Goal: Task Accomplishment & Management: Manage account settings

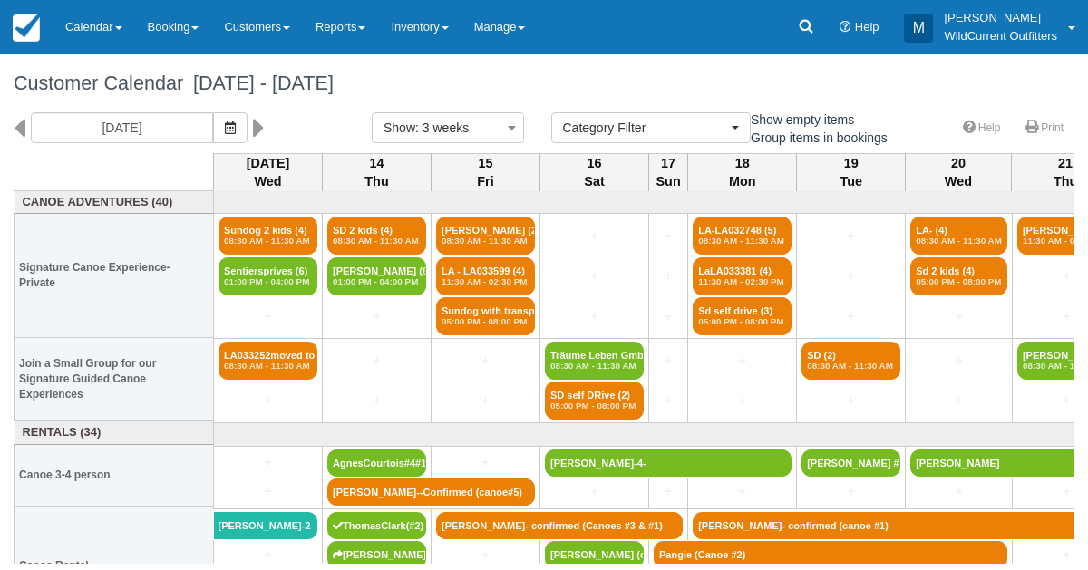
select select
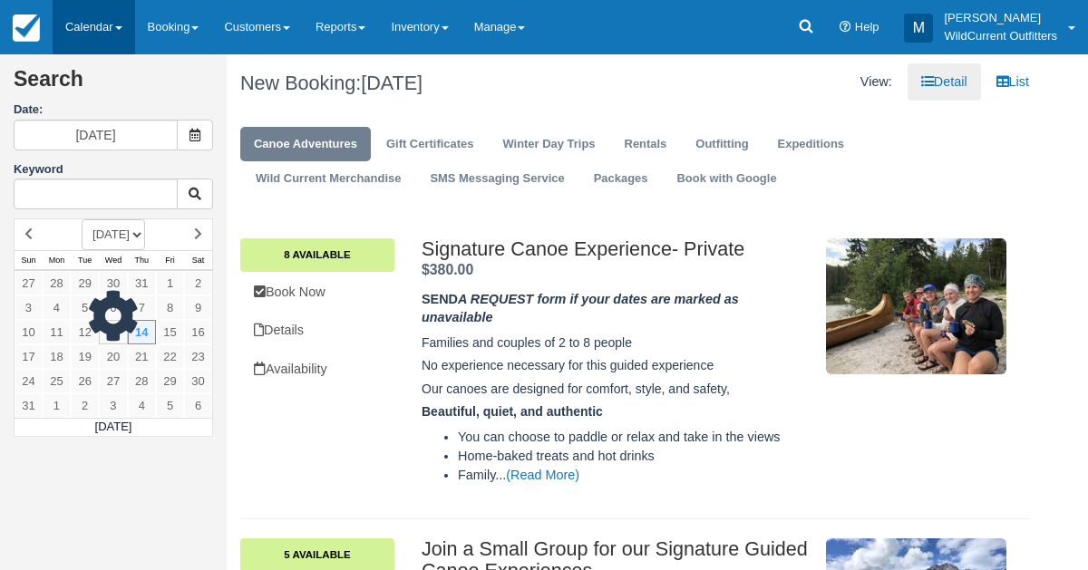
click at [64, 18] on link "Calendar" at bounding box center [94, 27] width 83 height 54
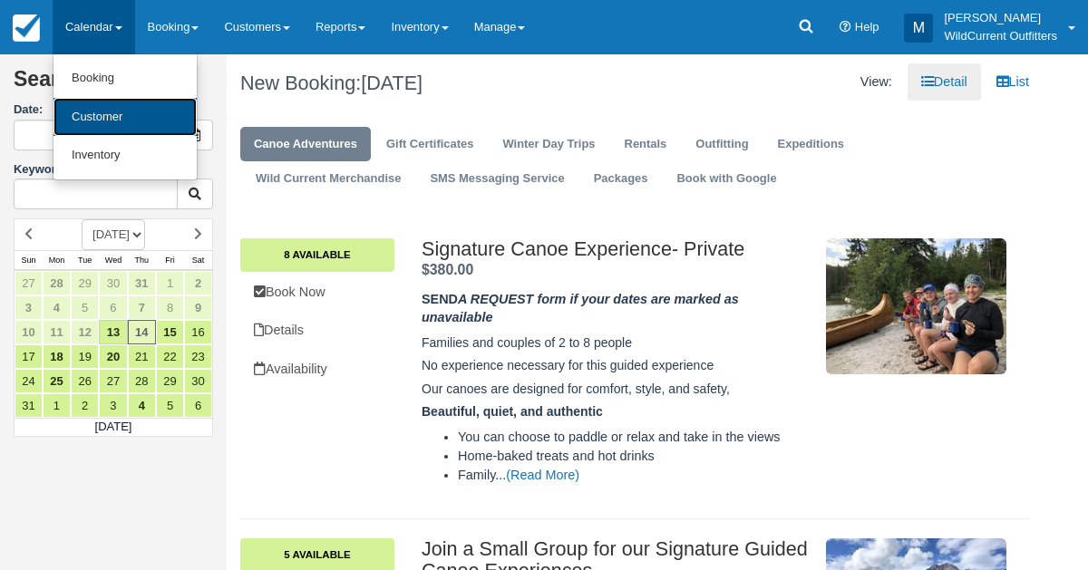
click at [102, 115] on link "Customer" at bounding box center [124, 117] width 143 height 39
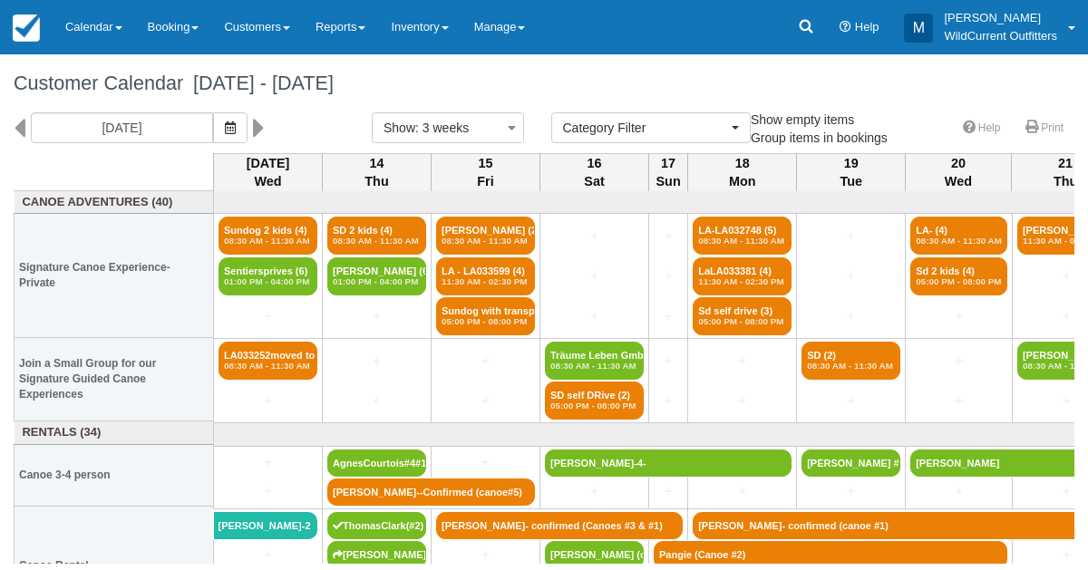
select select
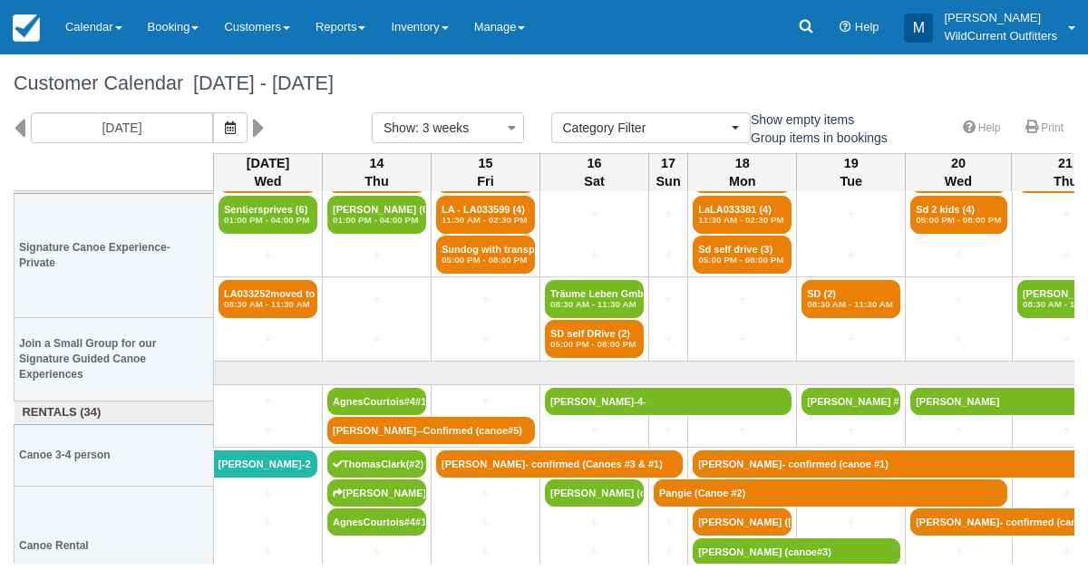
scroll to position [63, 0]
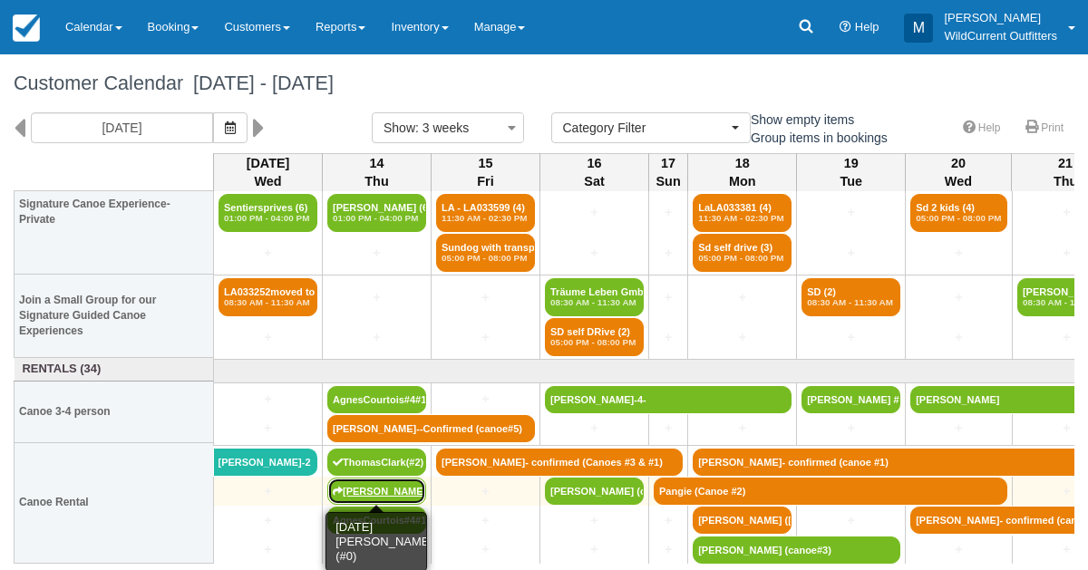
click at [370, 482] on link "[PERSON_NAME] (#0)" at bounding box center [376, 491] width 99 height 27
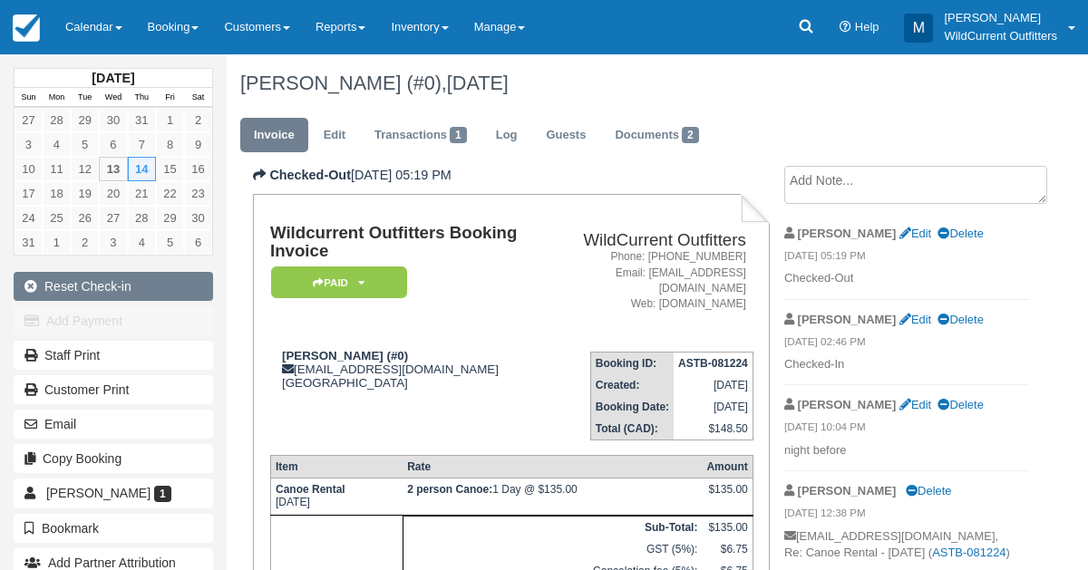
click at [86, 286] on button "Reset Check-in" at bounding box center [113, 286] width 199 height 29
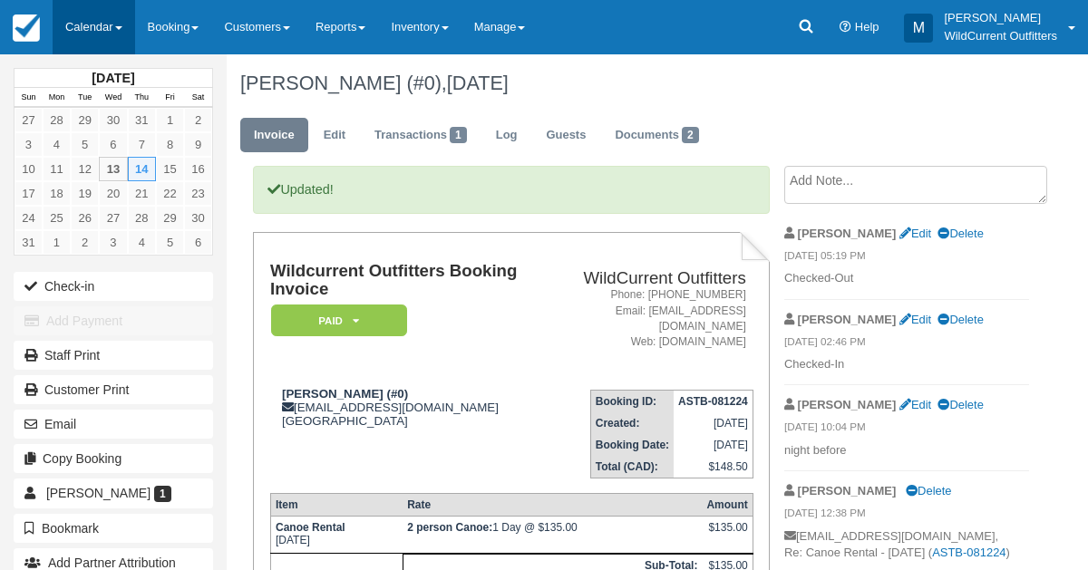
click at [97, 15] on link "Calendar" at bounding box center [94, 27] width 83 height 54
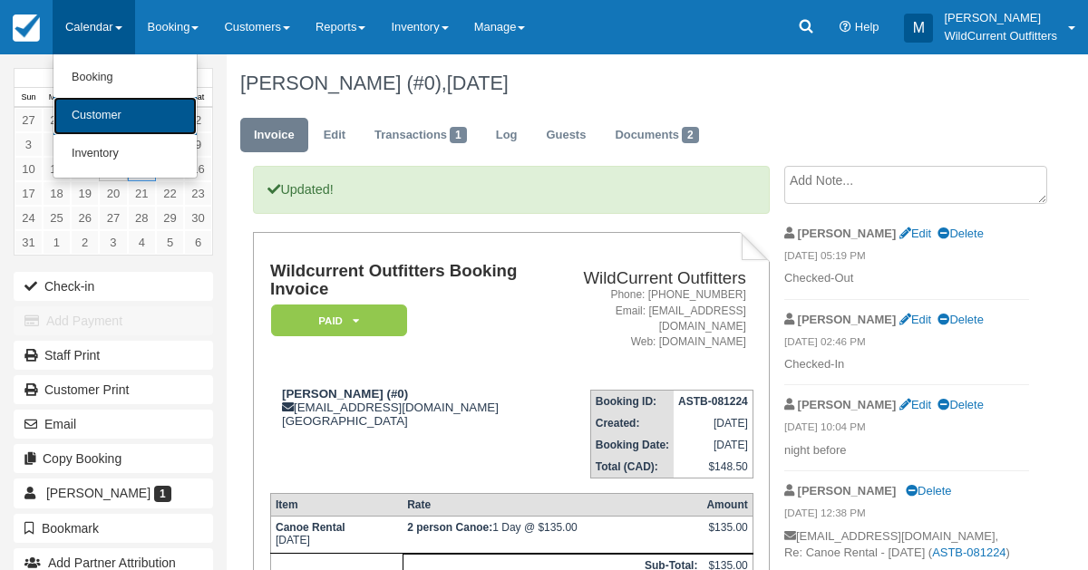
click at [99, 113] on link "Customer" at bounding box center [124, 116] width 143 height 38
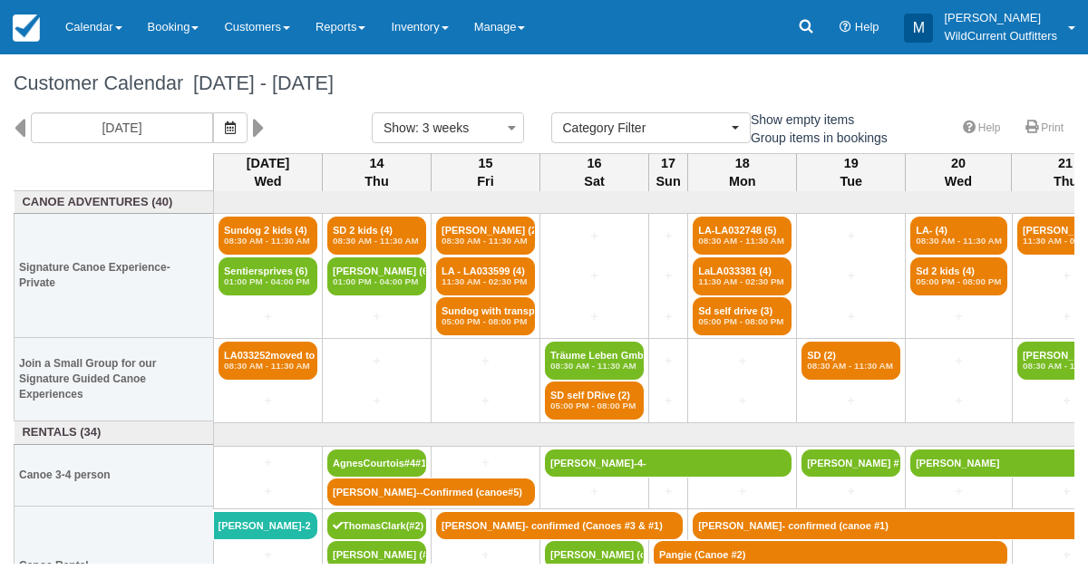
select select
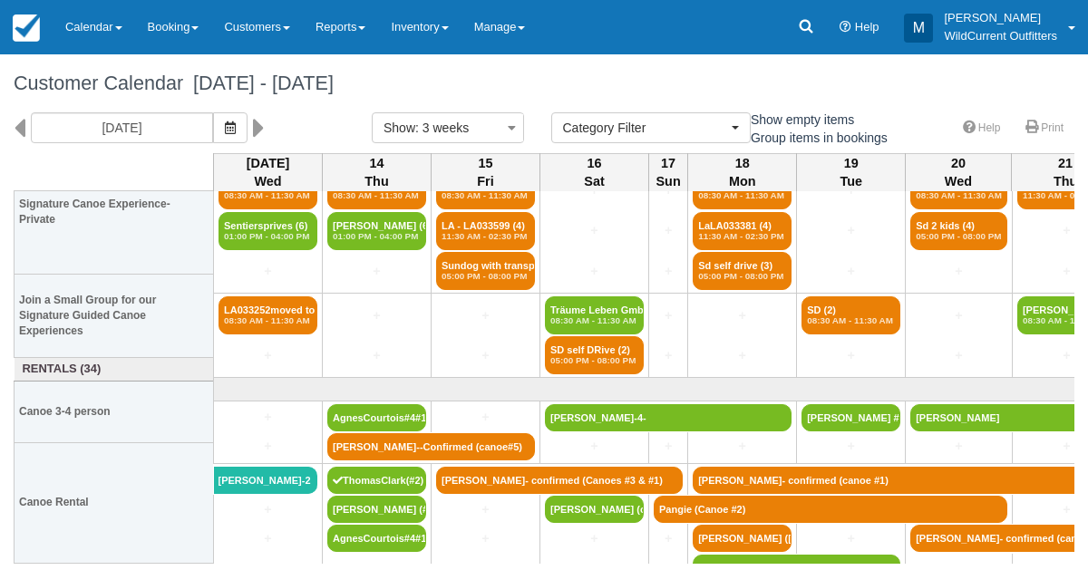
scroll to position [63, 0]
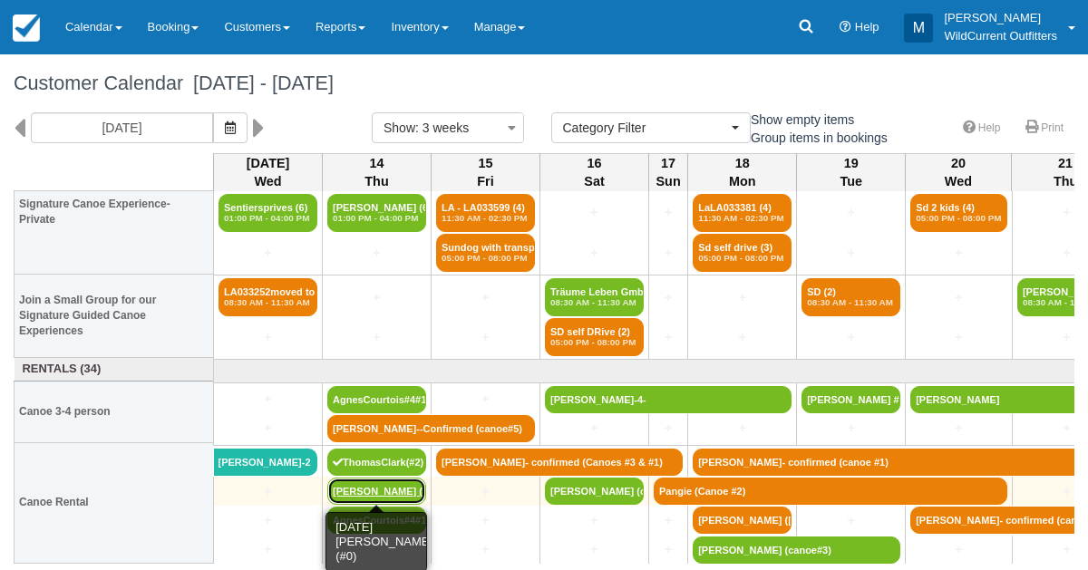
click at [347, 490] on link "[PERSON_NAME] (#0)" at bounding box center [376, 491] width 99 height 27
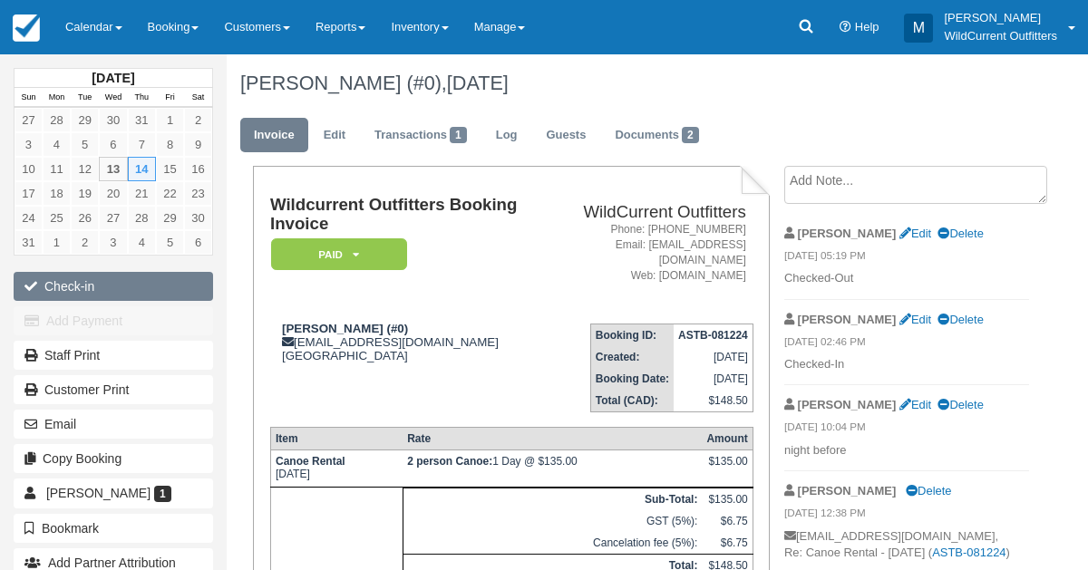
click at [55, 287] on button "Check-in" at bounding box center [113, 286] width 199 height 29
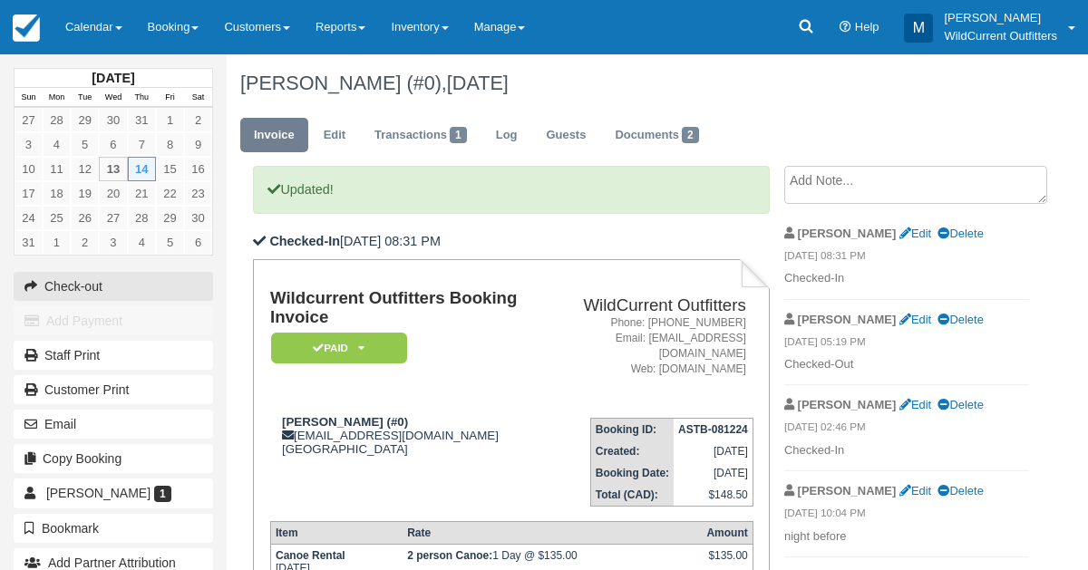
click at [55, 287] on button "Check-out" at bounding box center [113, 286] width 199 height 29
click at [55, 287] on button "Reset Check-in" at bounding box center [113, 286] width 199 height 29
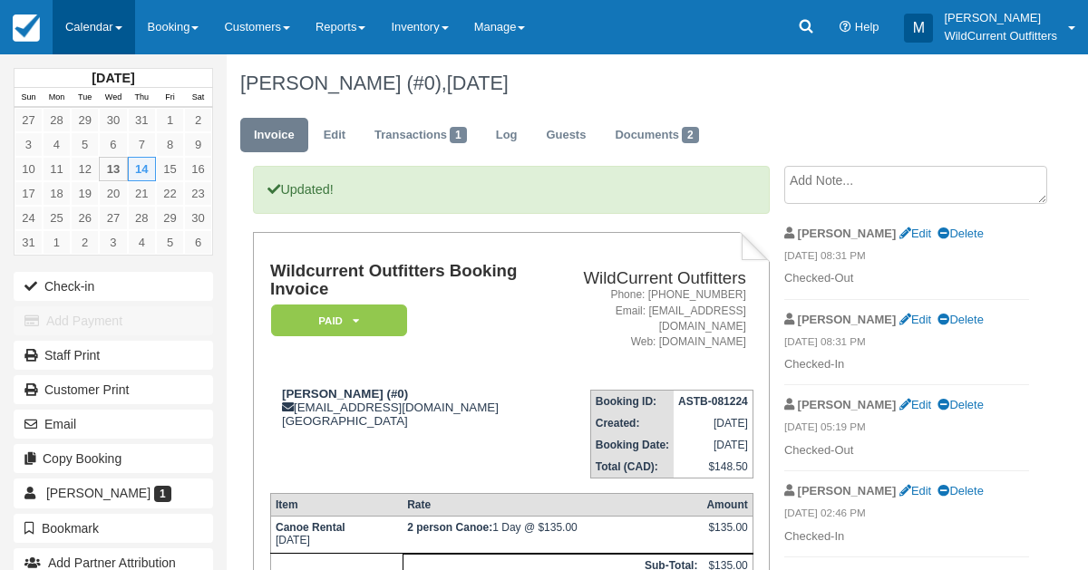
click at [97, 32] on link "Calendar" at bounding box center [94, 27] width 83 height 54
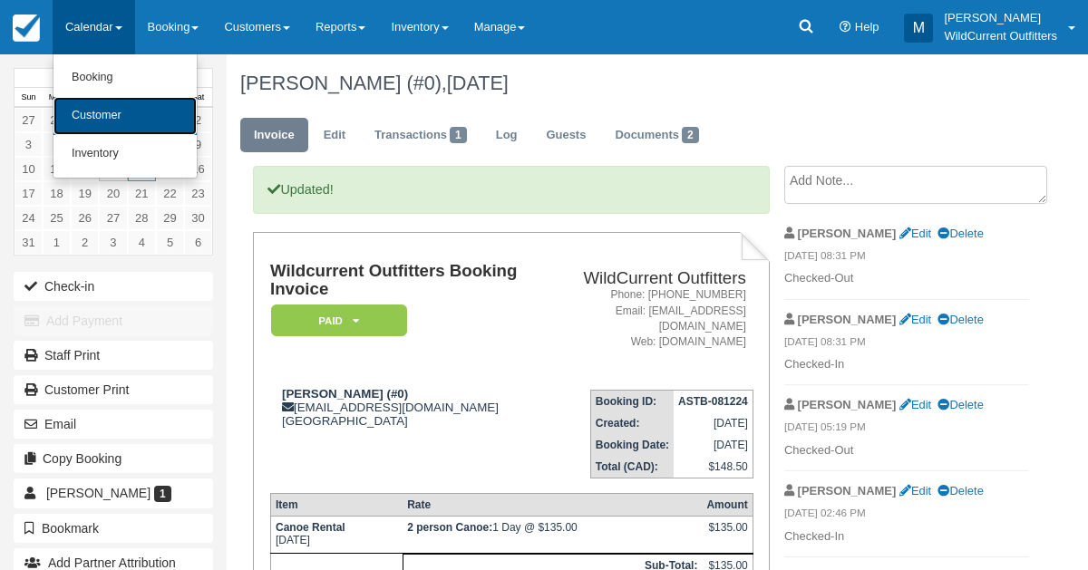
click at [113, 121] on link "Customer" at bounding box center [124, 116] width 143 height 38
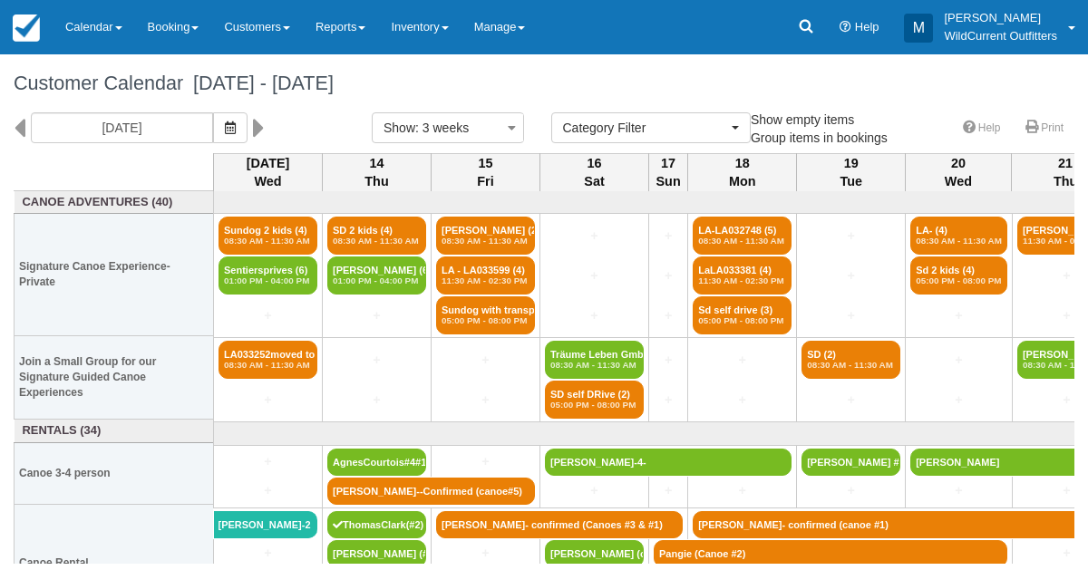
select select
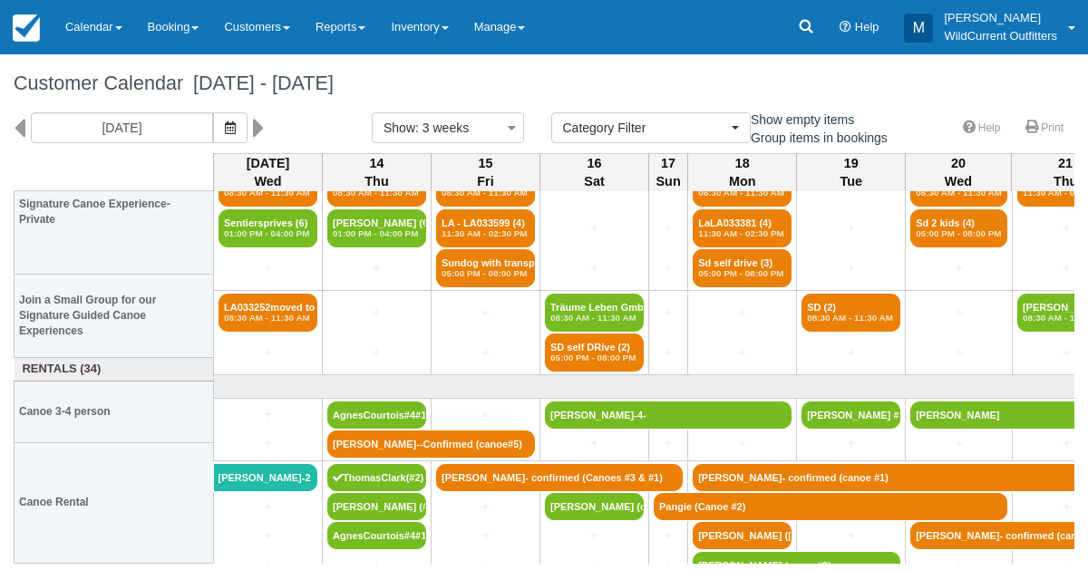
scroll to position [63, 0]
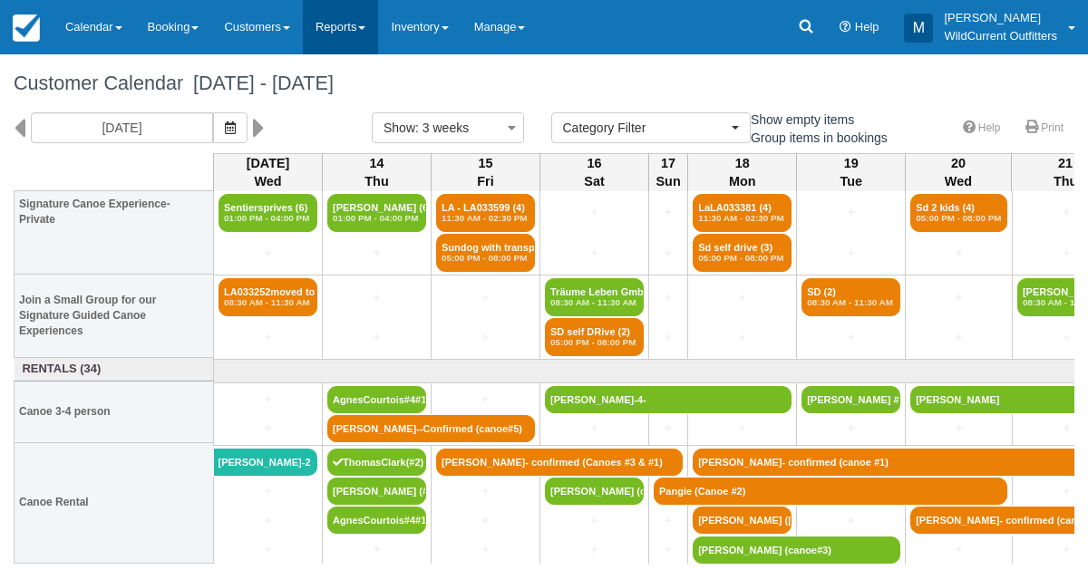
click at [354, 18] on link "Reports" at bounding box center [340, 27] width 75 height 54
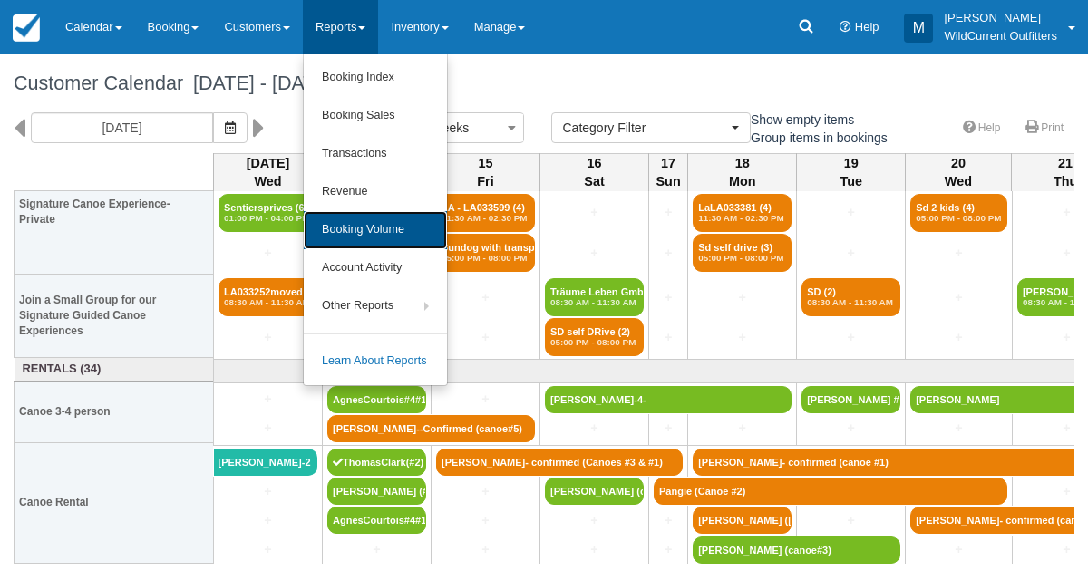
click at [339, 221] on link "Booking Volume" at bounding box center [375, 230] width 143 height 38
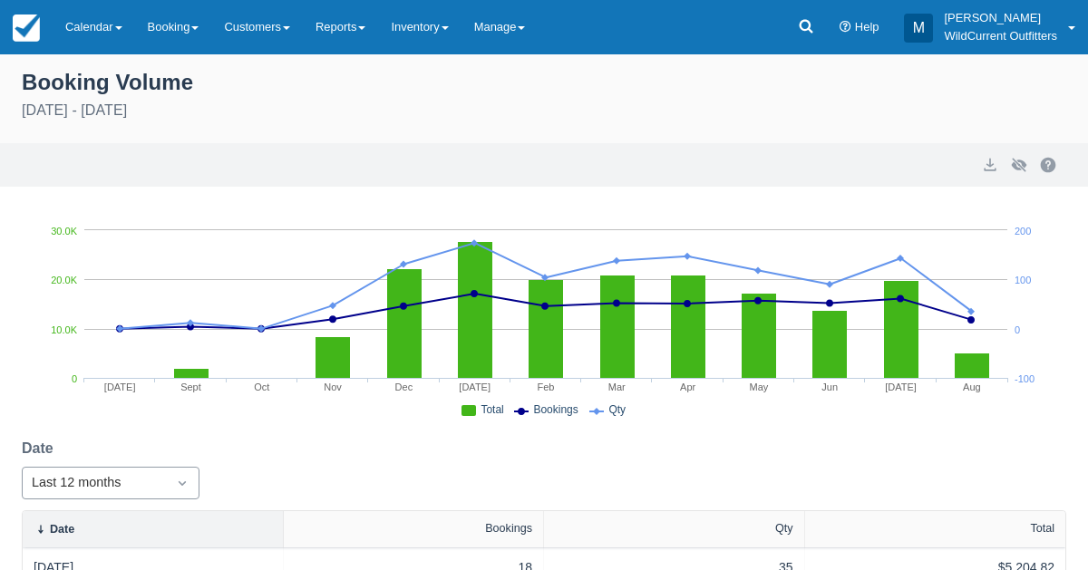
click at [185, 481] on div "Last 12 months" at bounding box center [111, 483] width 178 height 33
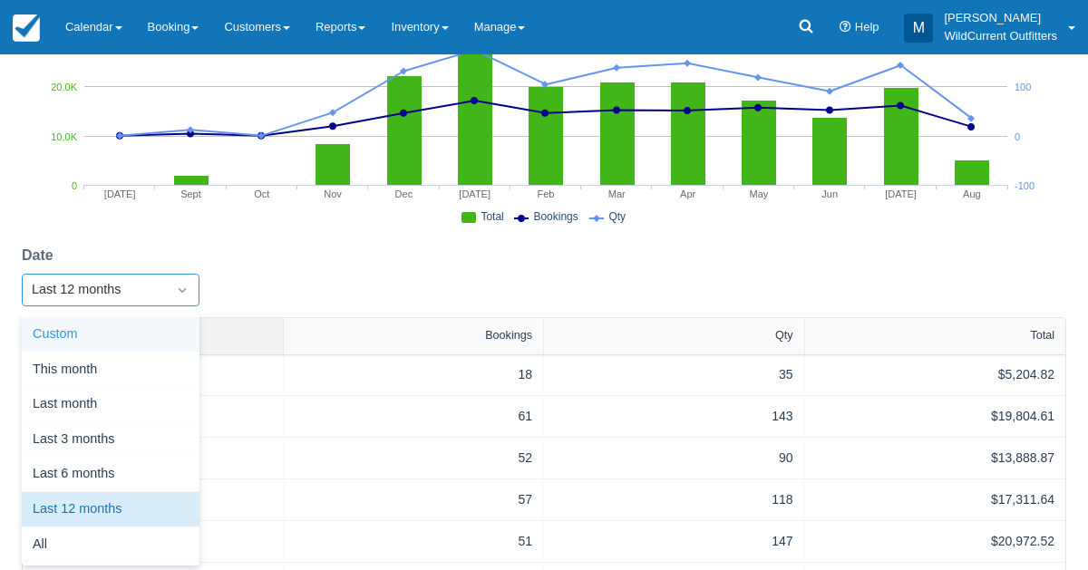
click at [132, 322] on div "Custom" at bounding box center [111, 334] width 178 height 35
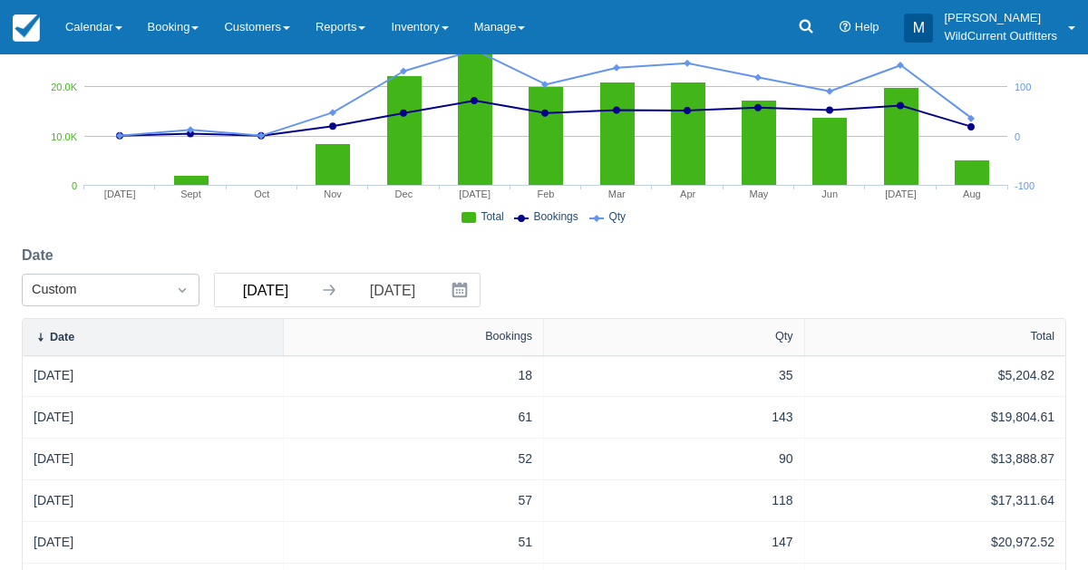
click at [252, 282] on input "08/13/24" at bounding box center [266, 290] width 102 height 33
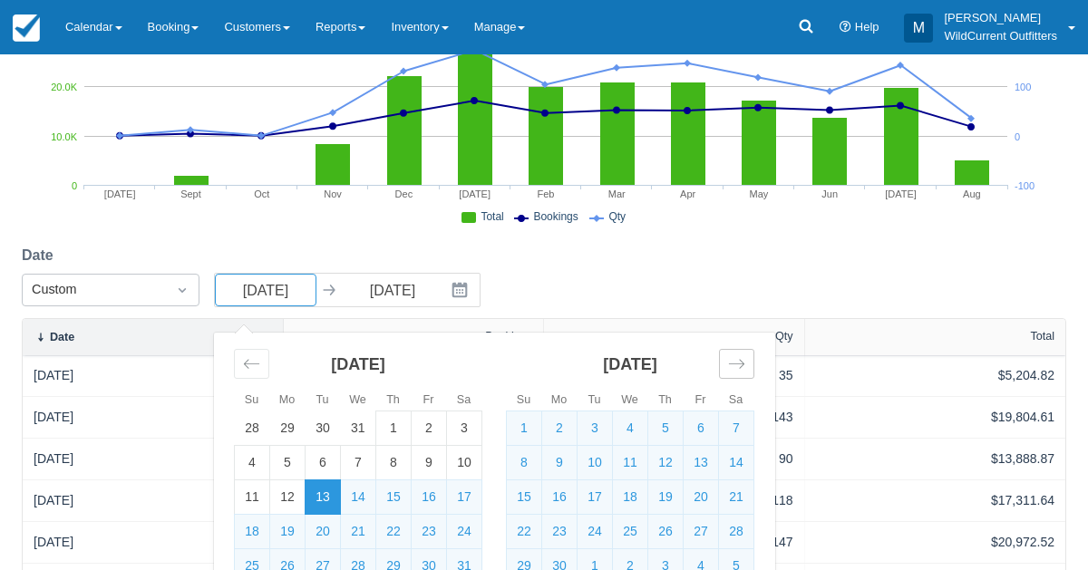
click at [736, 368] on icon "Move forward to switch to the next month." at bounding box center [736, 363] width 17 height 17
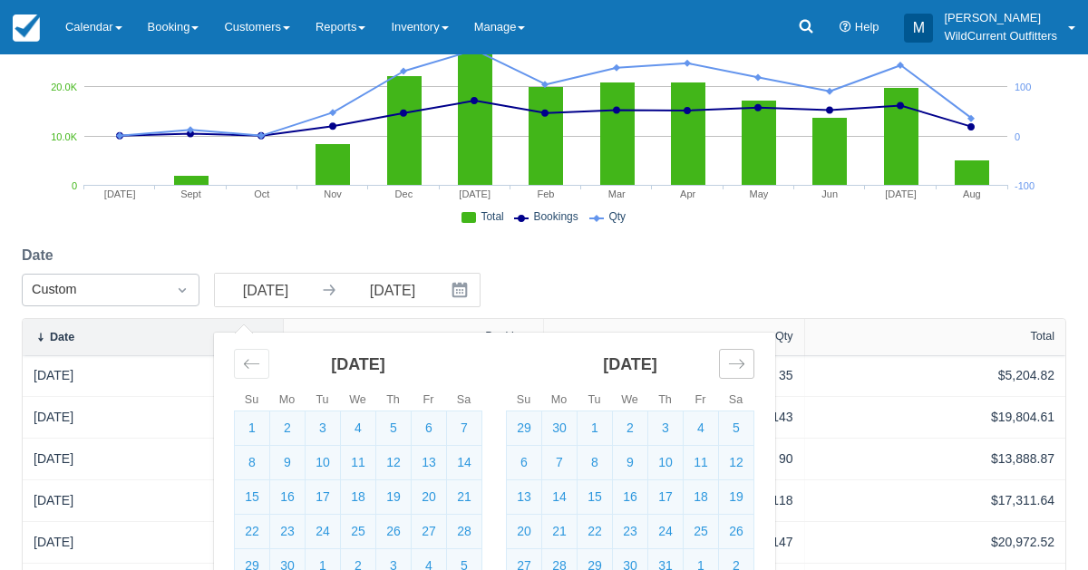
click at [736, 368] on icon "Move forward to switch to the next month." at bounding box center [736, 363] width 17 height 17
click at [685, 419] on td "1" at bounding box center [701, 429] width 35 height 34
type input "11/01/24"
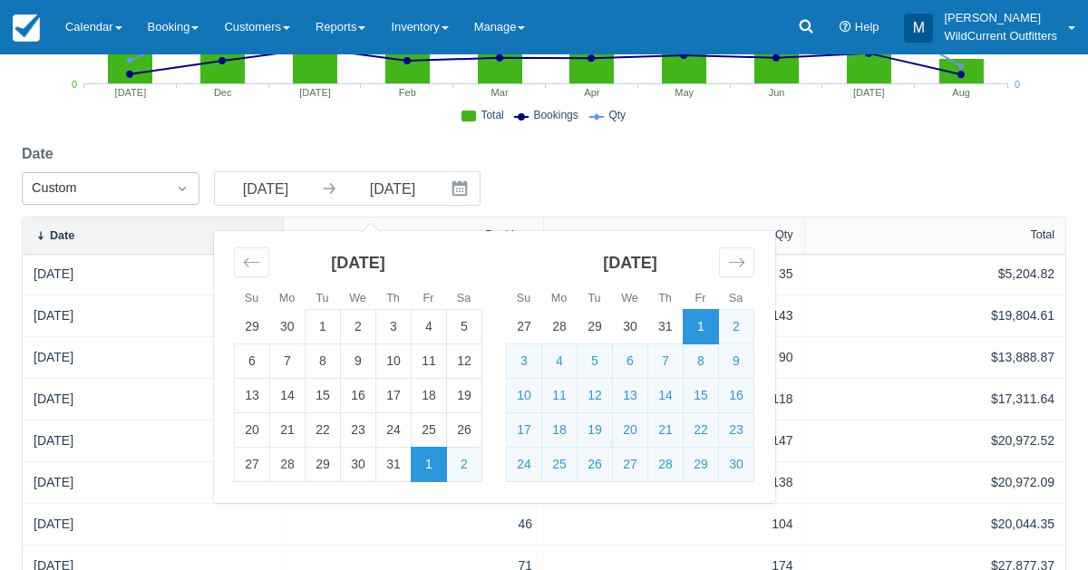
scroll to position [438, 0]
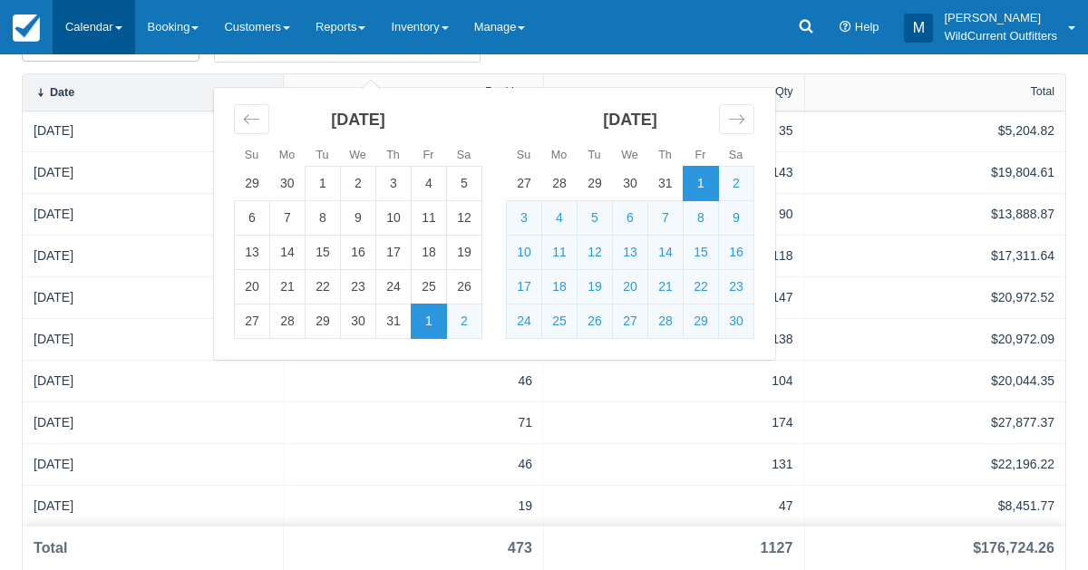
click at [64, 27] on link "Calendar" at bounding box center [94, 27] width 83 height 54
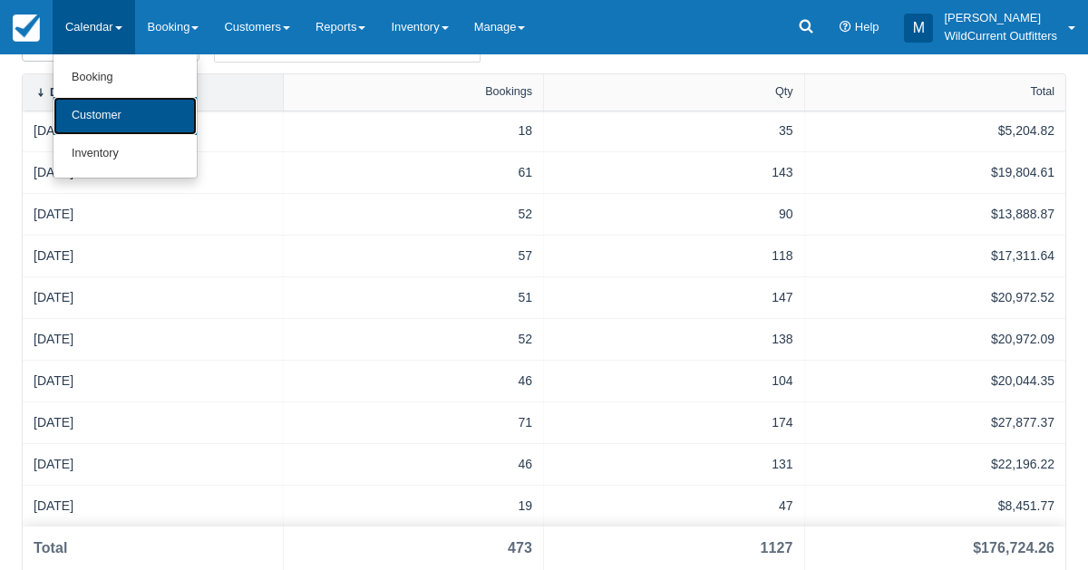
click at [85, 105] on link "Customer" at bounding box center [124, 116] width 143 height 38
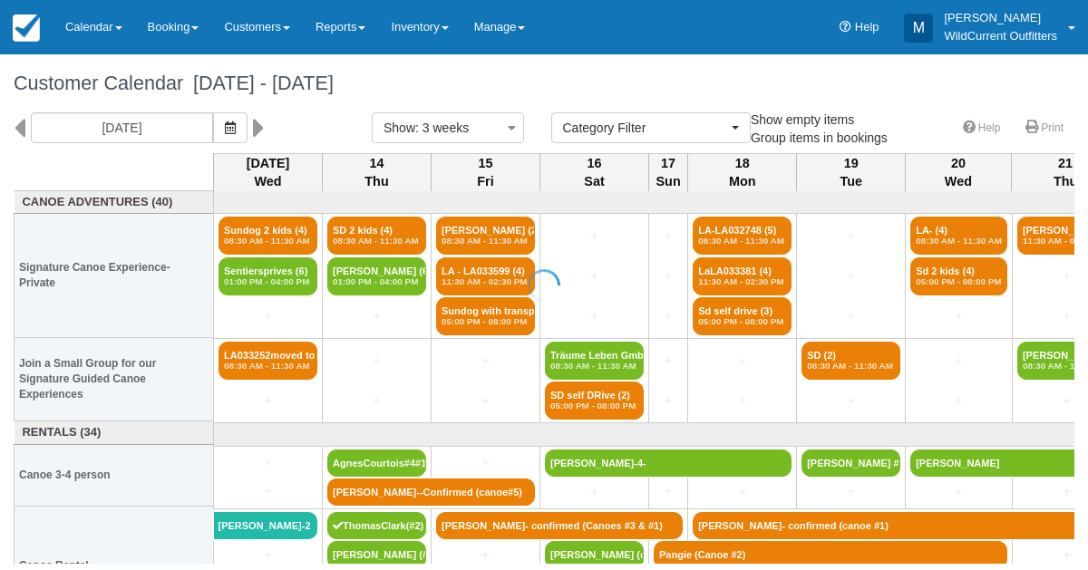
select select
click at [245, 120] on button "button" at bounding box center [230, 127] width 34 height 31
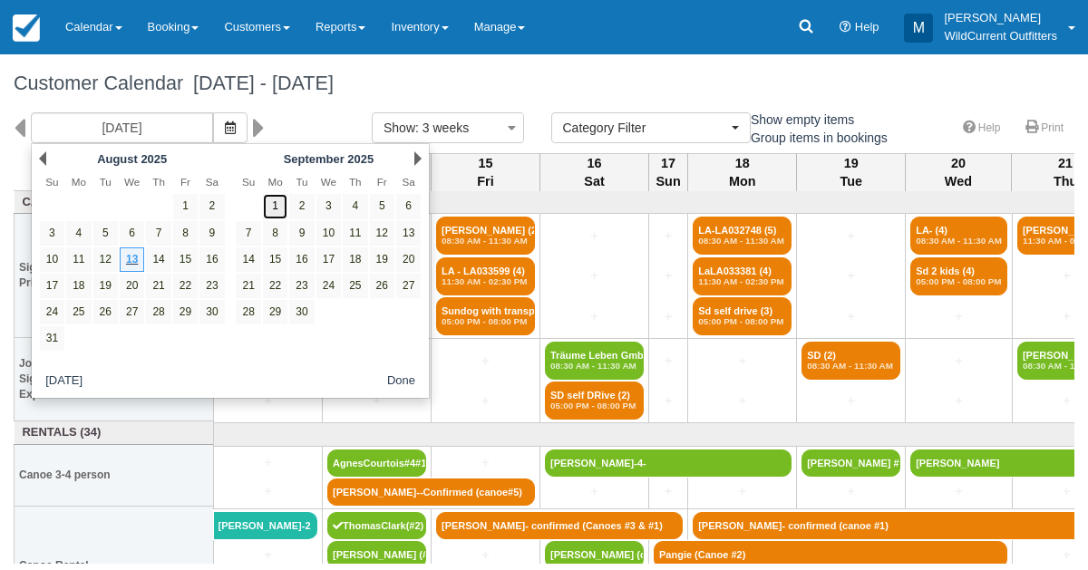
click at [277, 200] on link "1" at bounding box center [275, 206] width 24 height 24
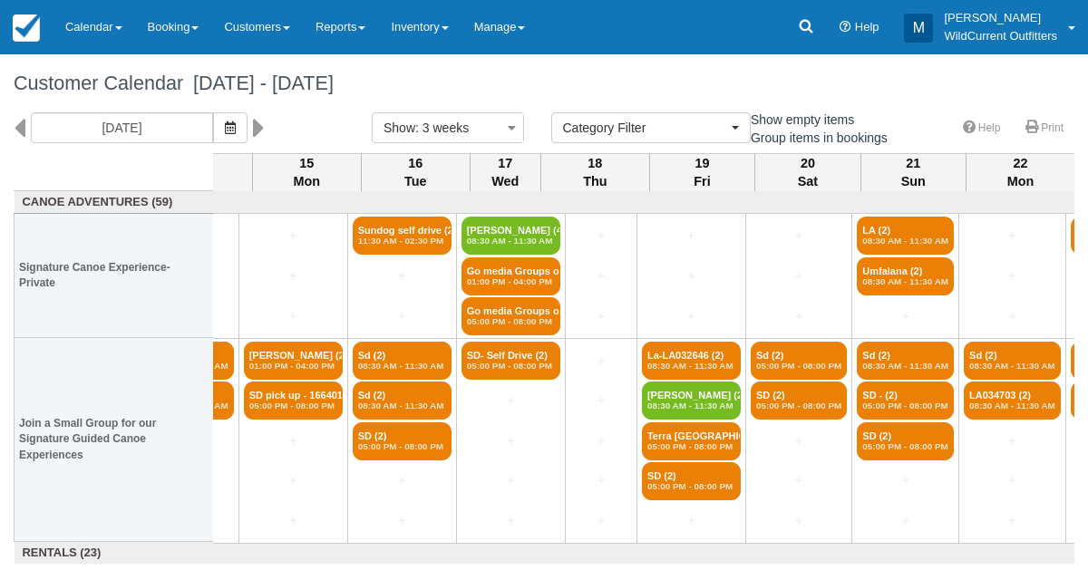
scroll to position [0, 1461]
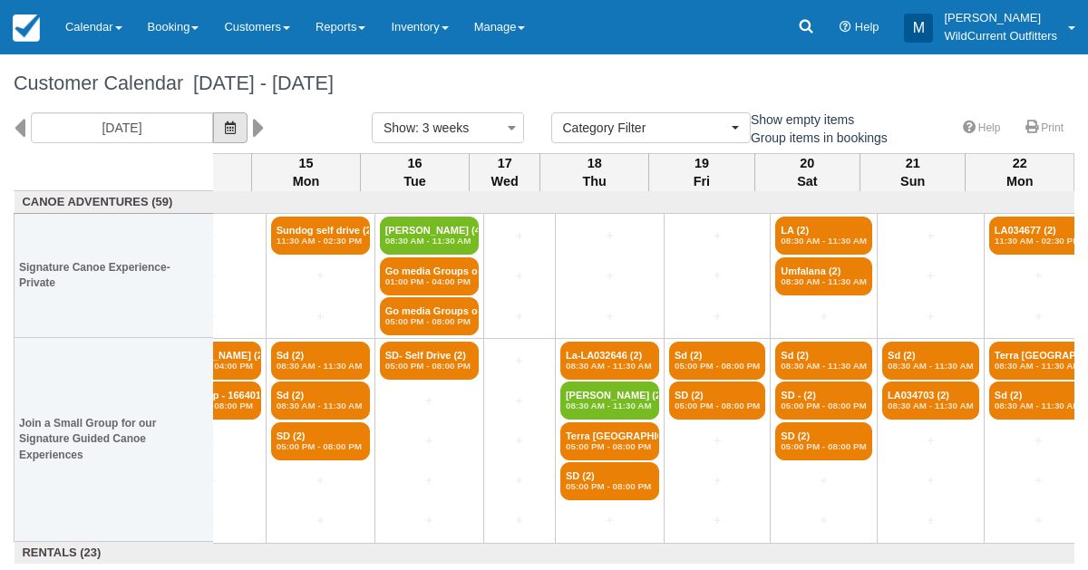
click at [248, 123] on button "button" at bounding box center [230, 127] width 34 height 31
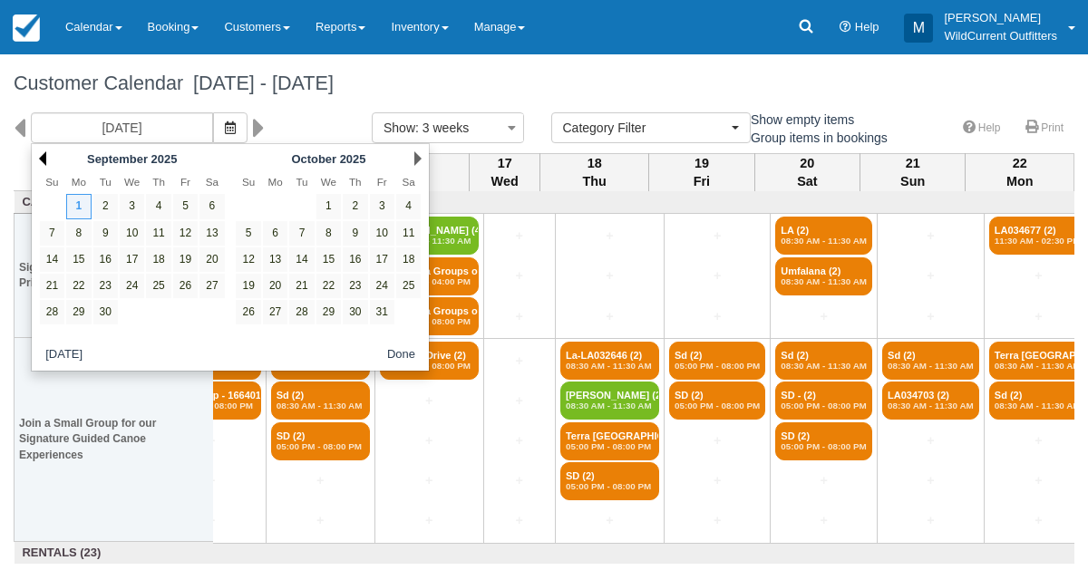
click at [40, 156] on link "Prev" at bounding box center [42, 158] width 7 height 15
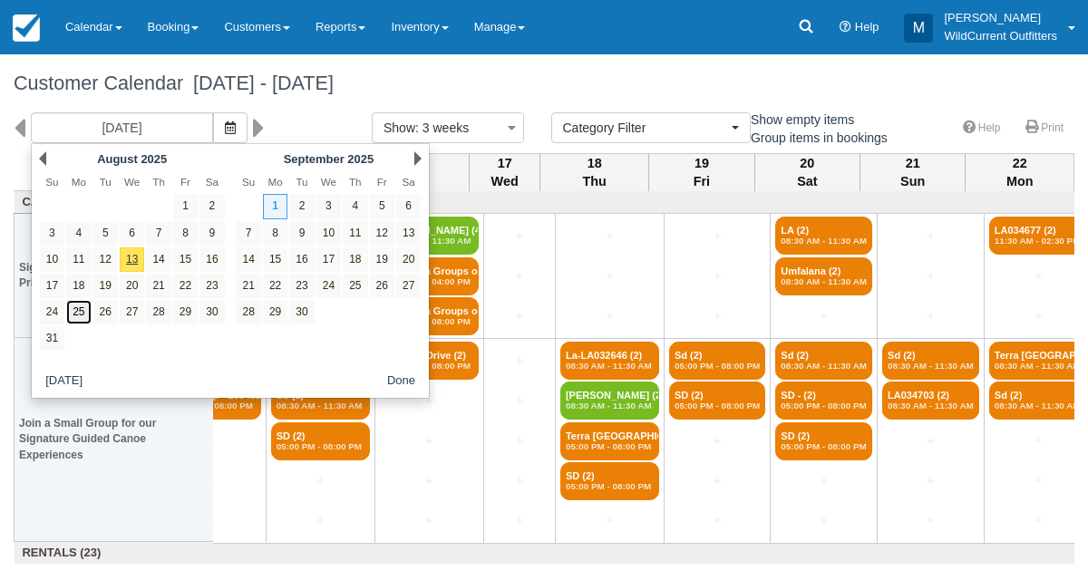
click at [86, 312] on link "25" at bounding box center [78, 312] width 24 height 24
type input "08/25/25"
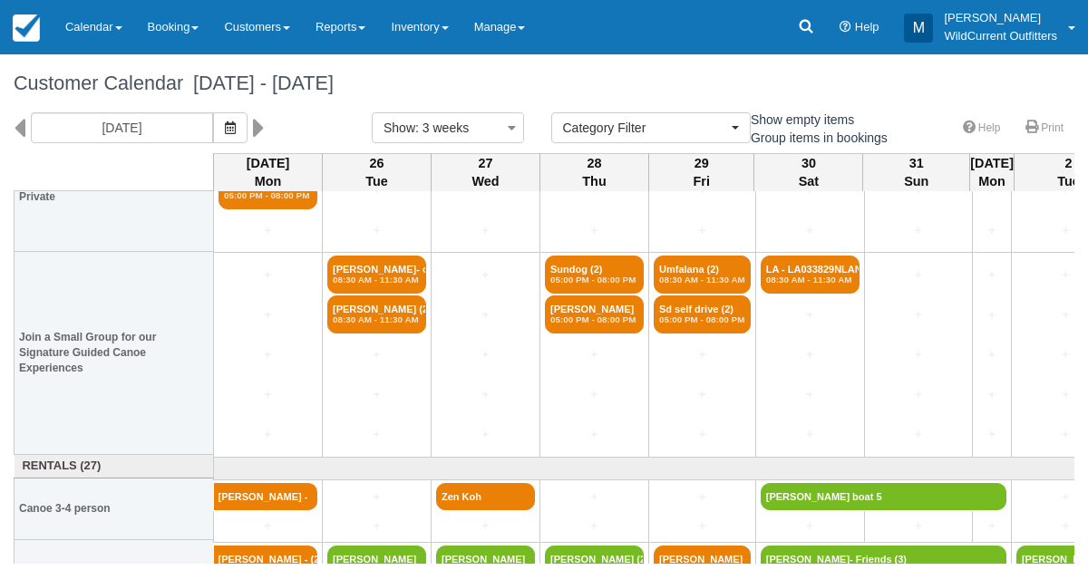
scroll to position [154, 0]
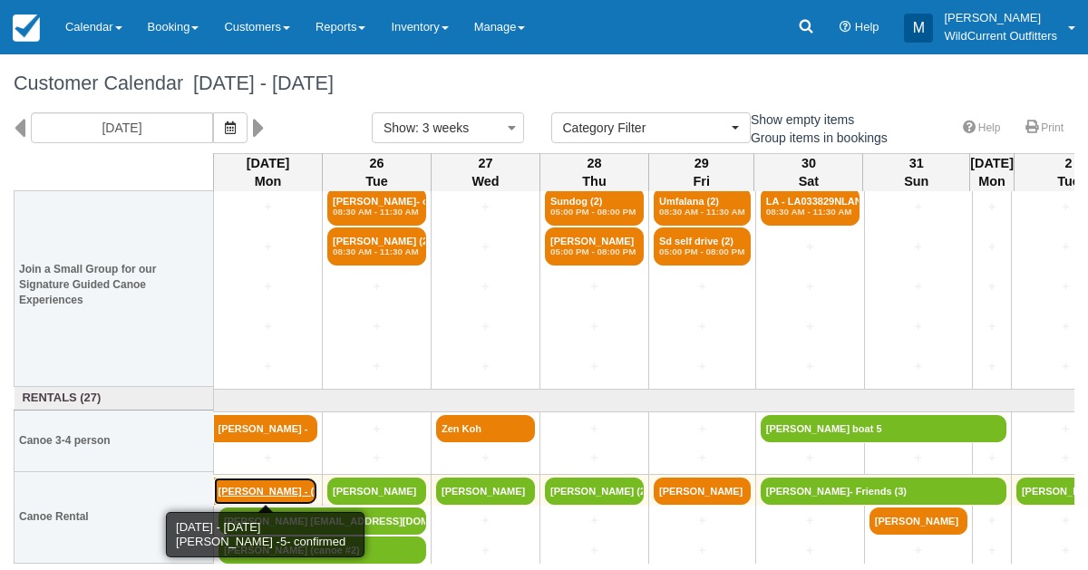
click at [234, 481] on link "Clinton Schamehorn - (2)" at bounding box center [266, 491] width 104 height 27
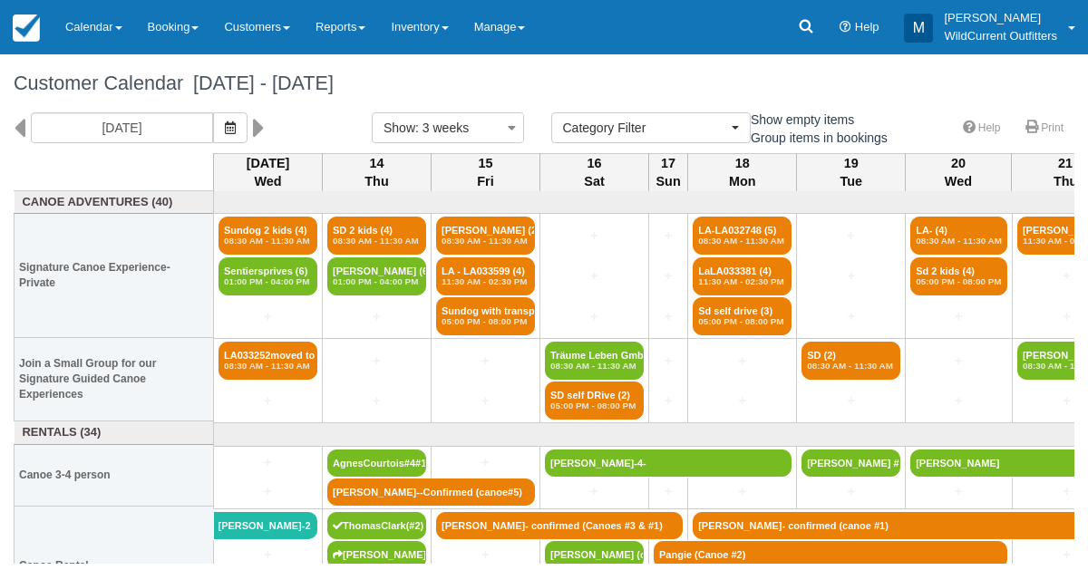
select select
click at [248, 112] on button "button" at bounding box center [230, 127] width 34 height 31
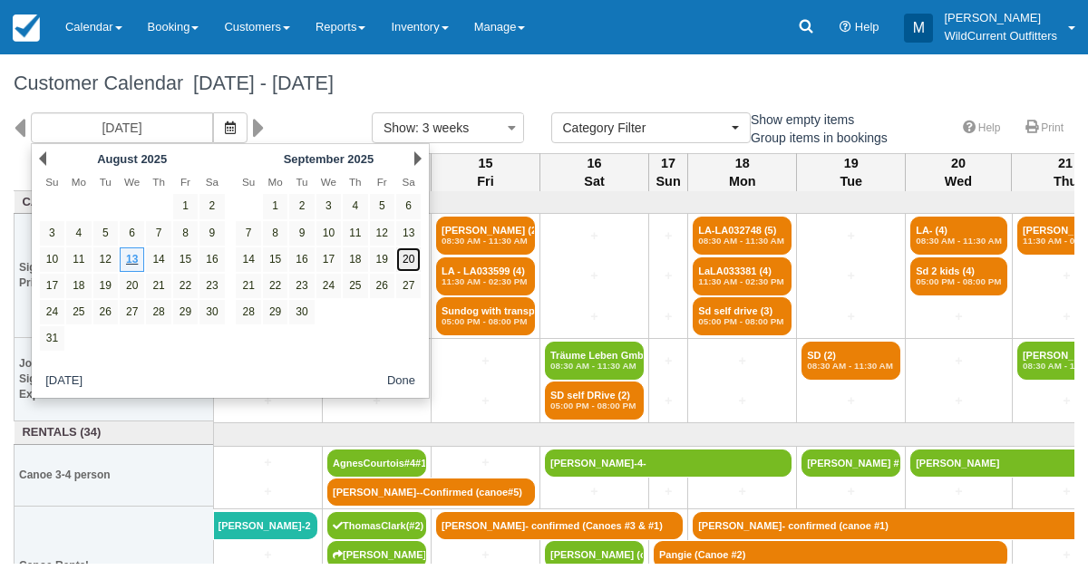
click at [403, 255] on link "20" at bounding box center [408, 260] width 24 height 24
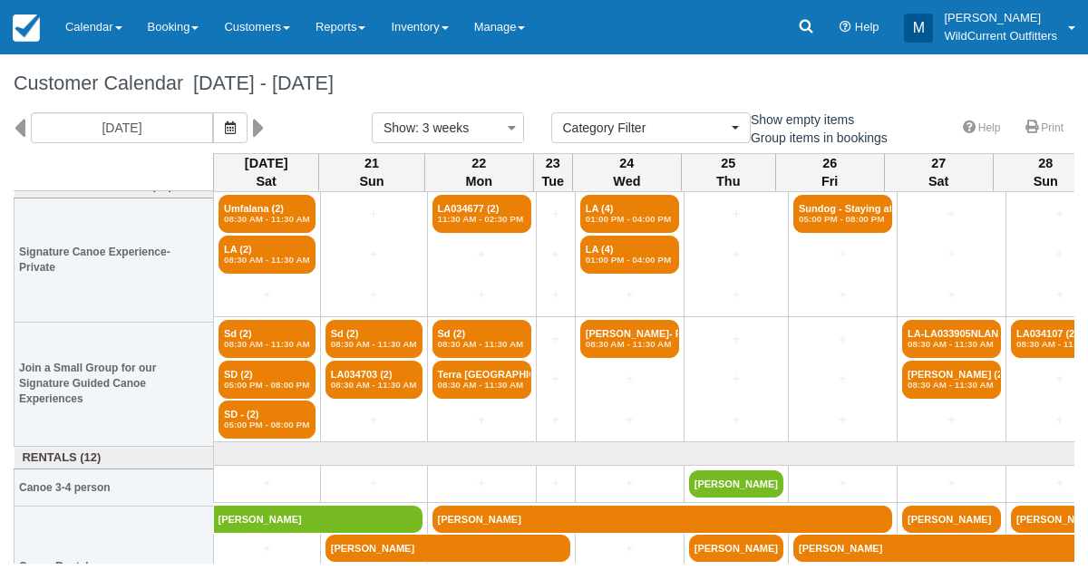
scroll to position [26, 0]
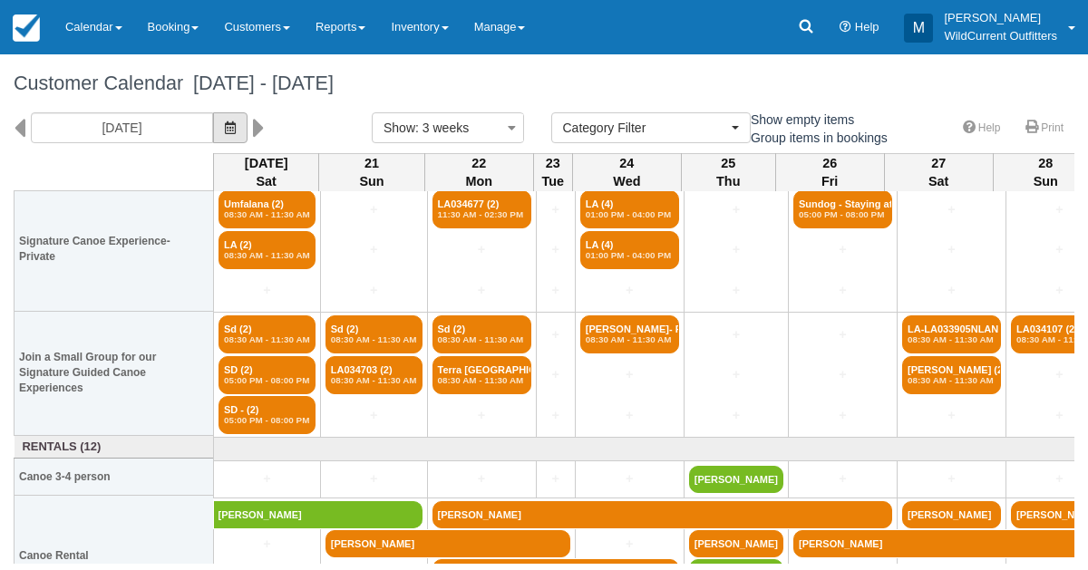
click at [248, 134] on button "button" at bounding box center [230, 127] width 34 height 31
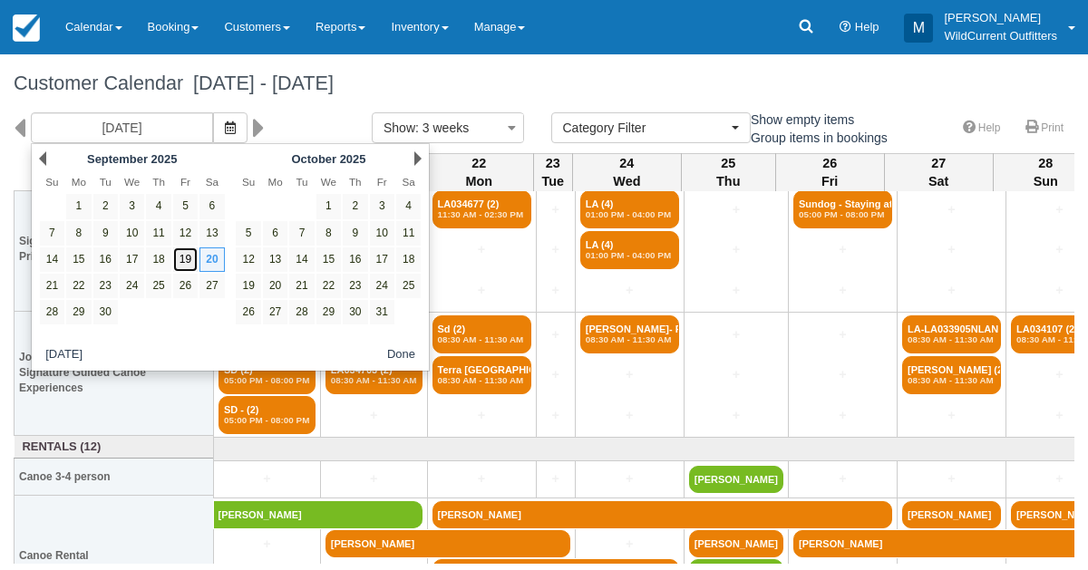
click at [192, 256] on link "19" at bounding box center [185, 260] width 24 height 24
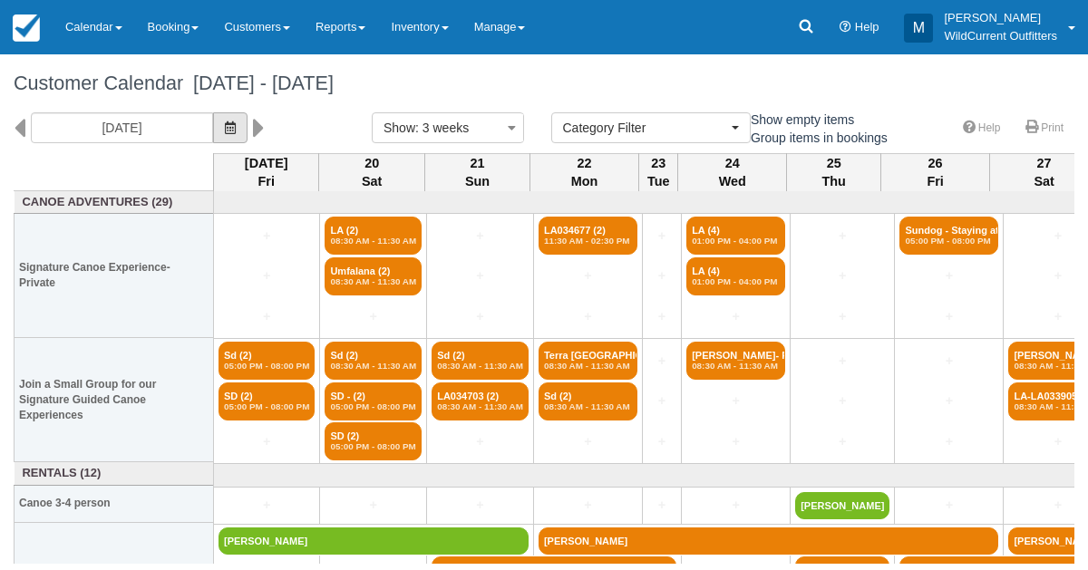
scroll to position [79, 0]
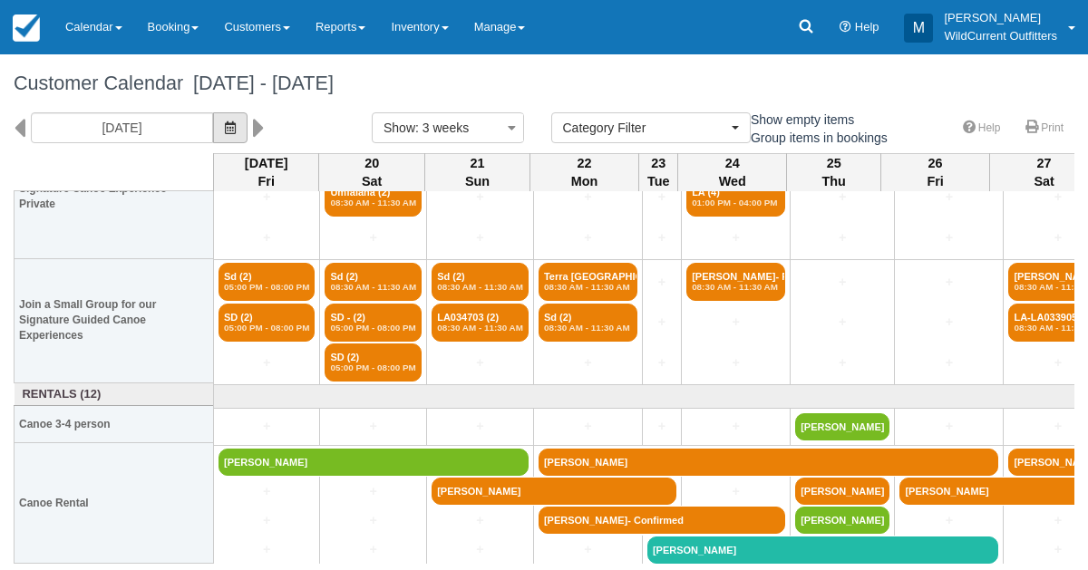
click at [244, 121] on button "button" at bounding box center [230, 127] width 34 height 31
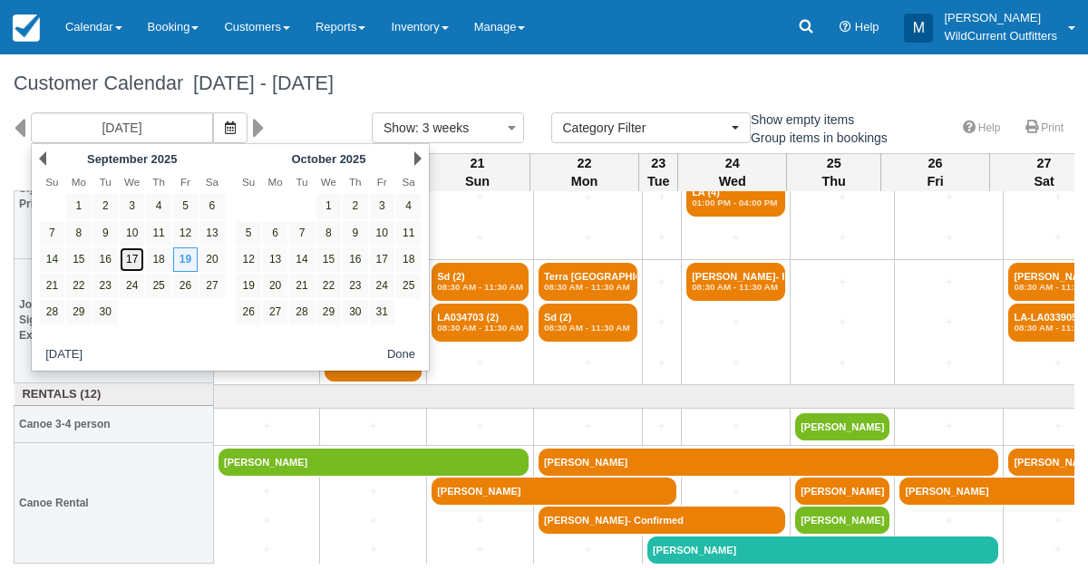
click at [131, 248] on link "17" at bounding box center [132, 260] width 24 height 24
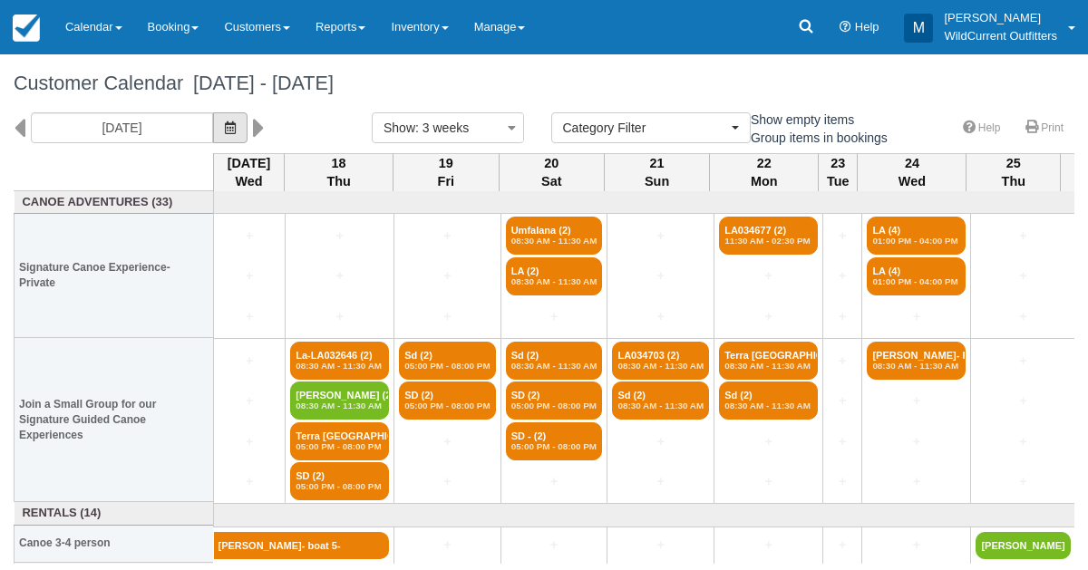
click at [247, 124] on button "button" at bounding box center [230, 127] width 34 height 31
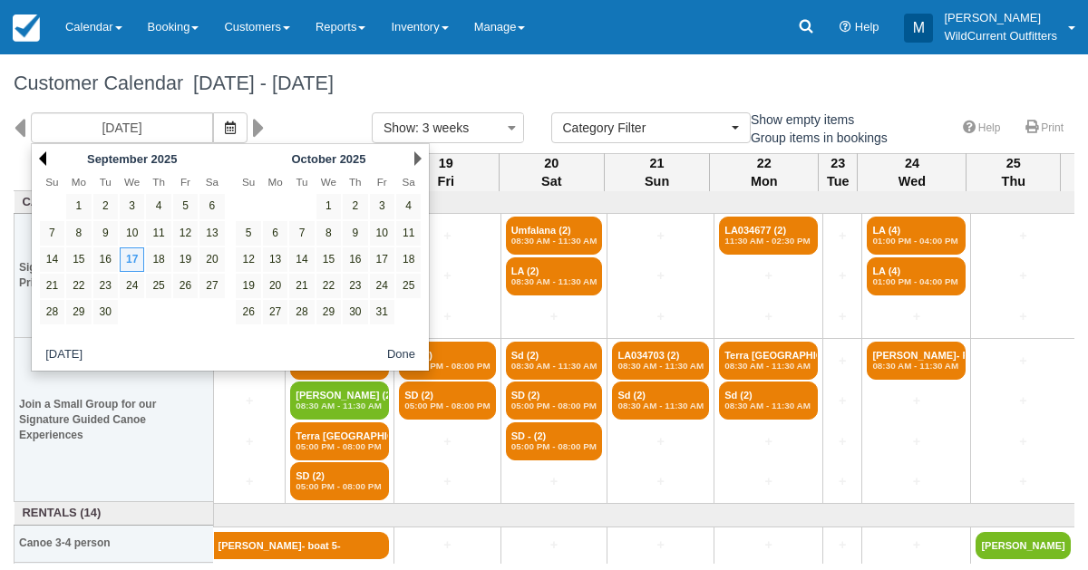
click at [44, 161] on link "Prev" at bounding box center [42, 158] width 7 height 15
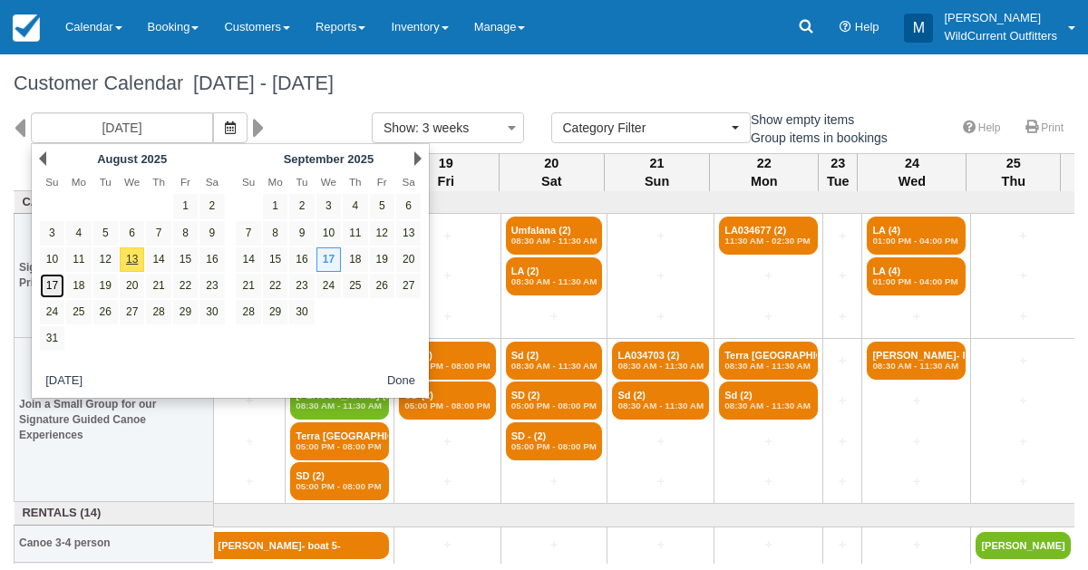
click at [52, 276] on link "17" at bounding box center [52, 286] width 24 height 24
type input "08/17/25"
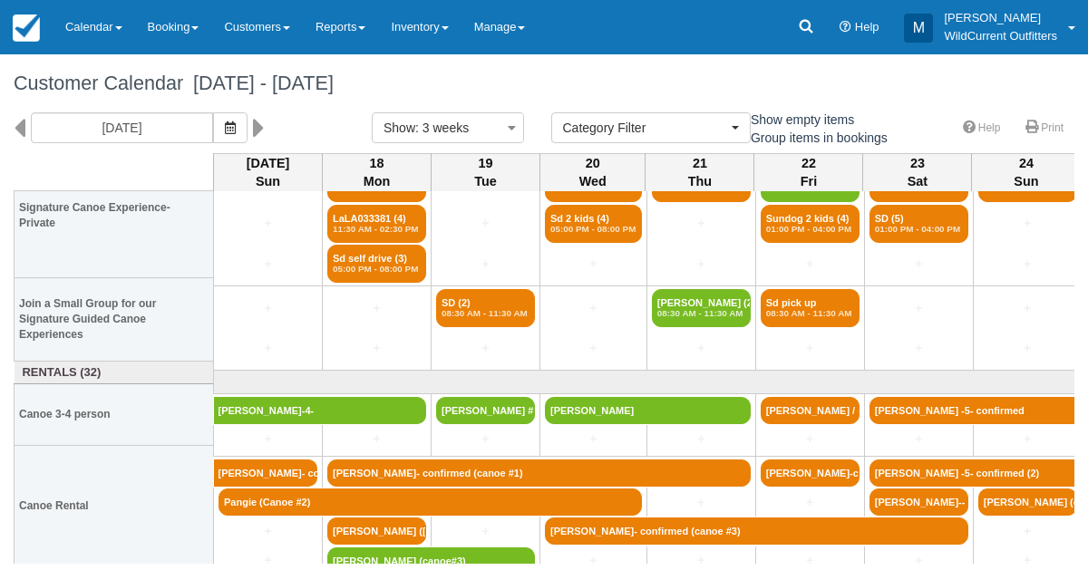
scroll to position [63, 0]
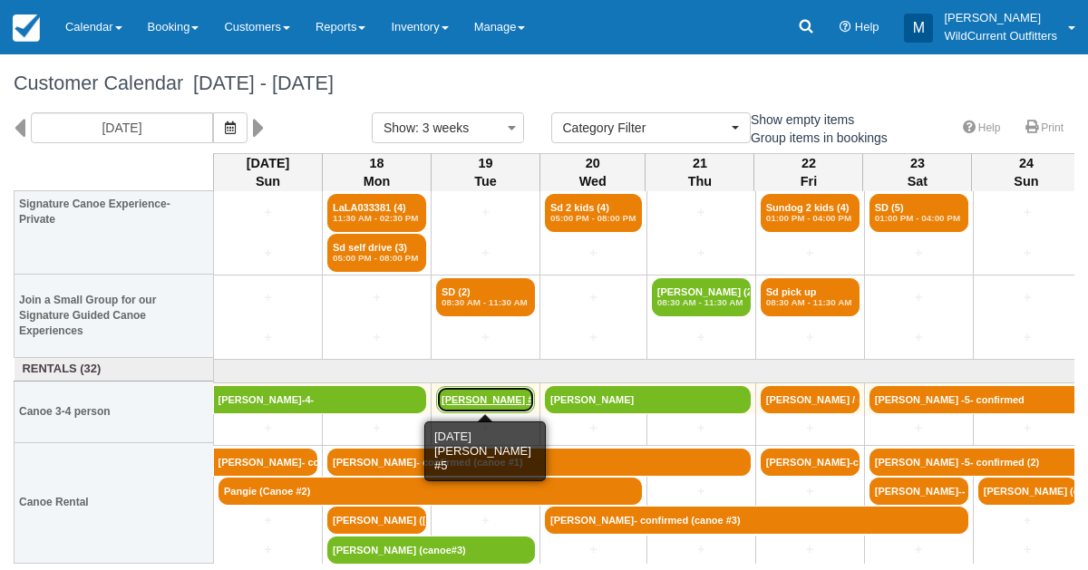
click at [459, 399] on link "[PERSON_NAME] #5" at bounding box center [485, 399] width 99 height 27
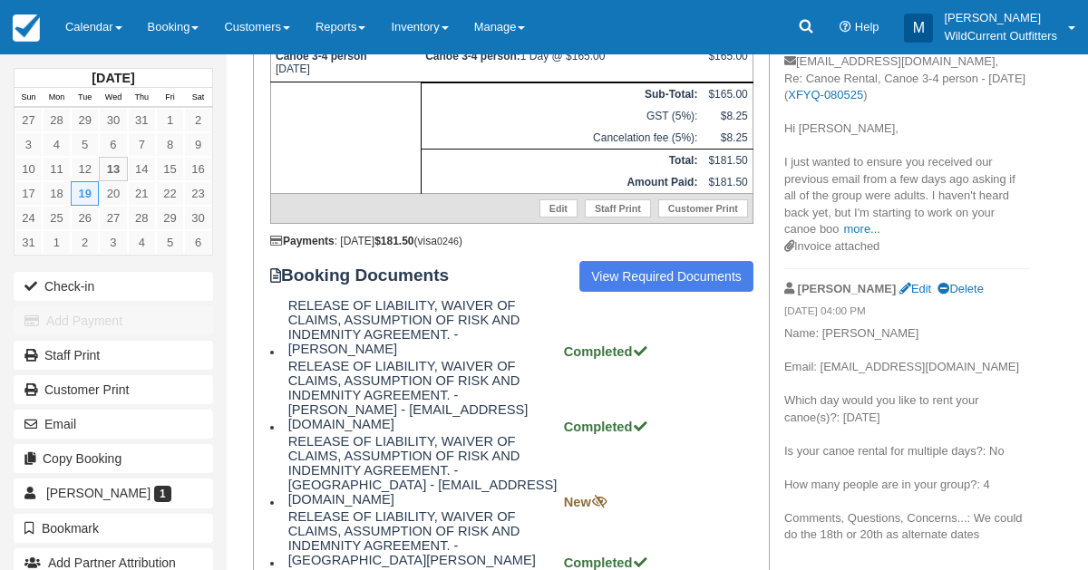
scroll to position [439, 0]
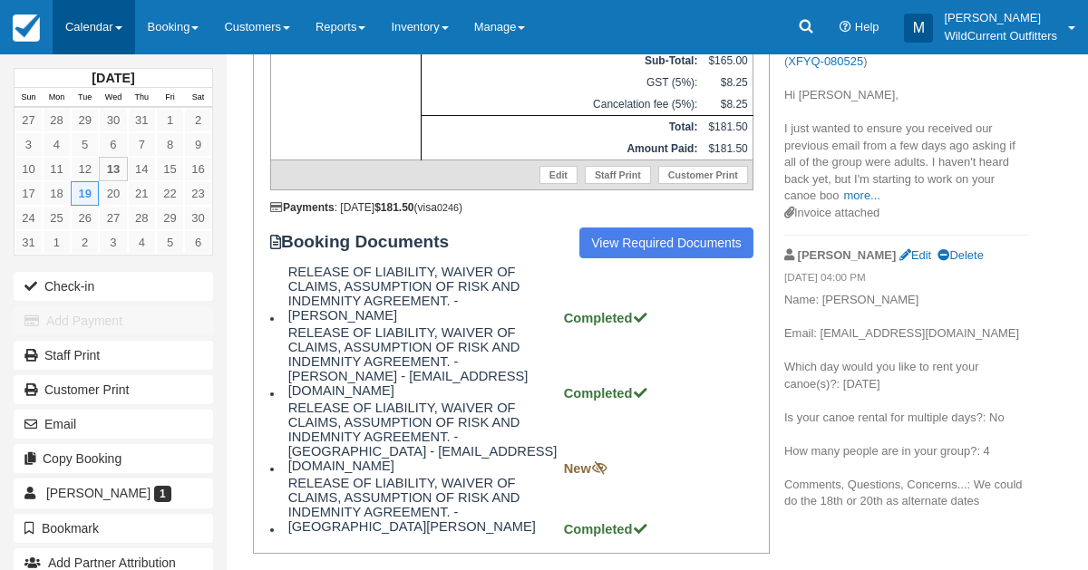
click at [86, 18] on link "Calendar" at bounding box center [94, 27] width 83 height 54
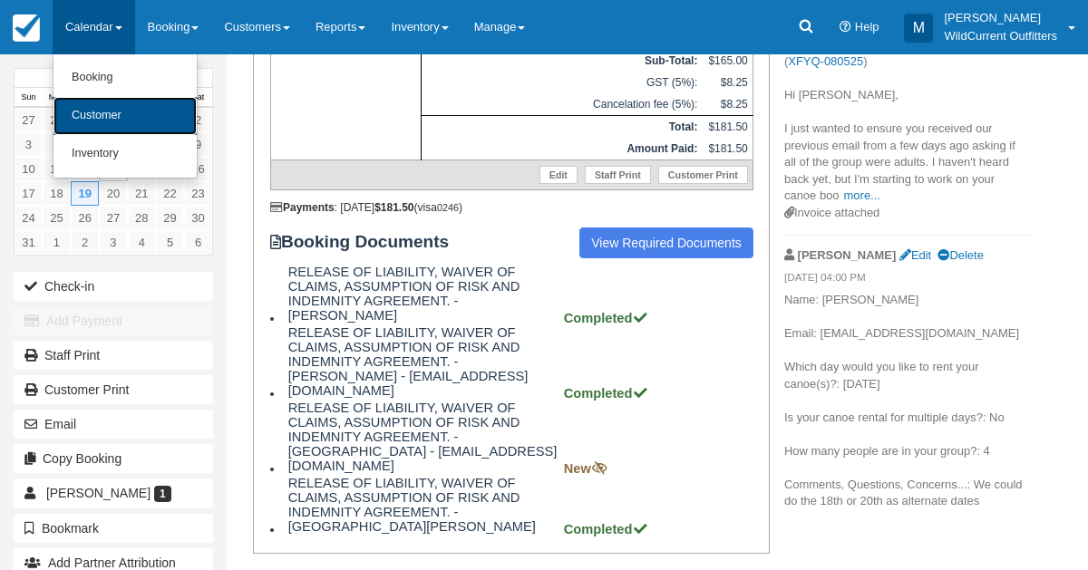
click at [95, 123] on link "Customer" at bounding box center [124, 116] width 143 height 38
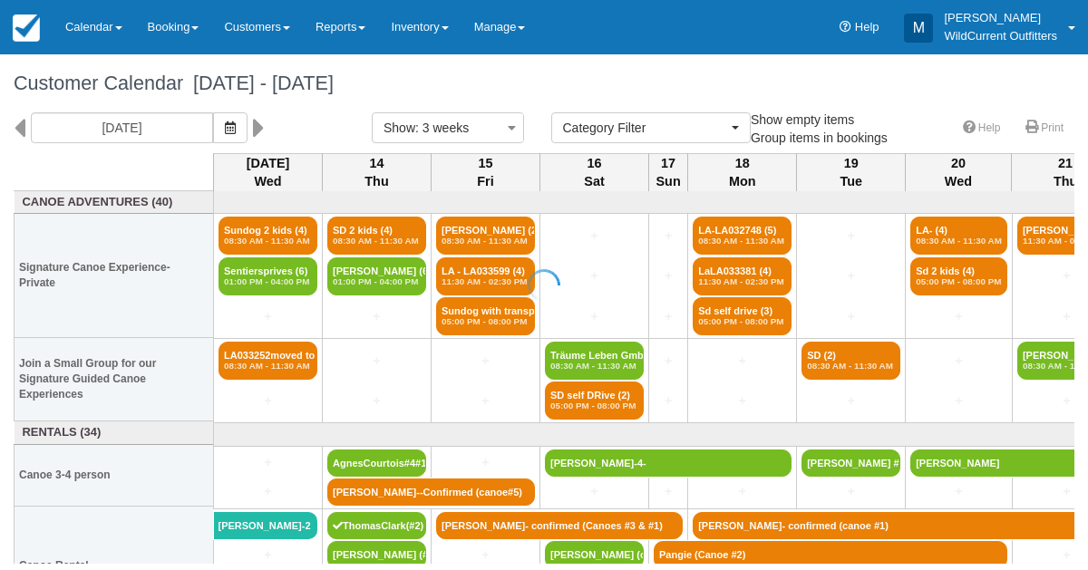
select select
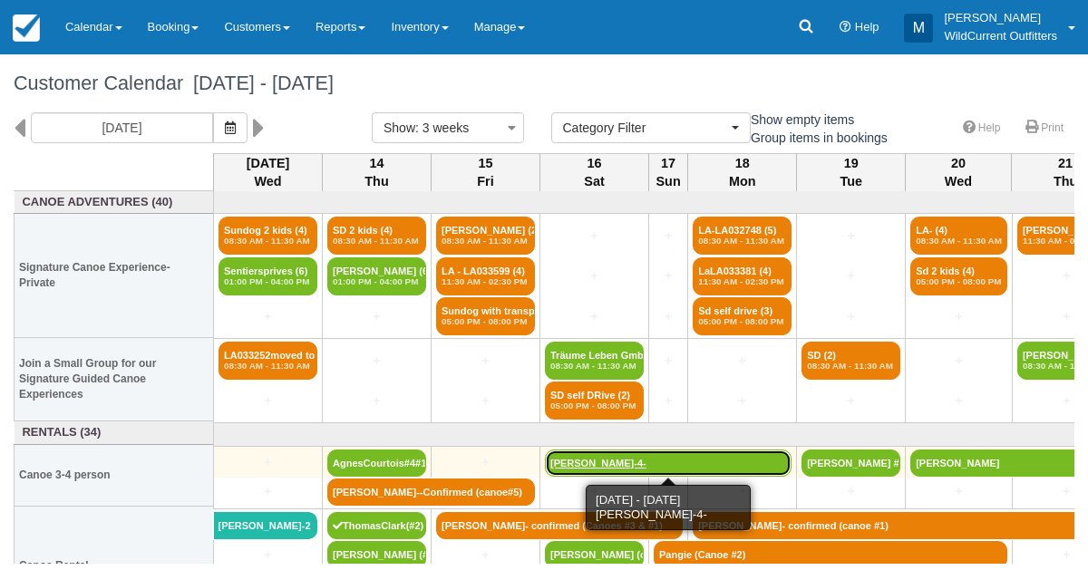
click at [603, 455] on link "Alison Vizina-4-" at bounding box center [668, 463] width 247 height 27
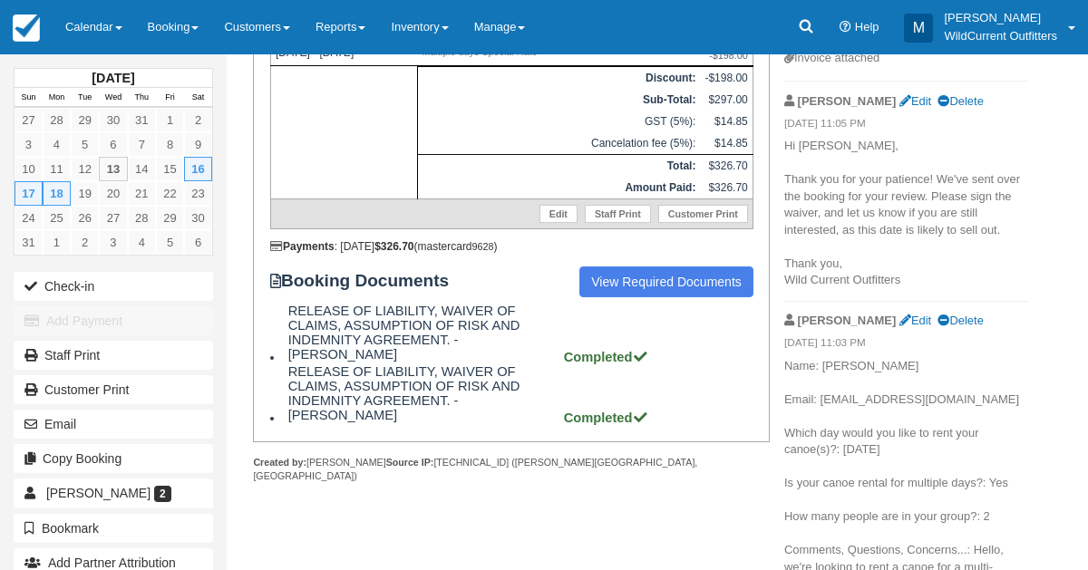
scroll to position [454, 0]
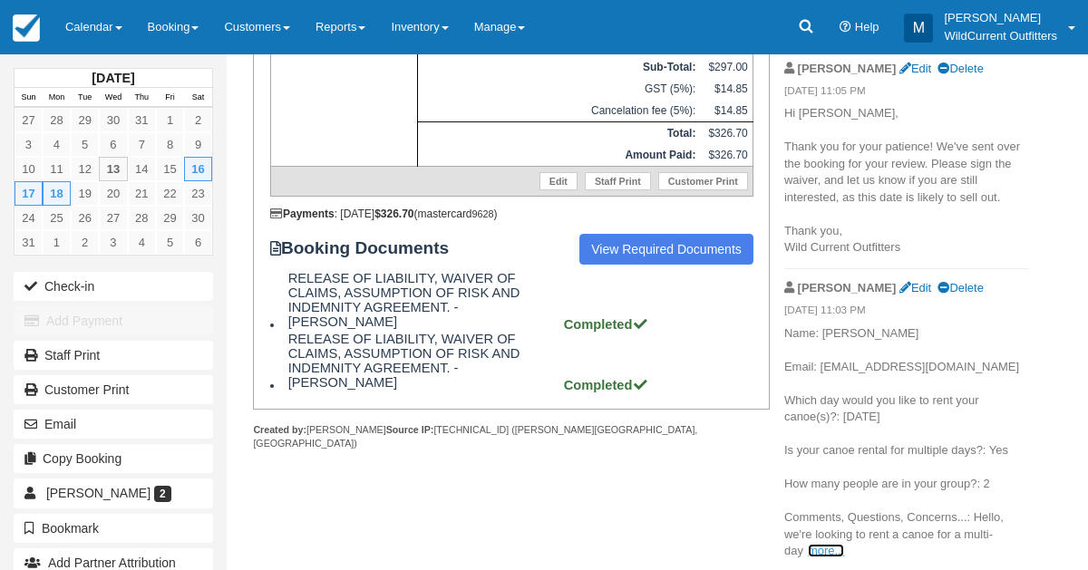
click at [811, 550] on link "more..." at bounding box center [826, 551] width 36 height 14
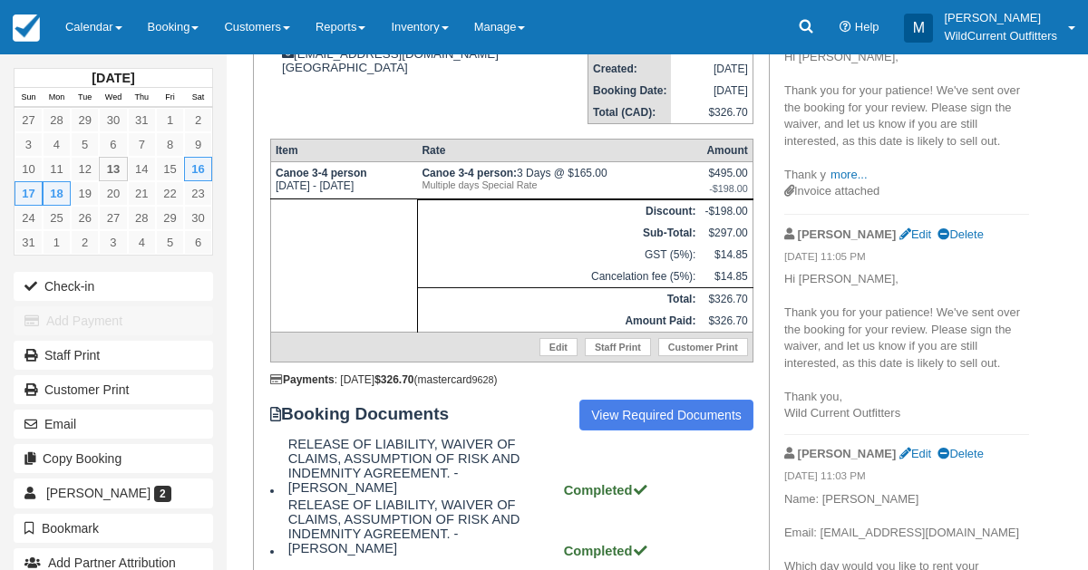
scroll to position [286, 0]
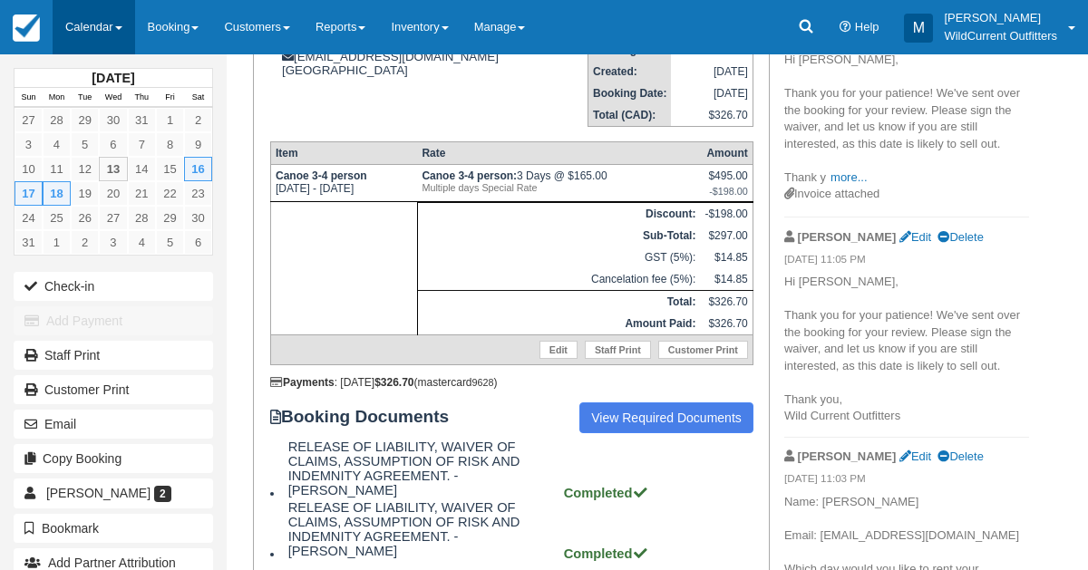
click at [102, 40] on link "Calendar" at bounding box center [94, 27] width 83 height 54
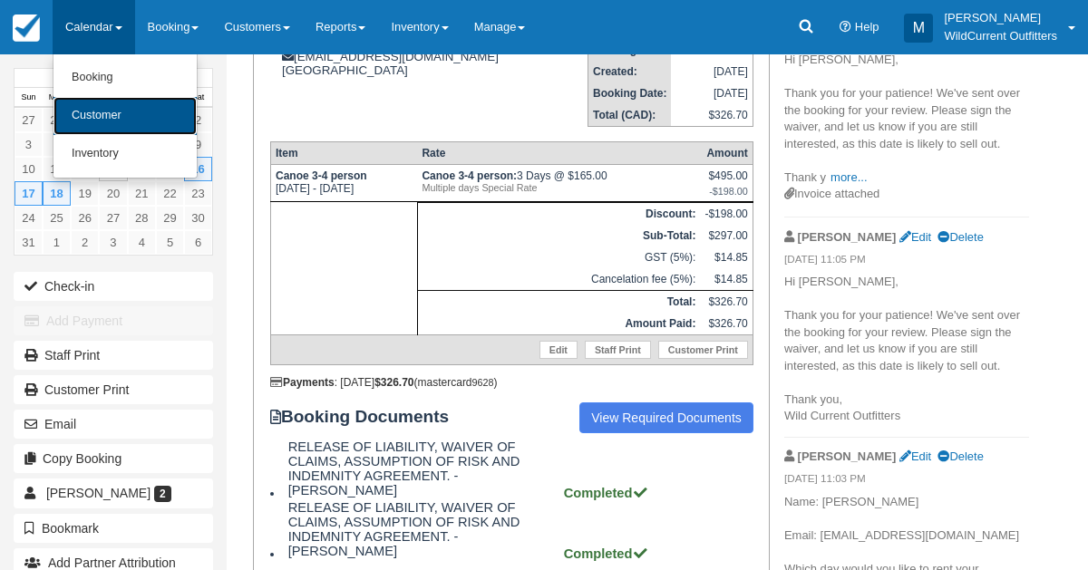
click at [97, 113] on link "Customer" at bounding box center [124, 116] width 143 height 38
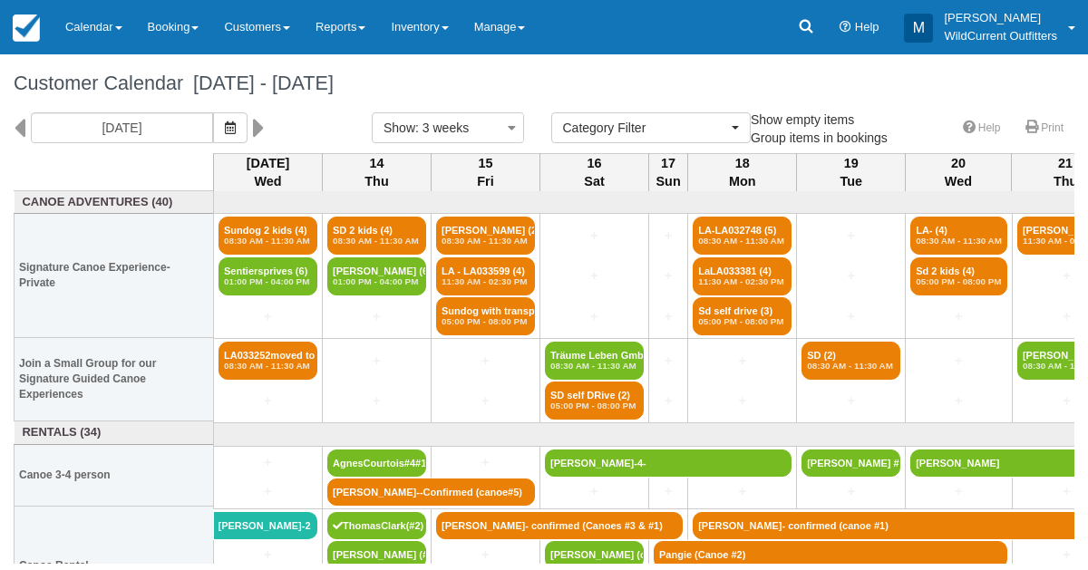
select select
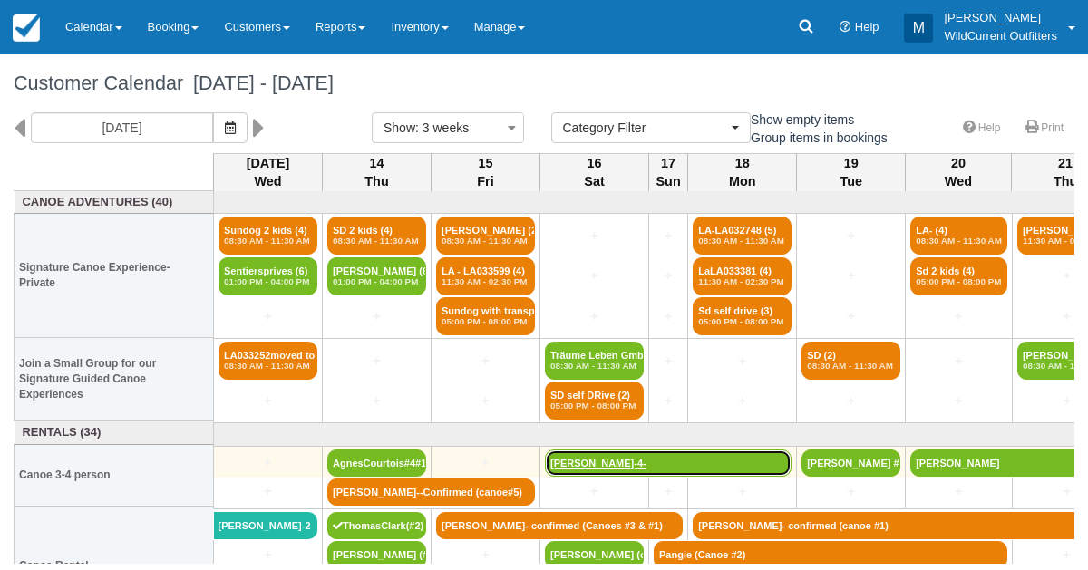
click at [616, 469] on link "[PERSON_NAME]-4-" at bounding box center [668, 463] width 247 height 27
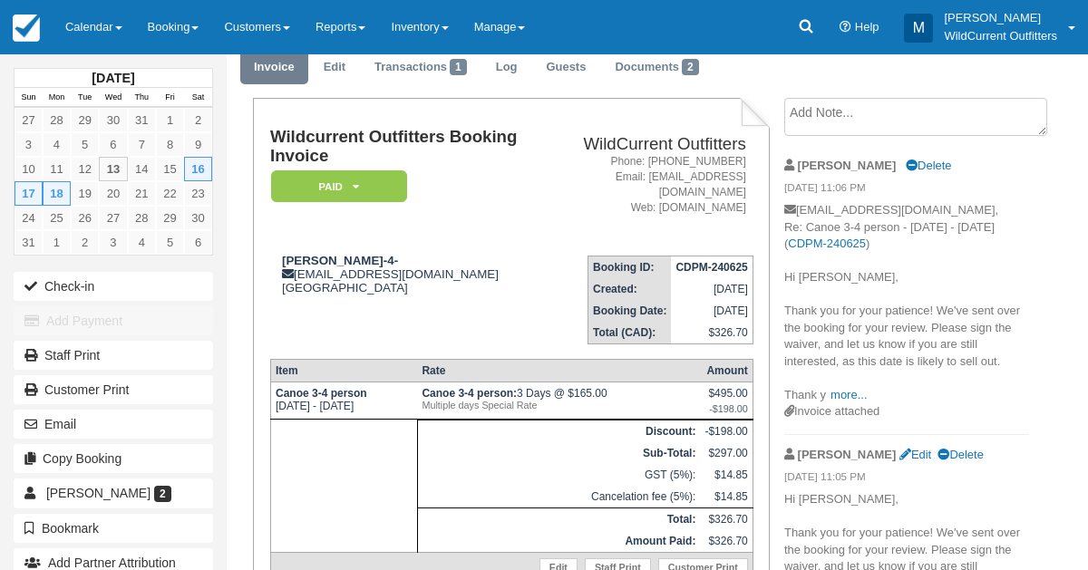
scroll to position [96, 0]
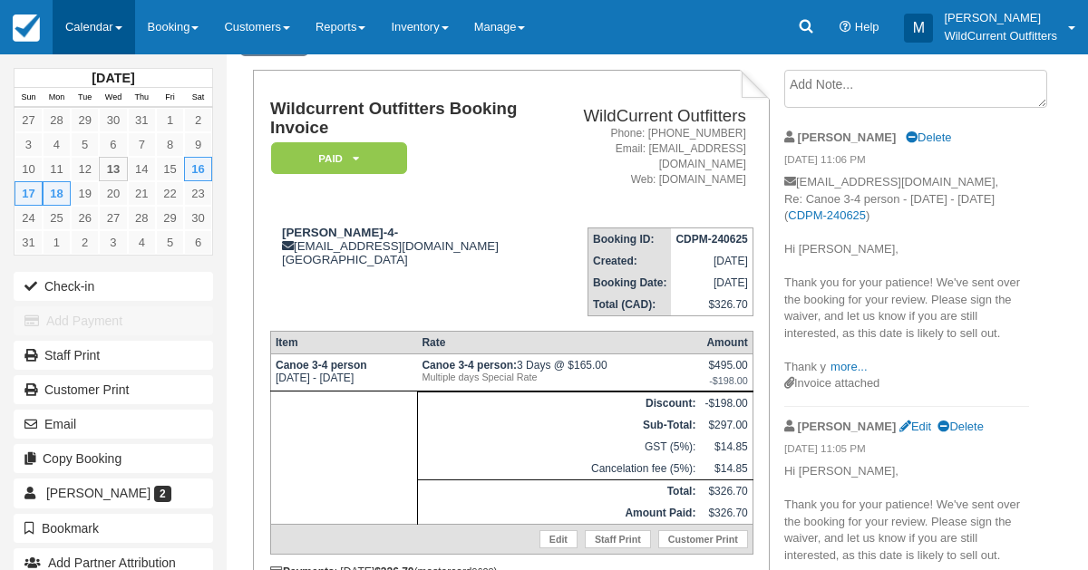
click at [85, 24] on link "Calendar" at bounding box center [94, 27] width 83 height 54
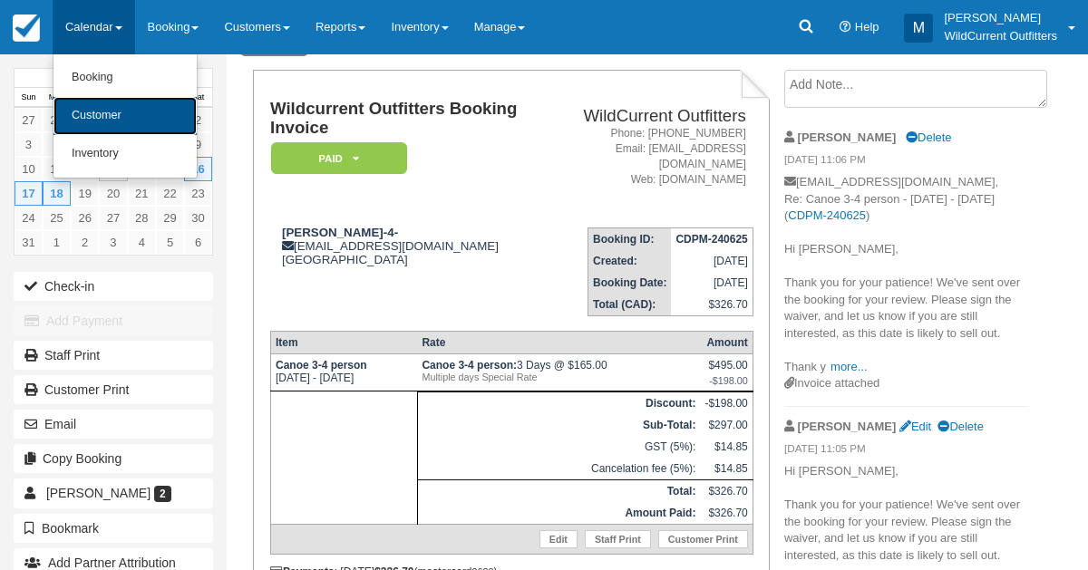
click at [106, 123] on link "Customer" at bounding box center [124, 116] width 143 height 38
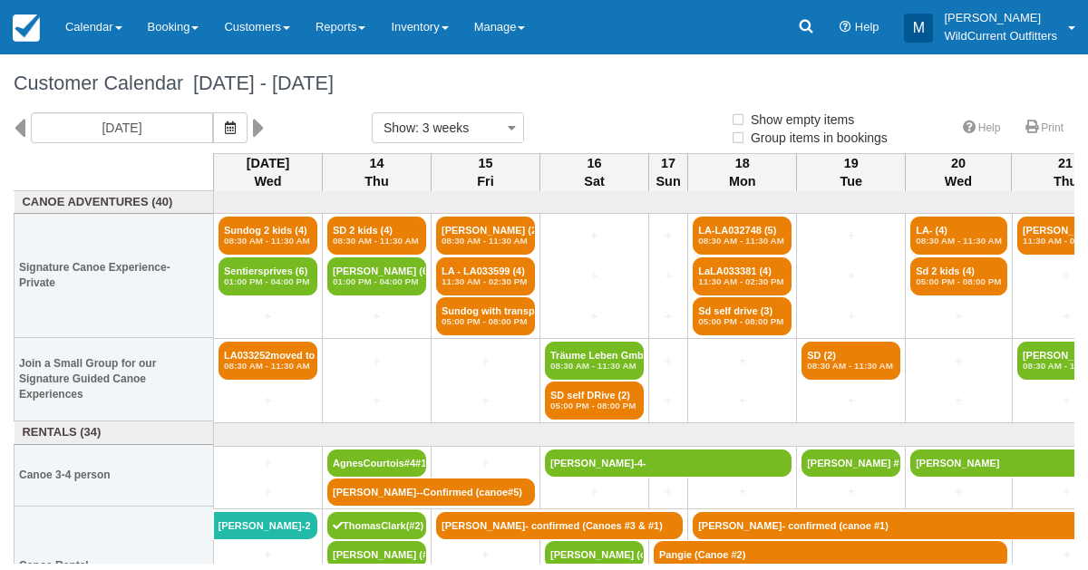
select select
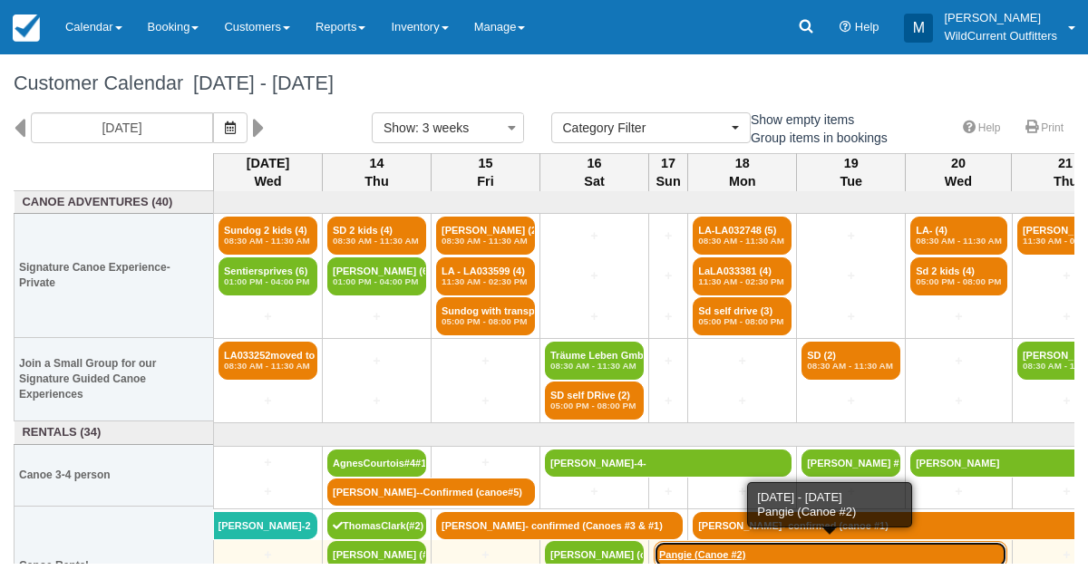
click at [687, 552] on link "Pangie (Canoe #2)" at bounding box center [831, 554] width 354 height 27
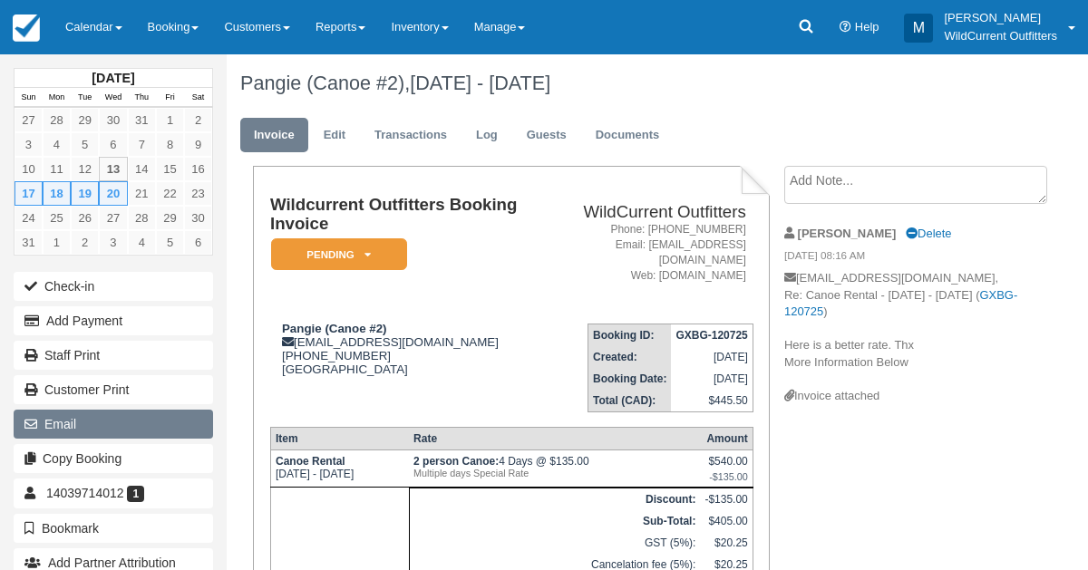
click at [72, 412] on button "Email" at bounding box center [113, 424] width 199 height 29
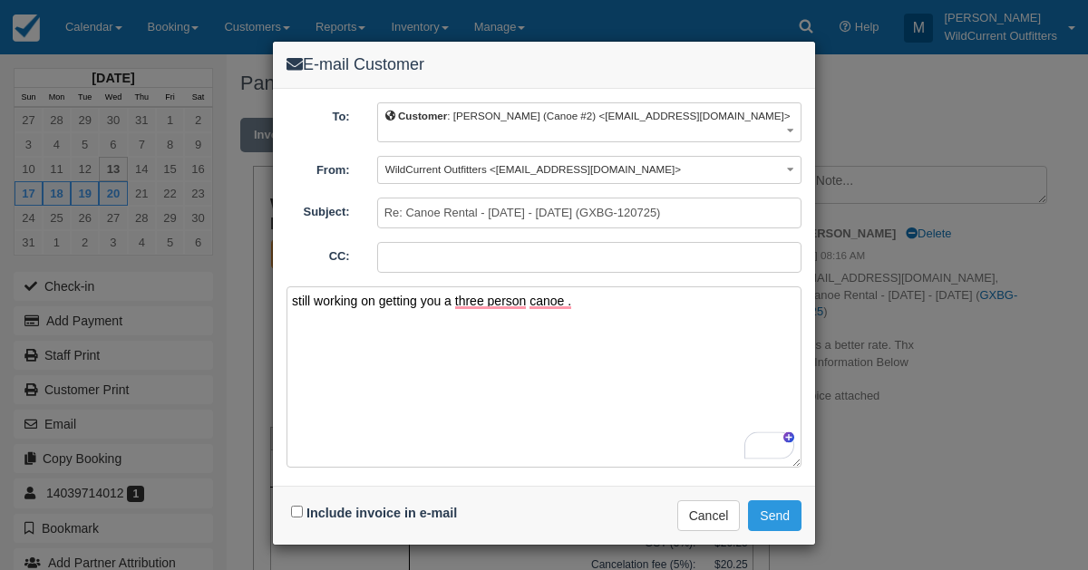
type textarea "still working on getting you a three person canoe ."
click at [299, 506] on input "Include invoice in e-mail" at bounding box center [297, 512] width 12 height 12
checkbox input "true"
click at [787, 503] on button "Send" at bounding box center [774, 515] width 53 height 31
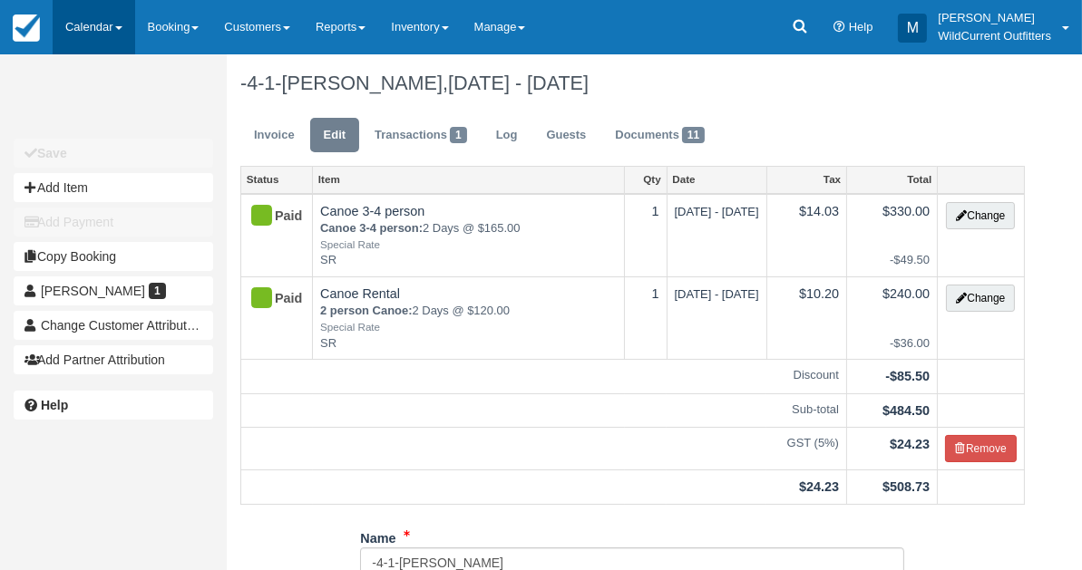
click at [71, 22] on link "Calendar" at bounding box center [94, 27] width 83 height 54
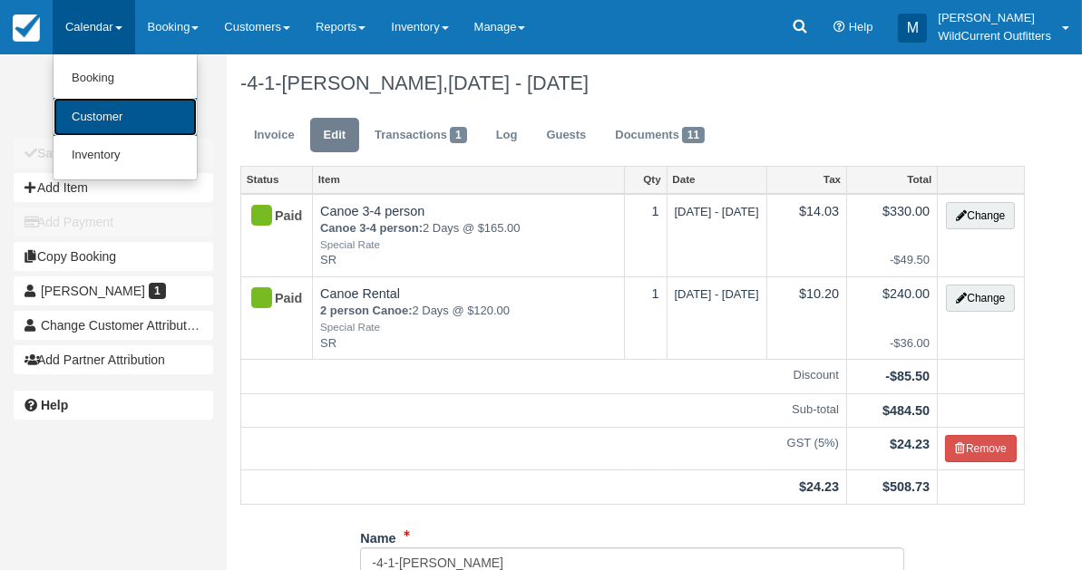
click at [109, 112] on link "Customer" at bounding box center [124, 117] width 143 height 39
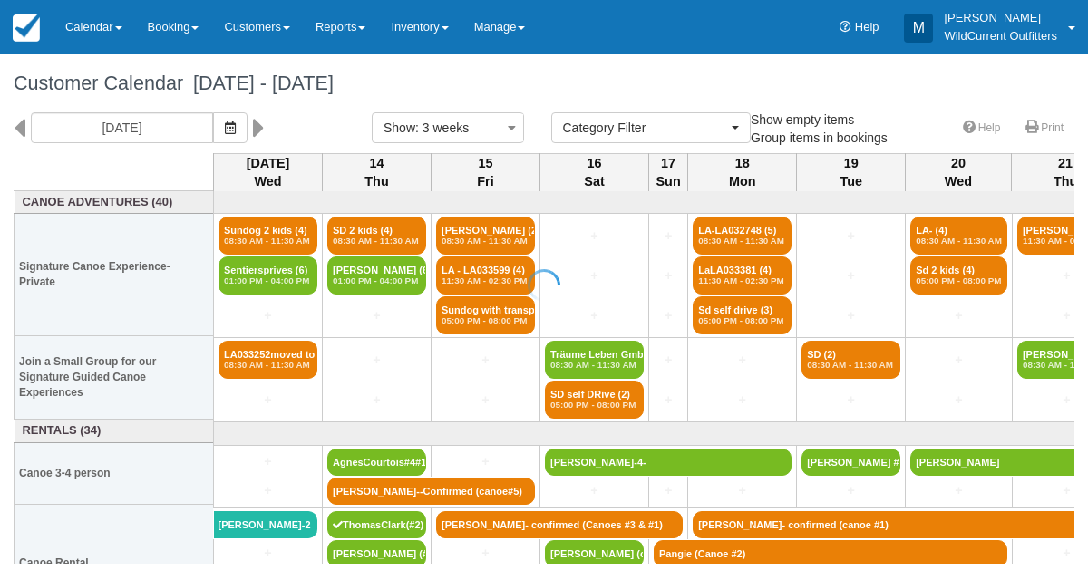
select select
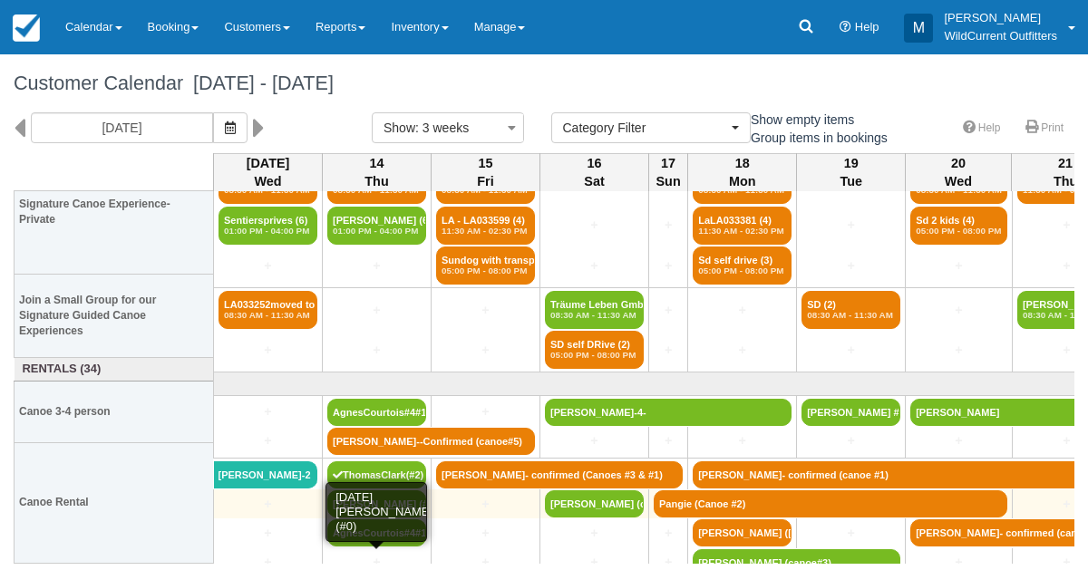
scroll to position [63, 0]
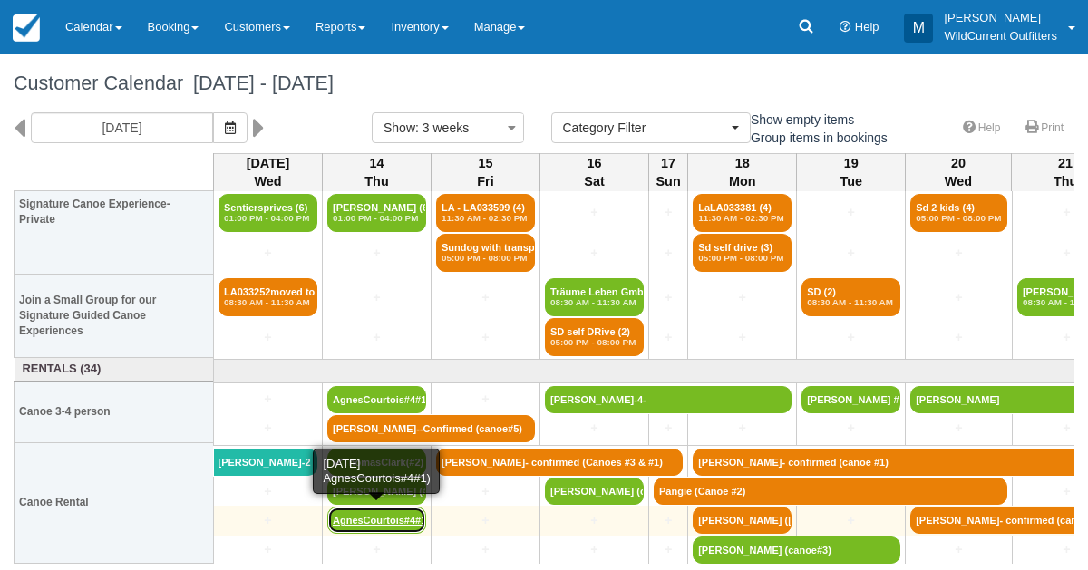
click at [379, 518] on link "AgnesCourtois#4#1)" at bounding box center [376, 520] width 99 height 27
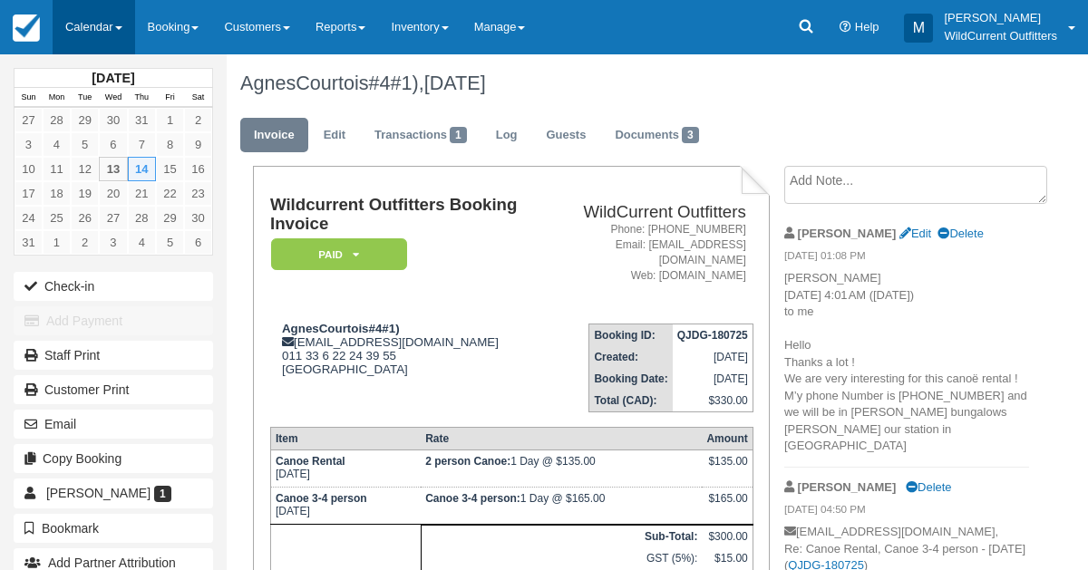
click at [83, 18] on link "Calendar" at bounding box center [94, 27] width 83 height 54
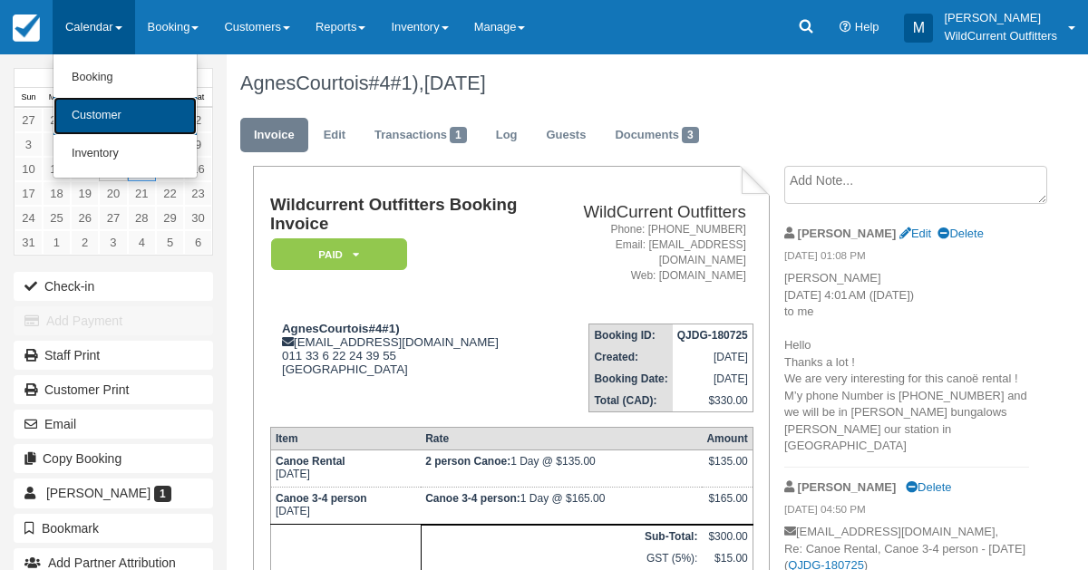
click at [93, 105] on link "Customer" at bounding box center [124, 116] width 143 height 38
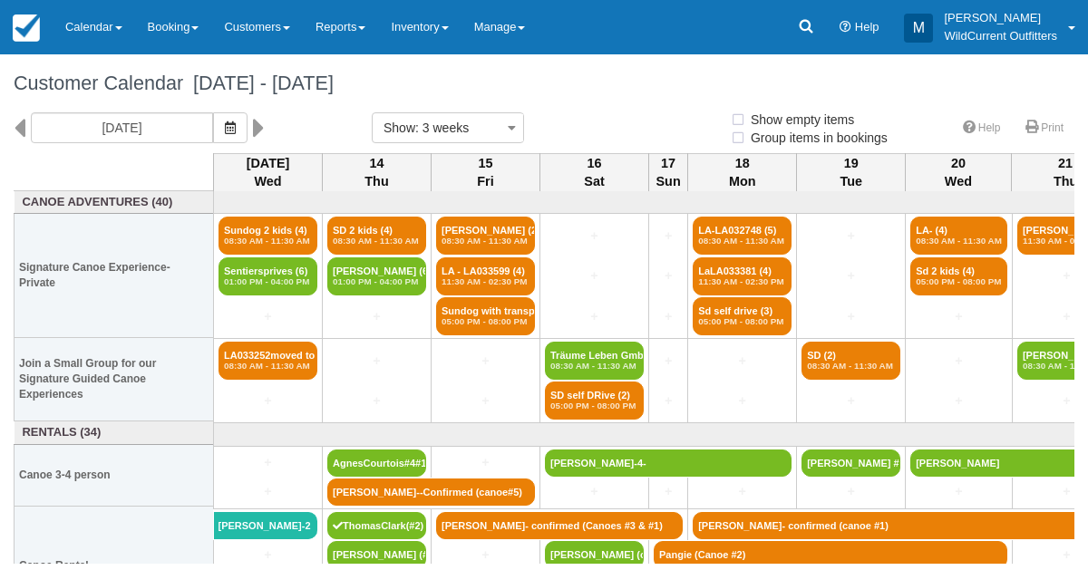
select select
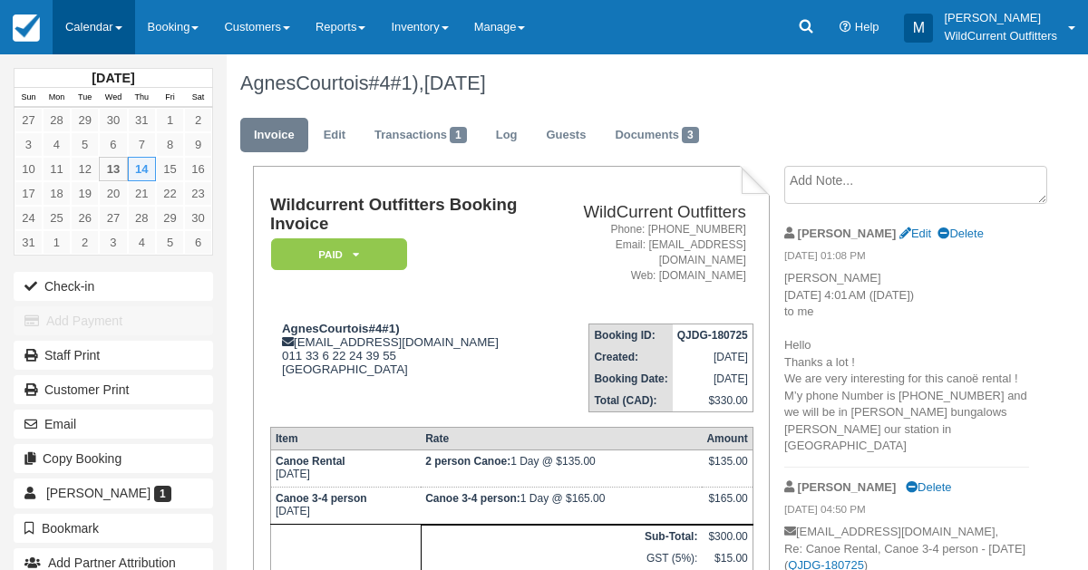
click at [111, 39] on link "Calendar" at bounding box center [94, 27] width 83 height 54
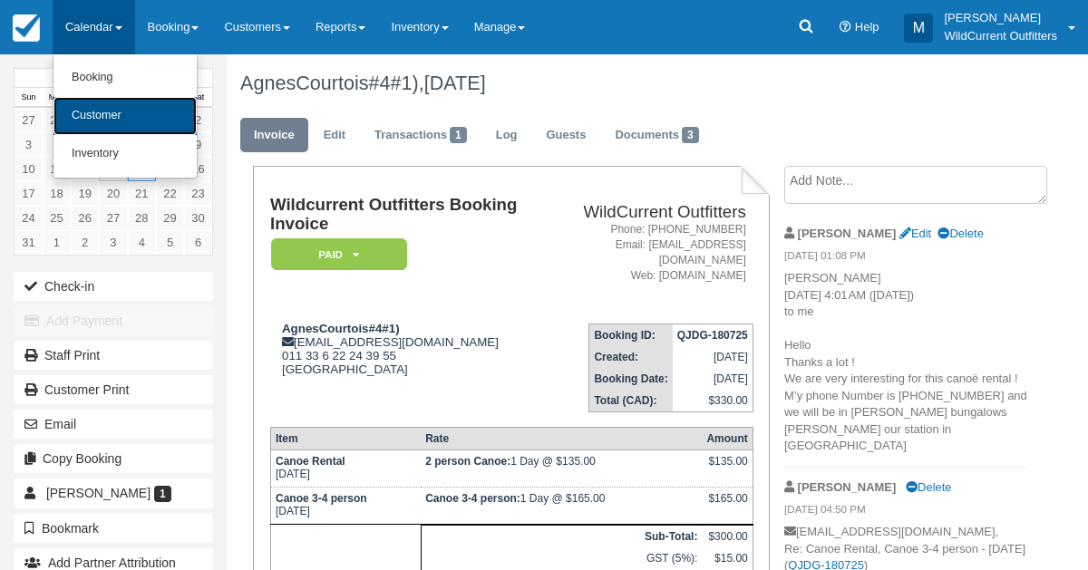
click at [110, 100] on link "Customer" at bounding box center [124, 116] width 143 height 38
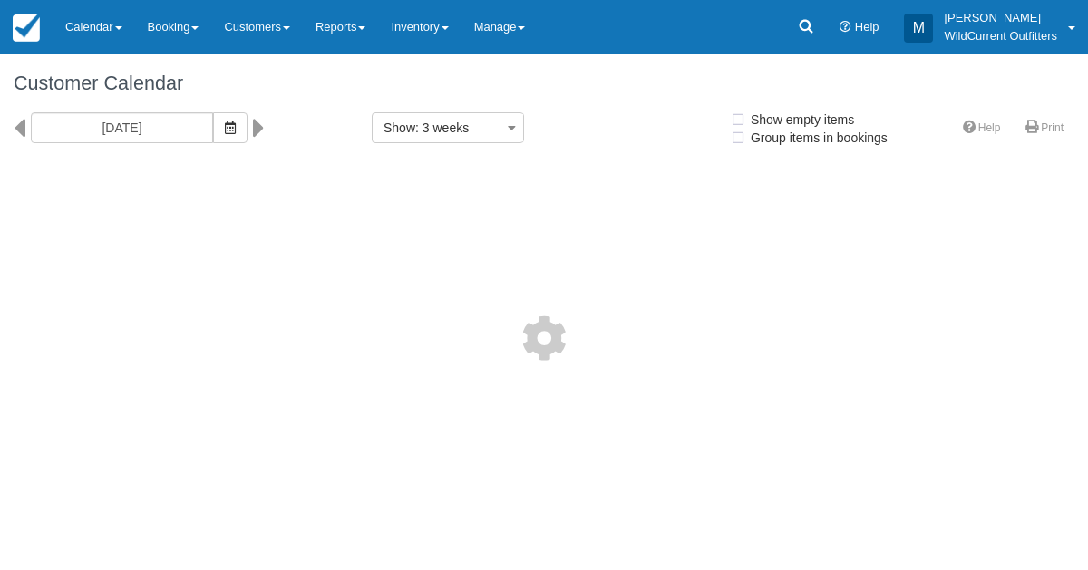
select select
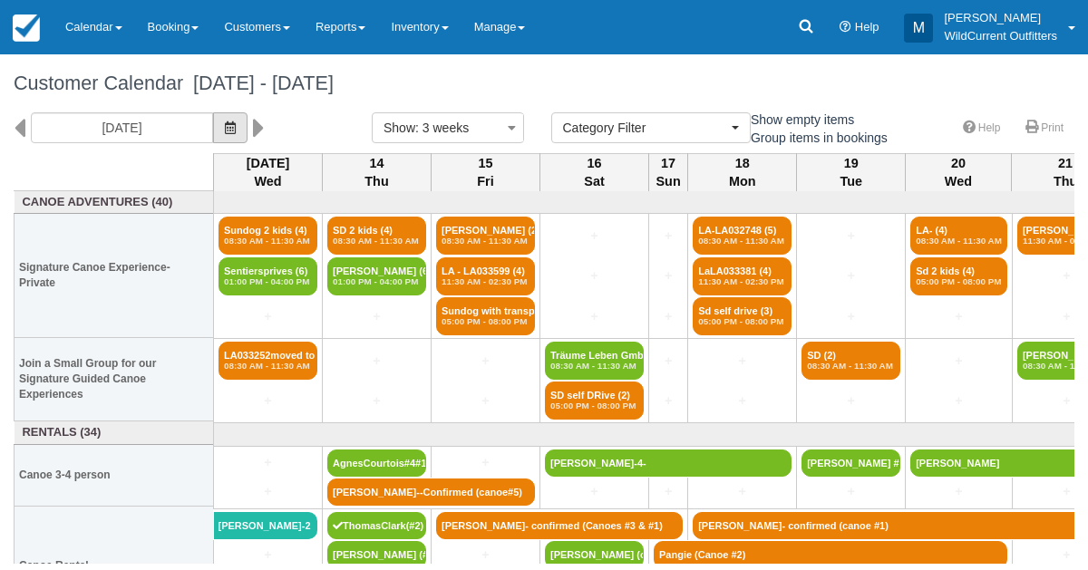
click at [236, 127] on icon "button" at bounding box center [230, 127] width 11 height 13
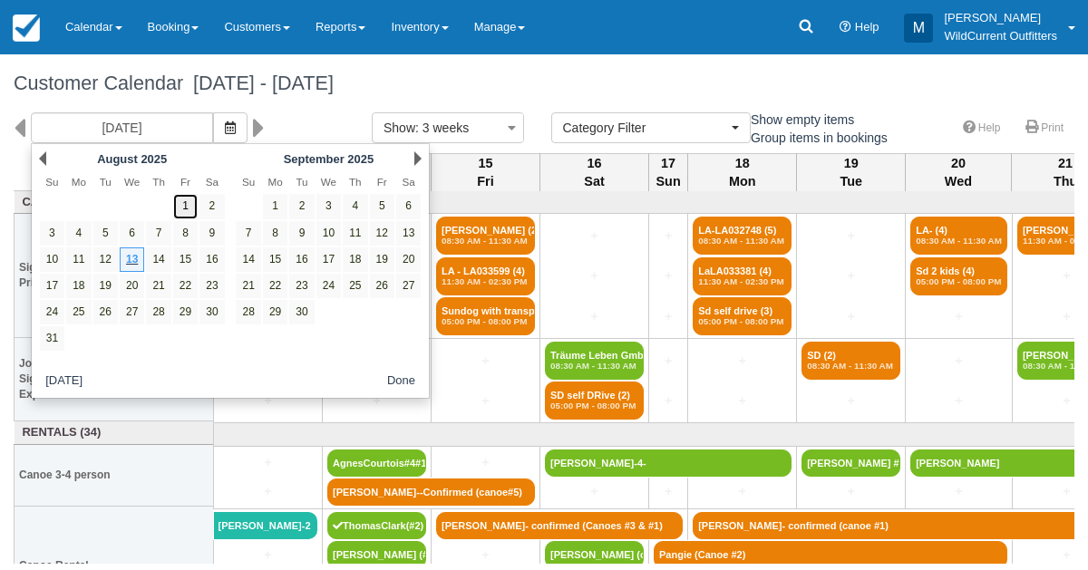
click at [185, 205] on link "1" at bounding box center [185, 206] width 24 height 24
type input "[DATE]"
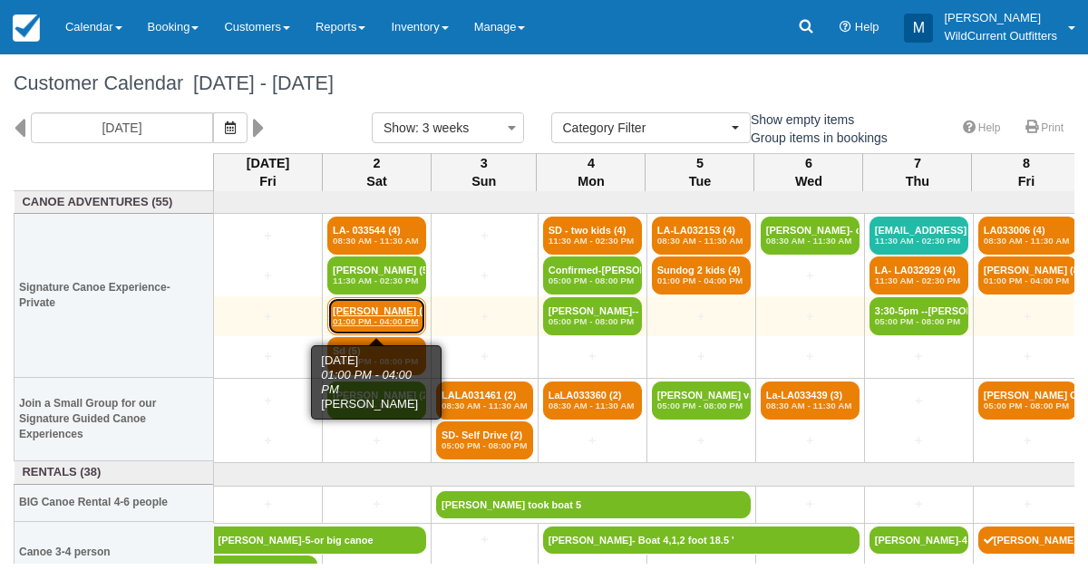
click at [393, 327] on link "[PERSON_NAME] (2) 01:00 PM - 04:00 PM" at bounding box center [376, 316] width 99 height 38
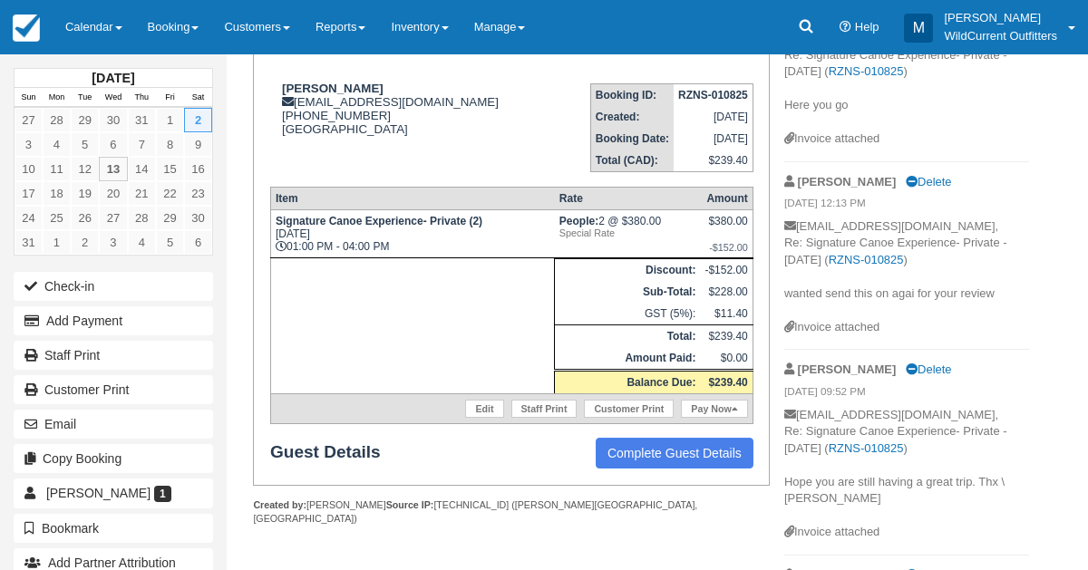
scroll to position [241, 0]
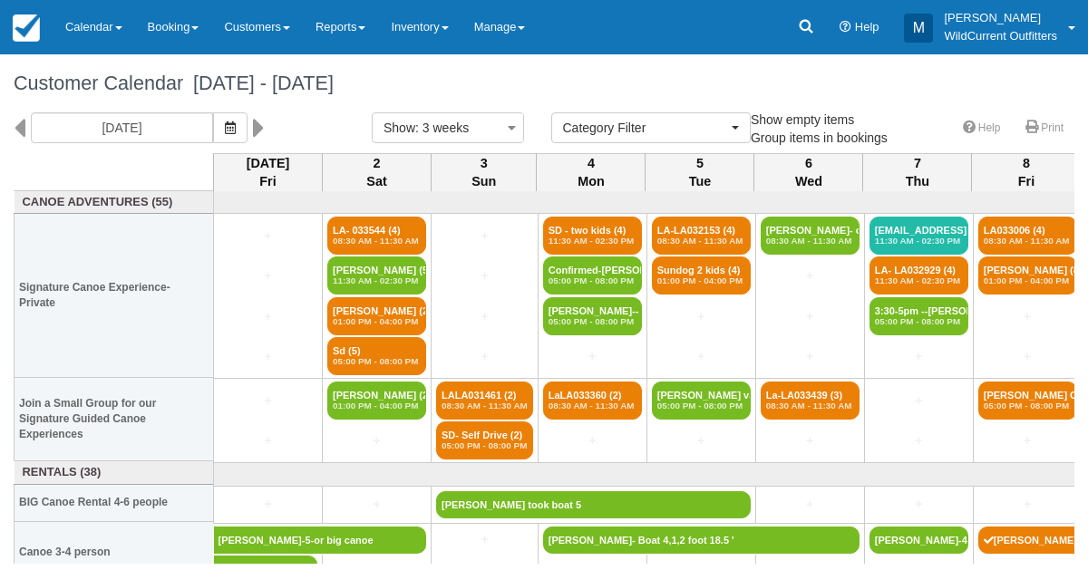
select select
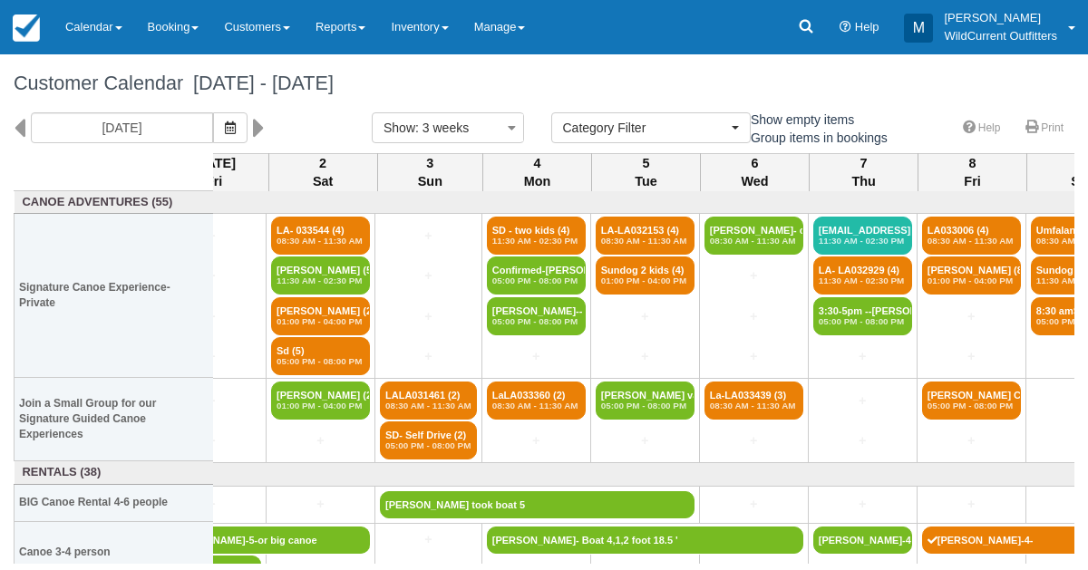
scroll to position [0, 53]
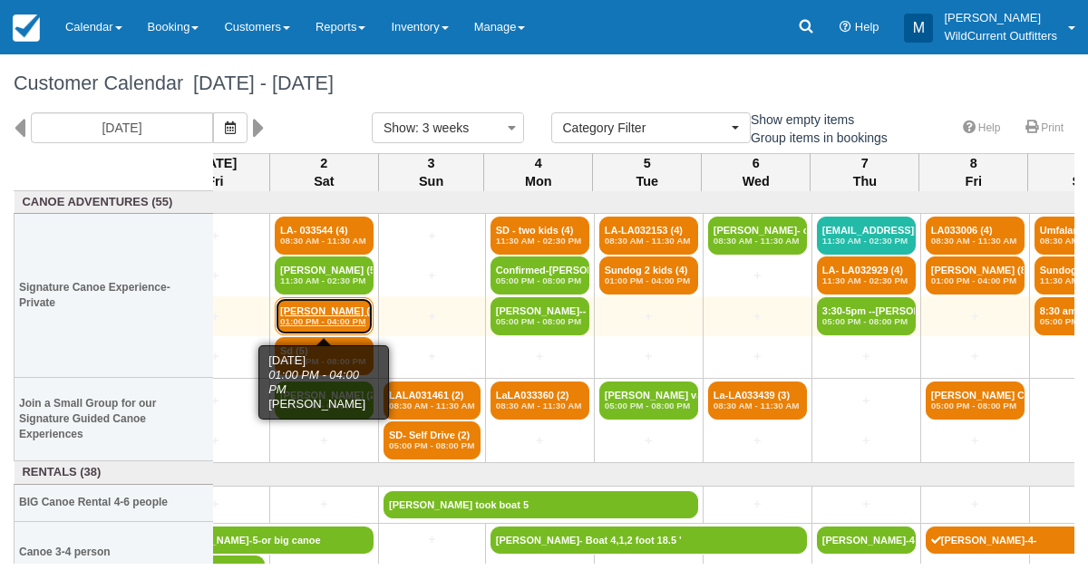
click at [322, 308] on link "Alex (2) 01:00 PM - 04:00 PM" at bounding box center [324, 316] width 99 height 38
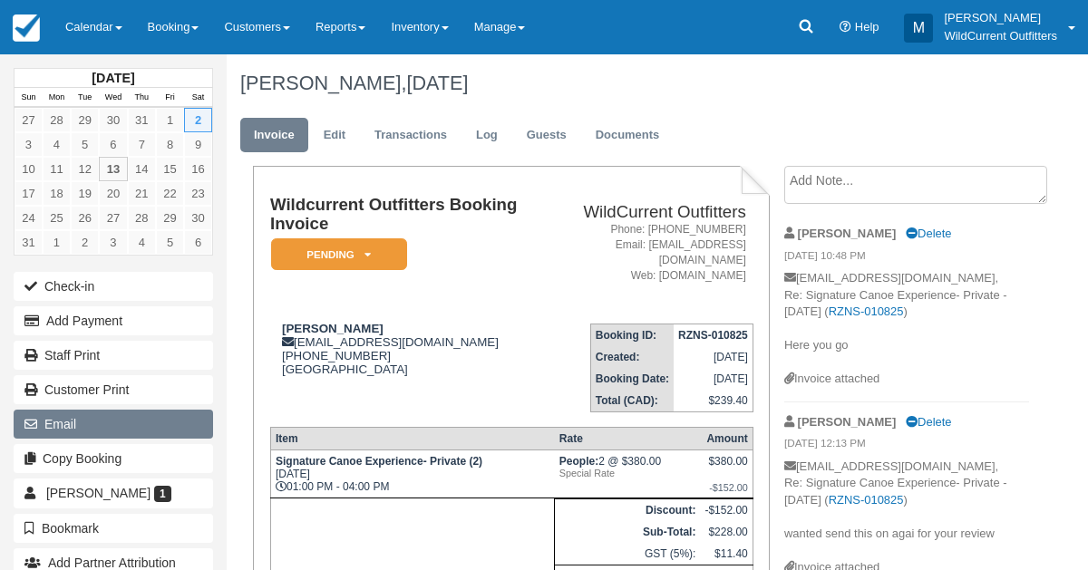
click at [84, 412] on button "Email" at bounding box center [113, 424] width 199 height 29
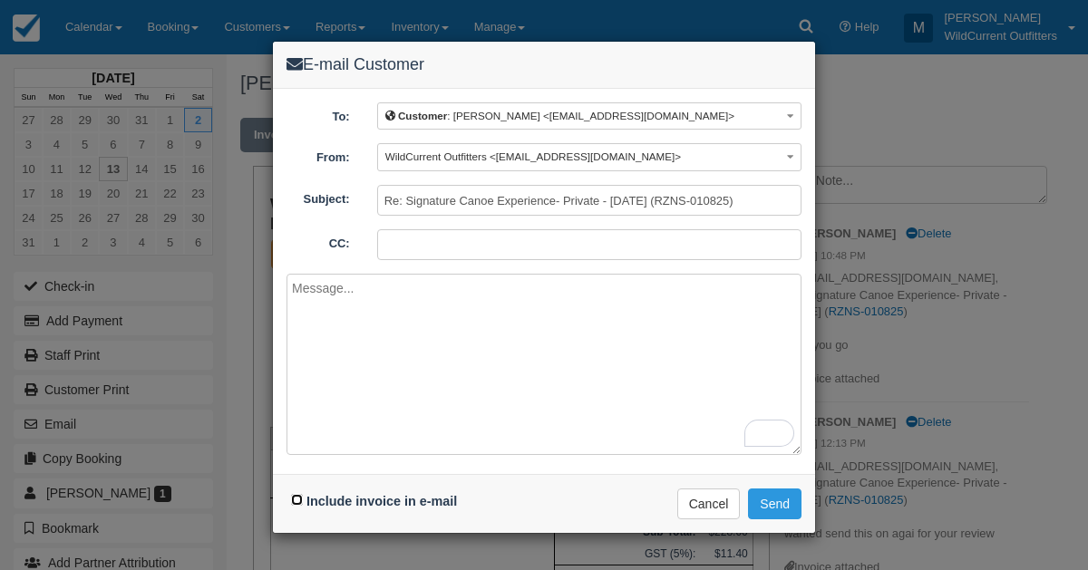
click at [298, 496] on input "Include invoice in e-mail" at bounding box center [297, 500] width 12 height 12
checkbox input "true"
click at [771, 489] on button "Send" at bounding box center [774, 504] width 53 height 31
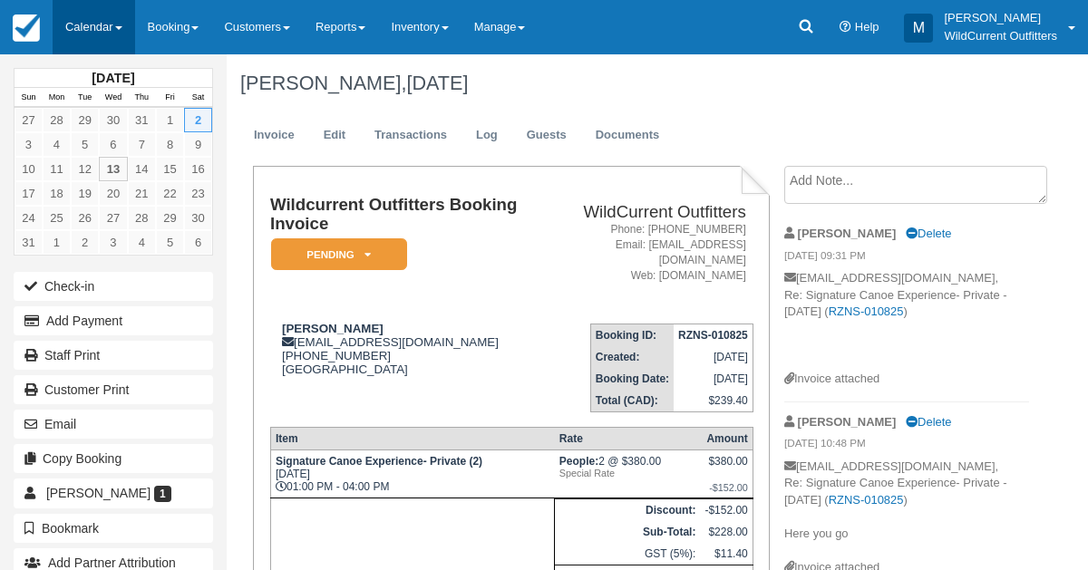
click at [88, 15] on link "Calendar" at bounding box center [94, 27] width 83 height 54
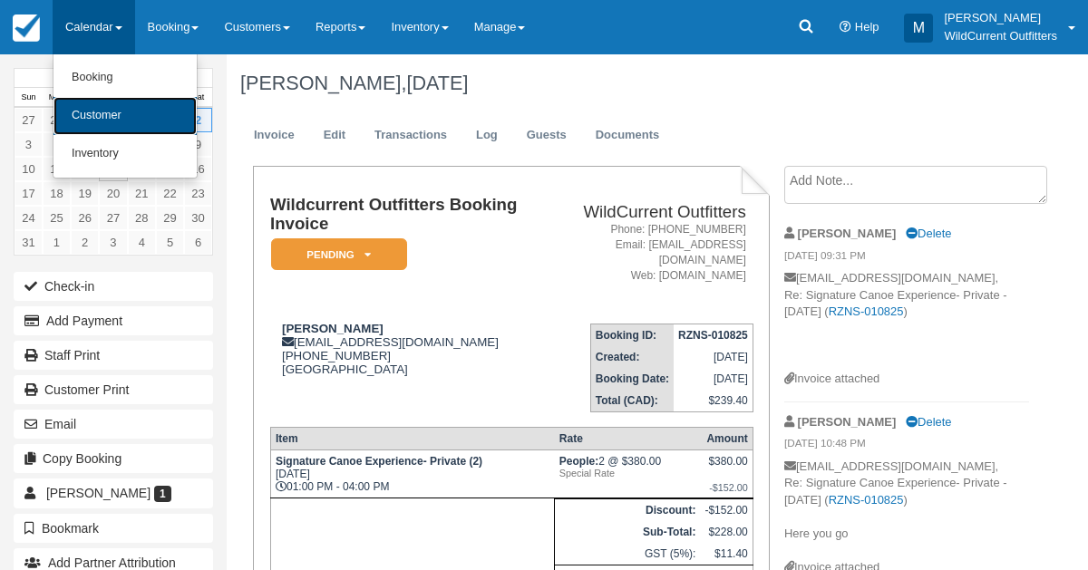
click at [117, 128] on link "Customer" at bounding box center [124, 116] width 143 height 38
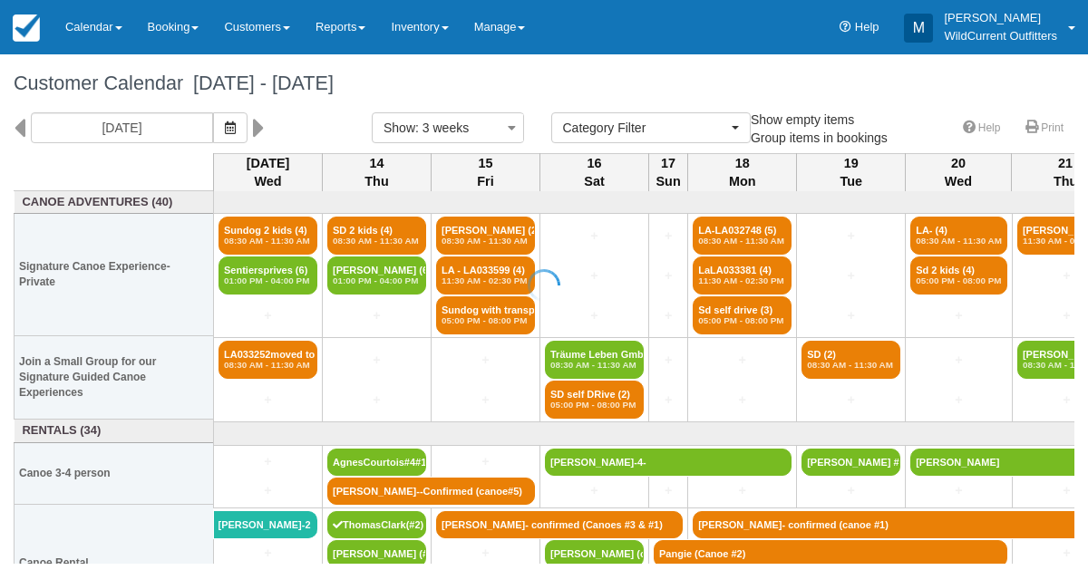
select select
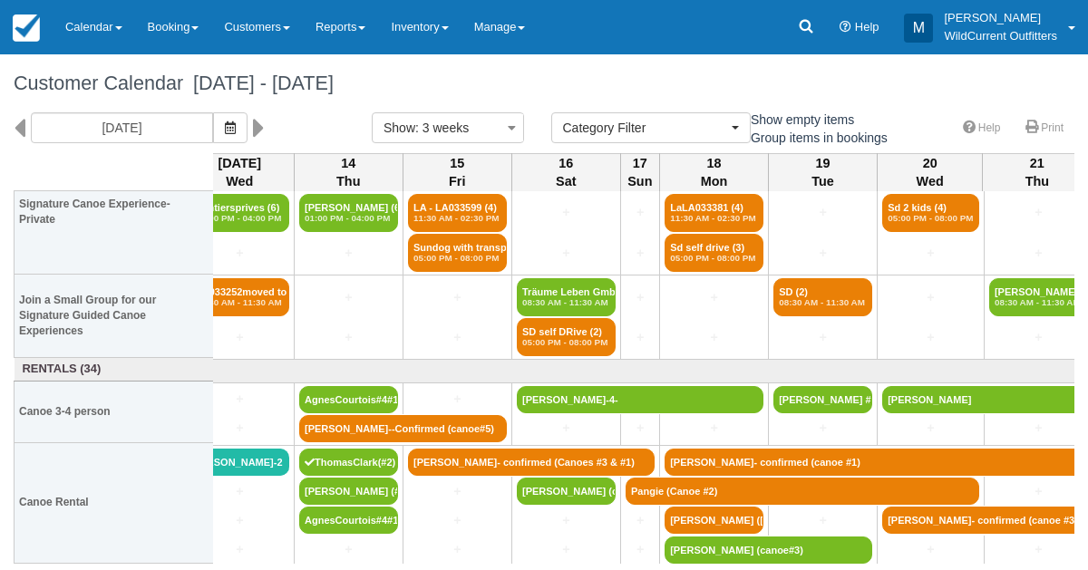
scroll to position [63, 0]
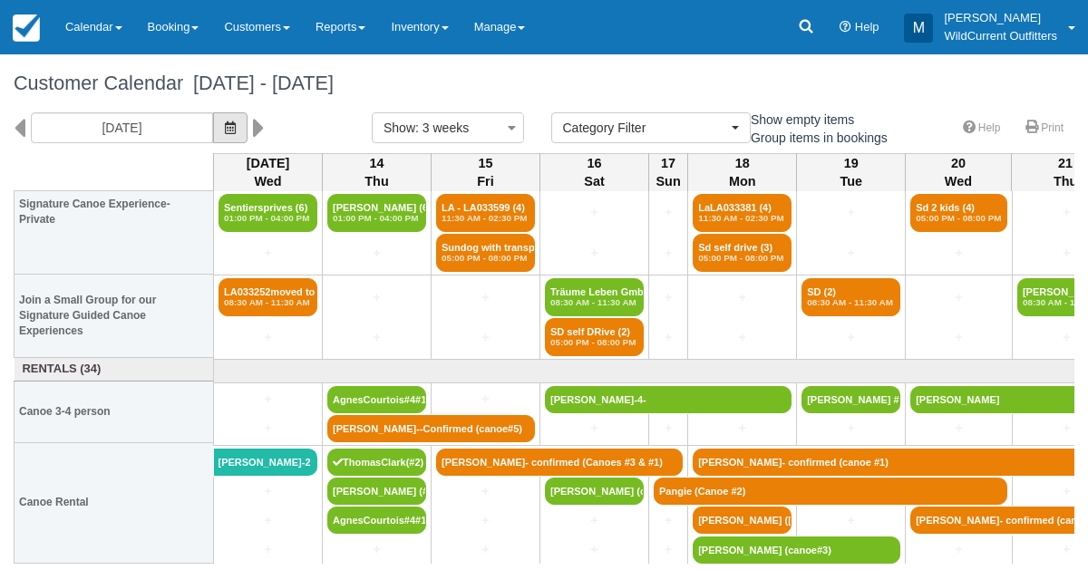
click at [236, 121] on icon "button" at bounding box center [230, 127] width 11 height 13
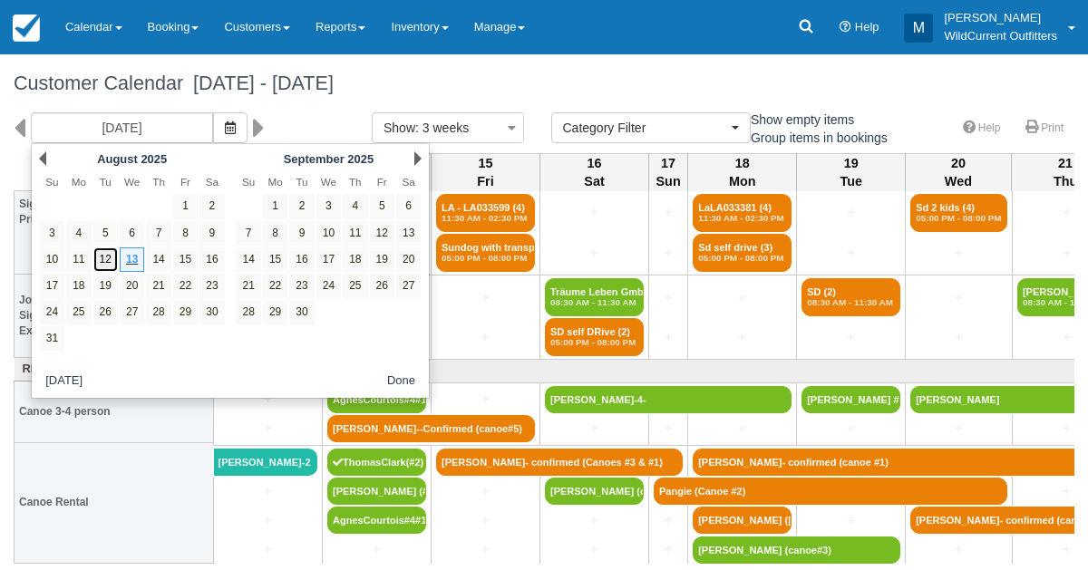
click at [109, 250] on link "12" at bounding box center [105, 260] width 24 height 24
type input "[DATE]"
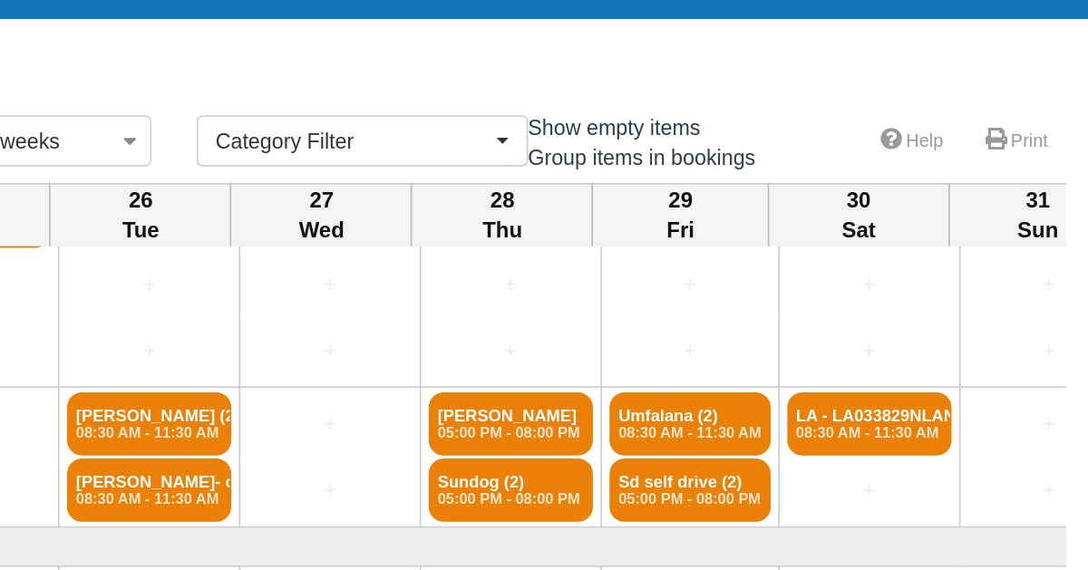
scroll to position [0, 1197]
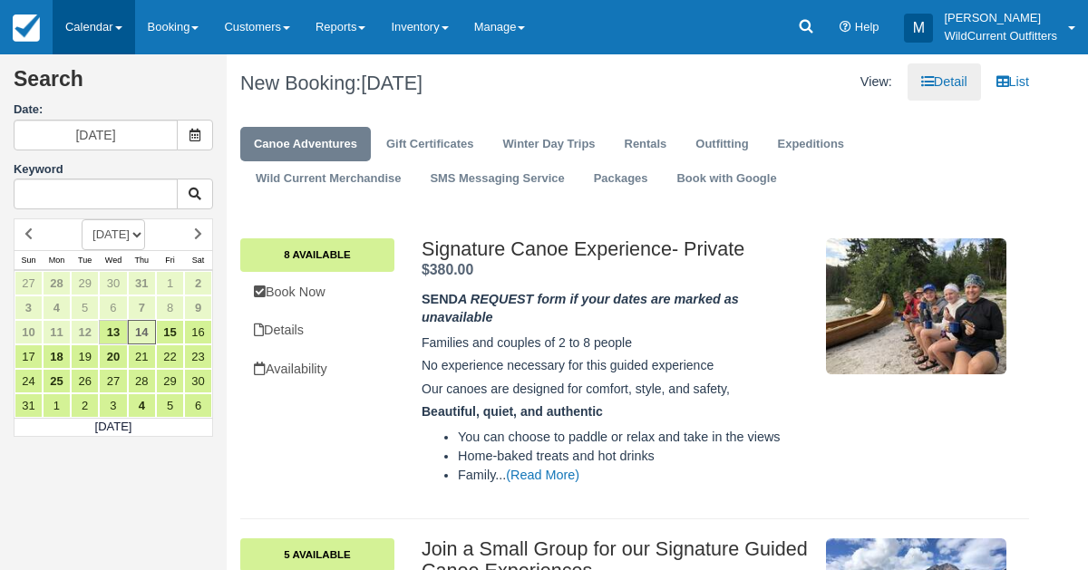
click at [89, 34] on link "Calendar" at bounding box center [94, 27] width 83 height 54
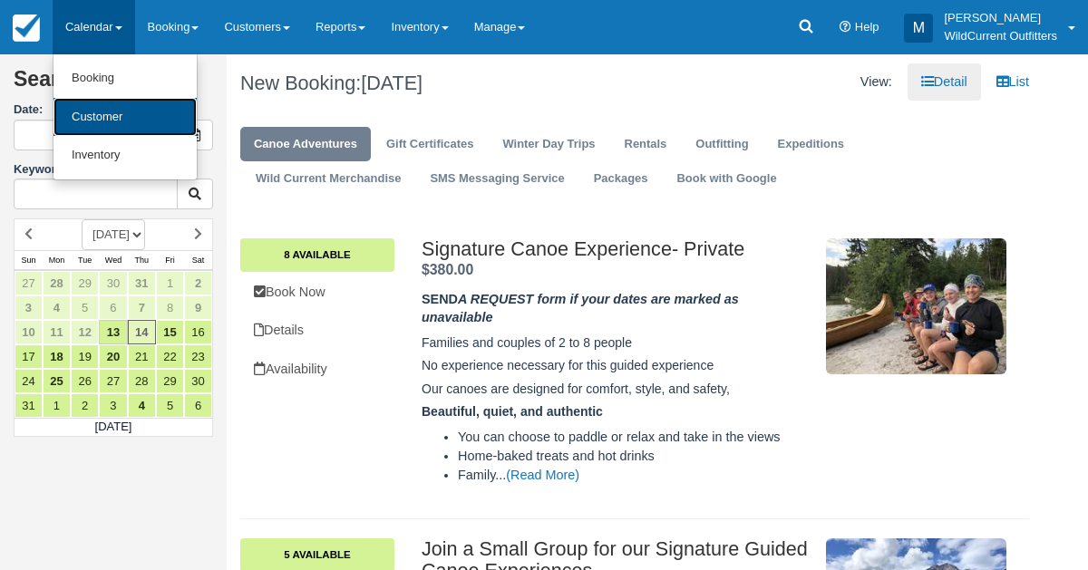
click at [90, 112] on link "Customer" at bounding box center [124, 117] width 143 height 39
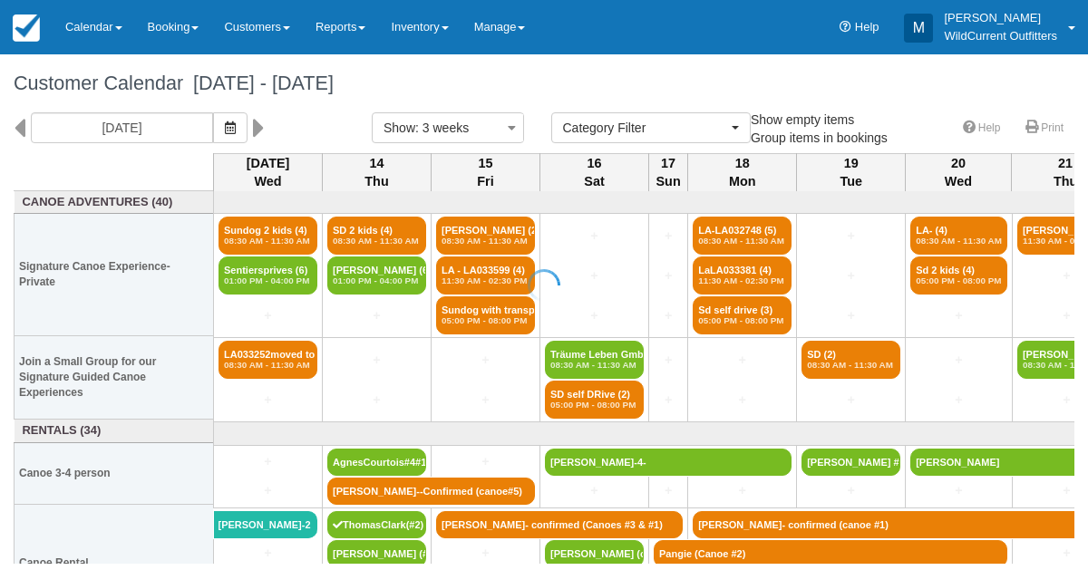
select select
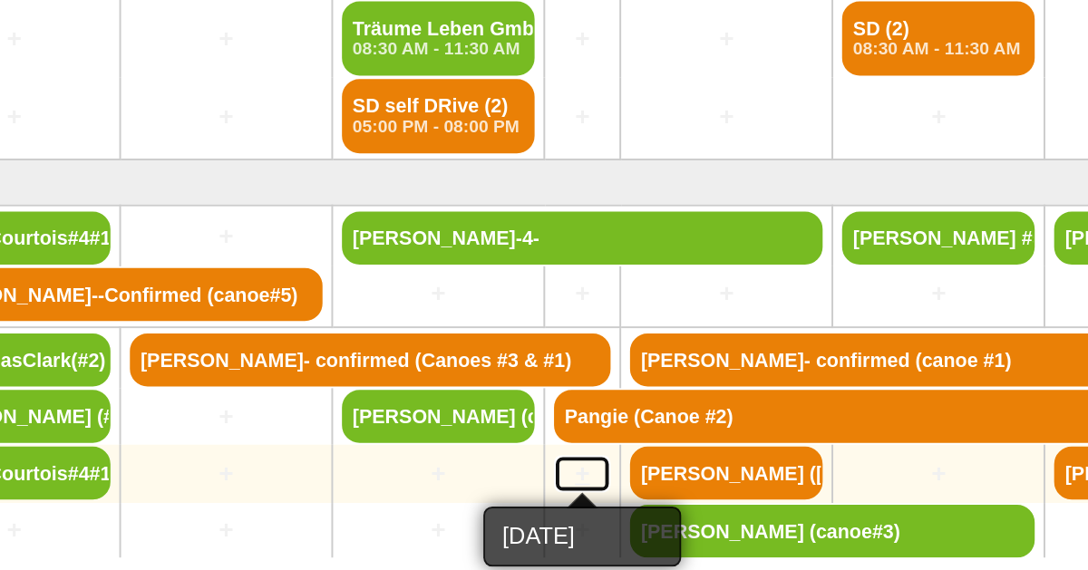
click at [666, 511] on link "+" at bounding box center [668, 520] width 29 height 19
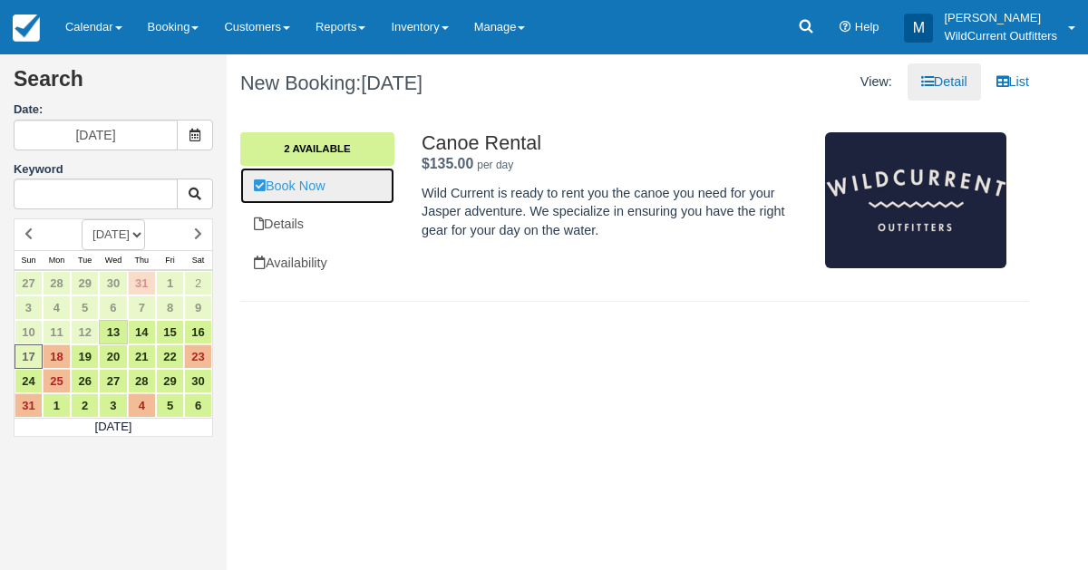
click at [298, 178] on link "Book Now" at bounding box center [317, 186] width 154 height 37
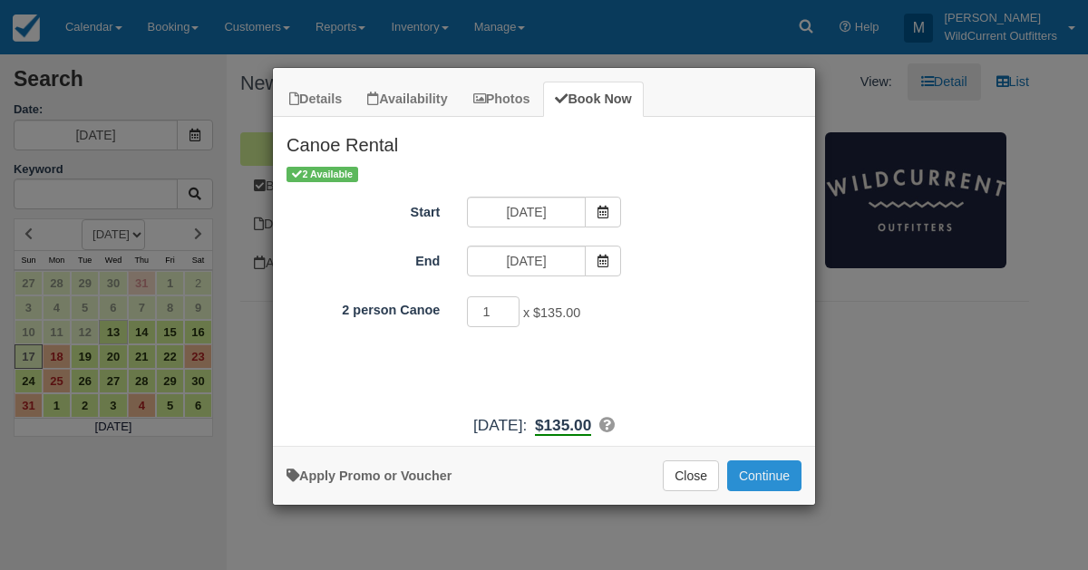
click at [772, 481] on button "Continue" at bounding box center [764, 476] width 74 height 31
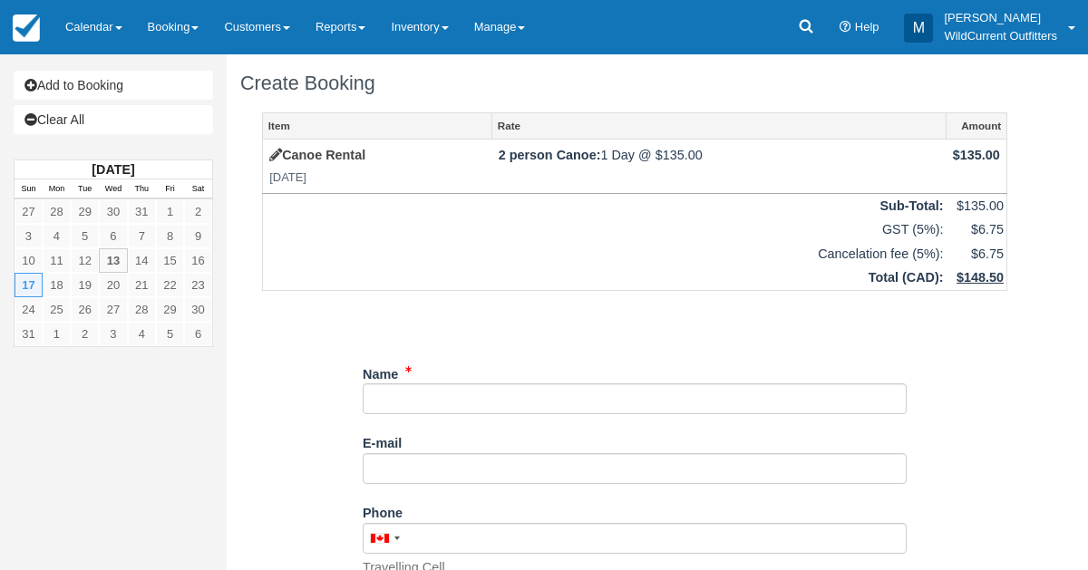
click at [558, 432] on div "E-mail Did you mean ?" at bounding box center [635, 456] width 544 height 56
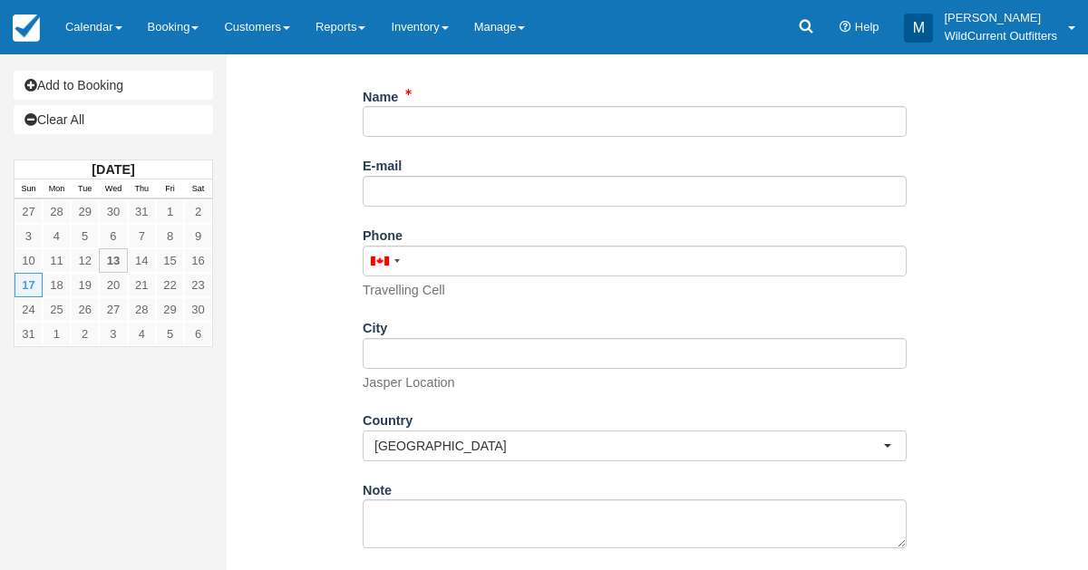
scroll to position [281, 0]
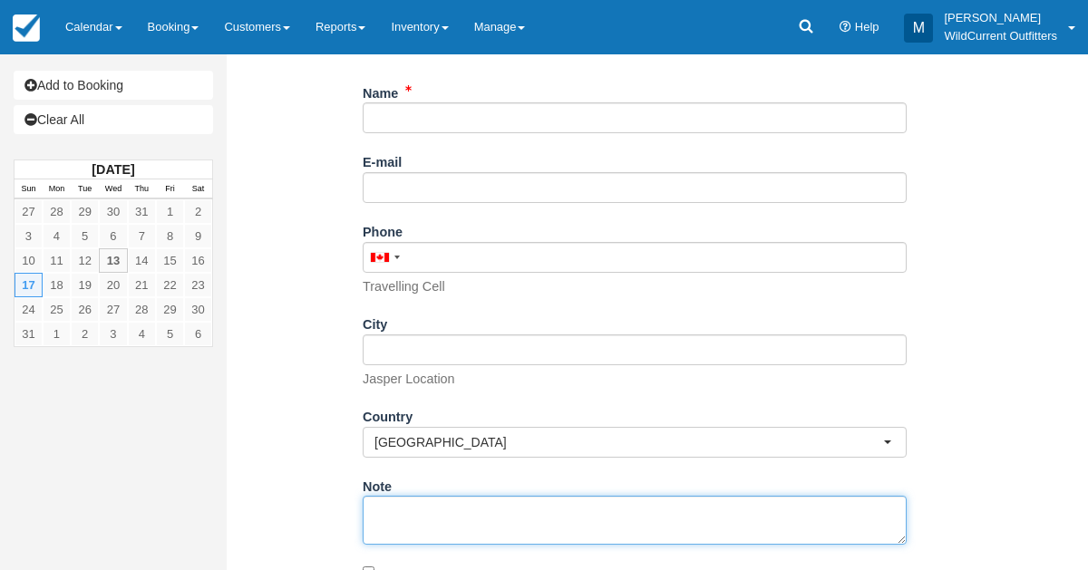
click at [476, 518] on textarea "Note" at bounding box center [635, 520] width 544 height 49
paste textarea "Name: Amber Burgess Email: fastasabunny@icloud.com Which day would you like to …"
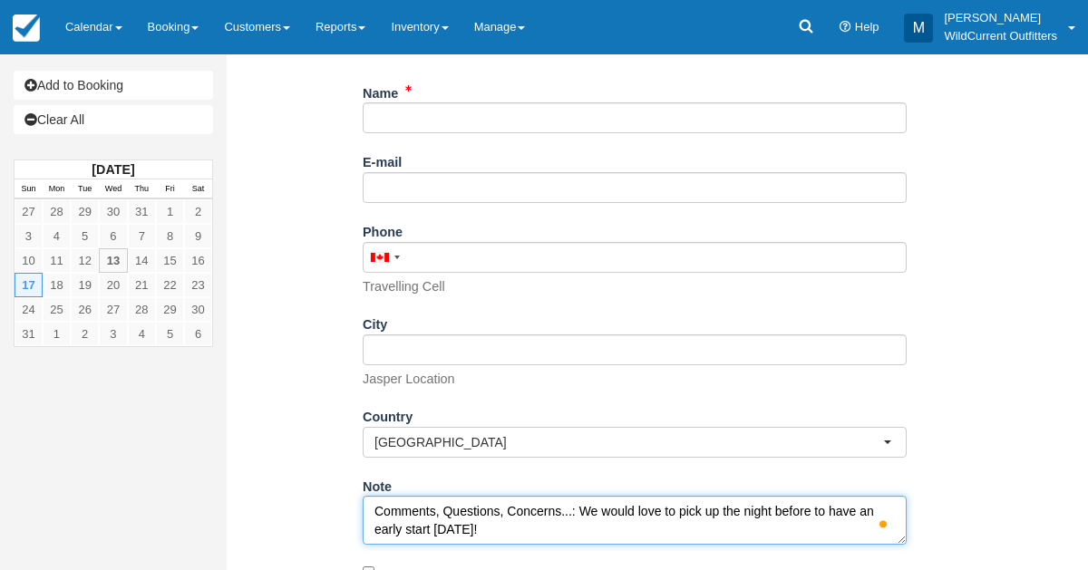
scroll to position [191, 0]
type textarea "Name: Amber Burgess Email: fastasabunny@icloud.com Which day would you like to …"
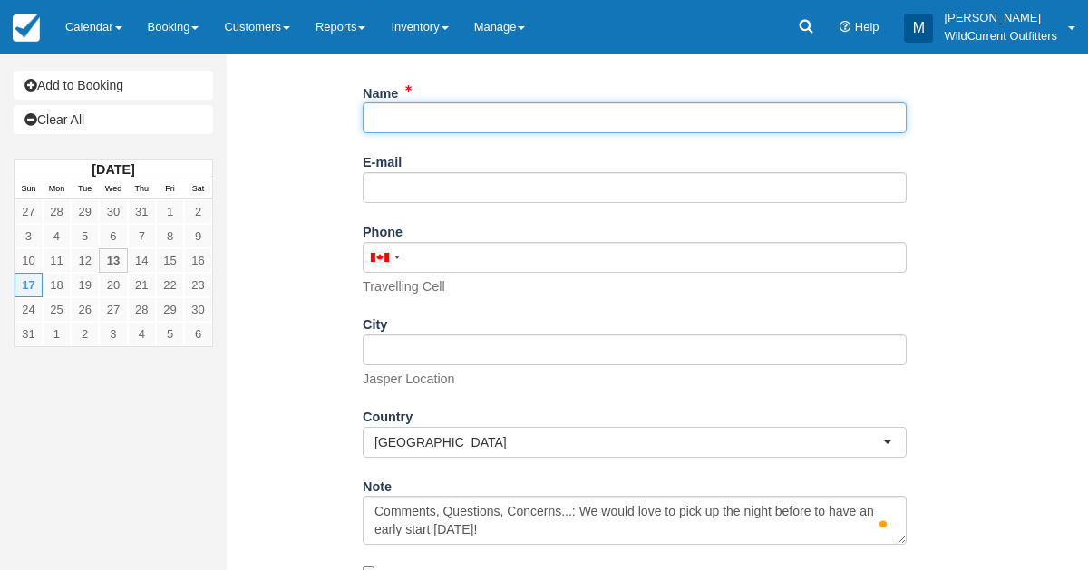
click at [406, 112] on input "Name" at bounding box center [635, 117] width 544 height 31
paste input "[PERSON_NAME]"
type input "[PERSON_NAME]"
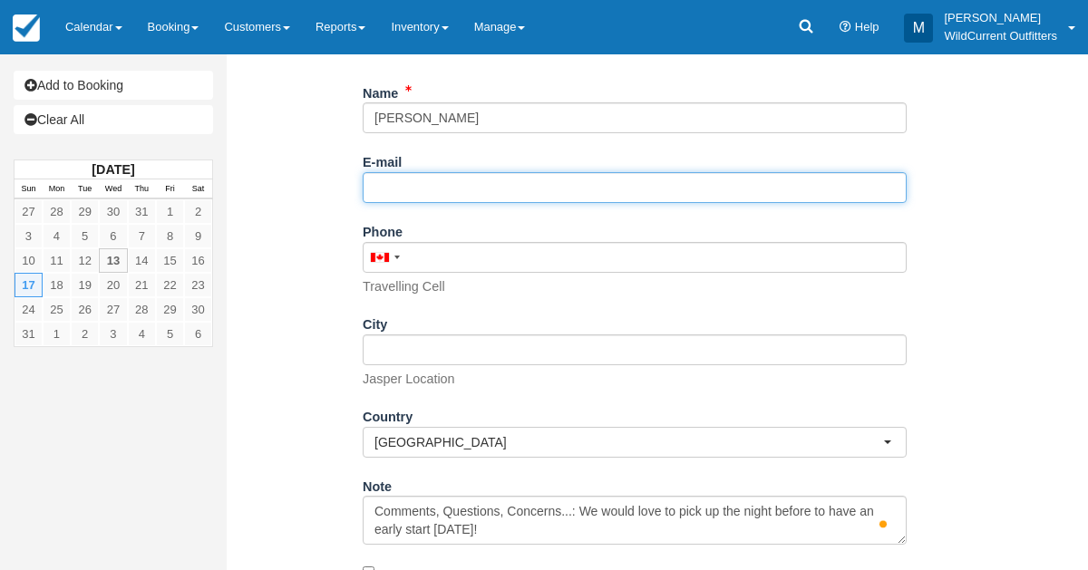
click at [382, 178] on input "E-mail" at bounding box center [635, 187] width 544 height 31
paste input "fastasabunny@icloud.com"
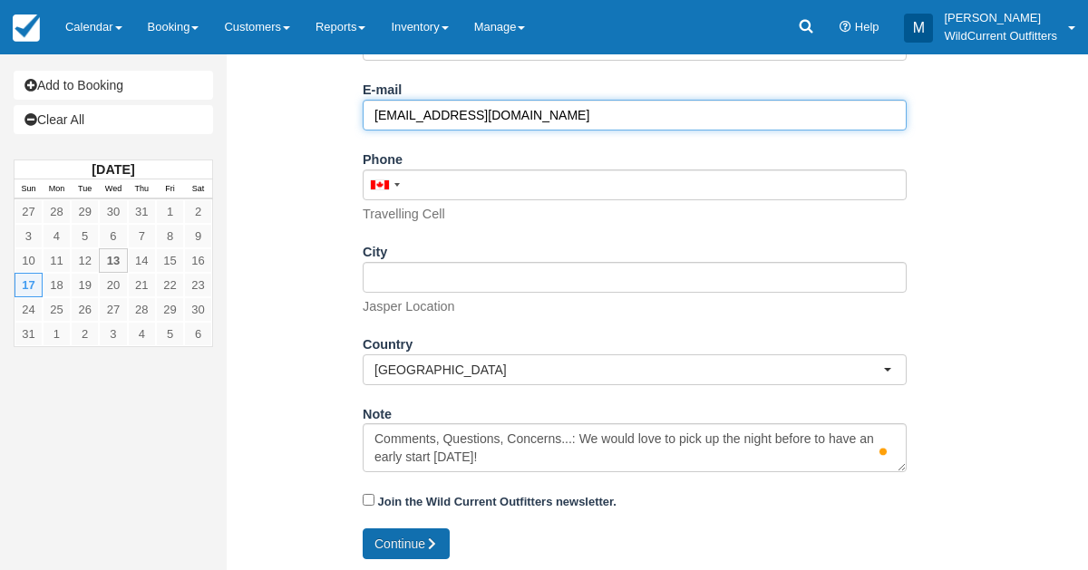
type input "fastasabunny@icloud.com"
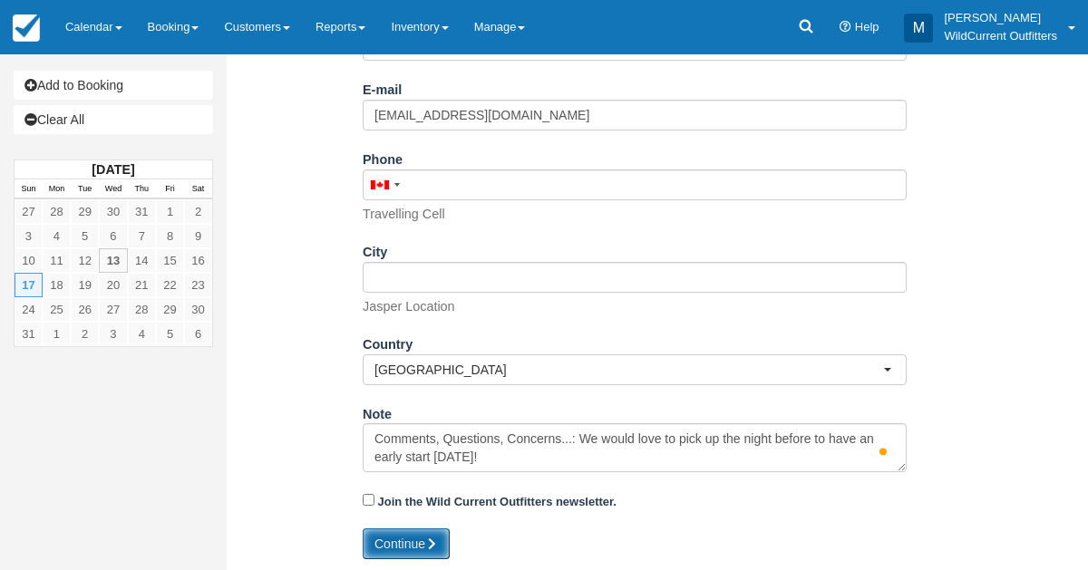
click at [403, 535] on button "Continue" at bounding box center [406, 544] width 87 height 31
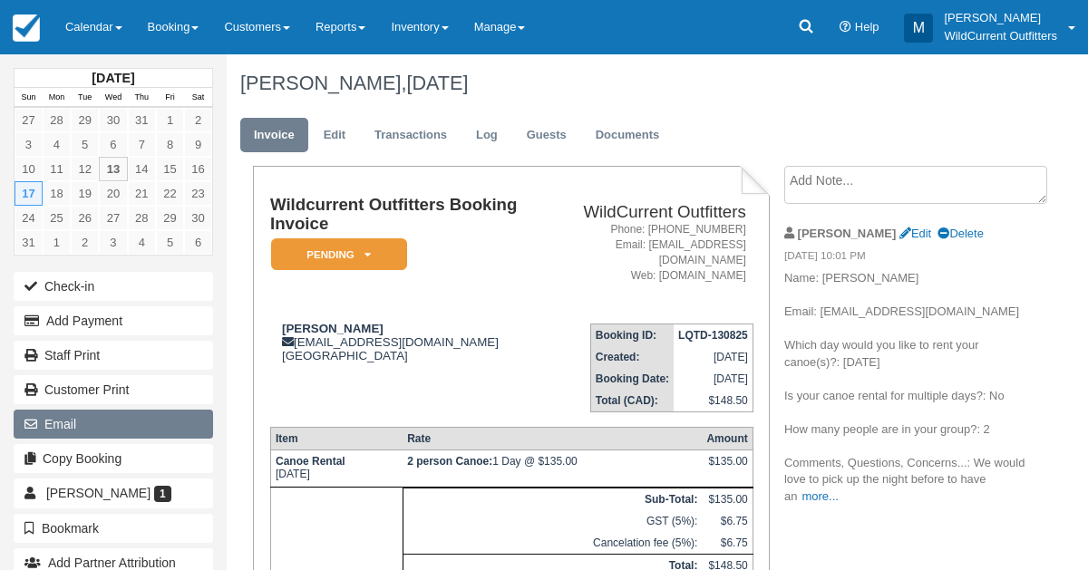
click at [86, 423] on button "Email" at bounding box center [113, 424] width 199 height 29
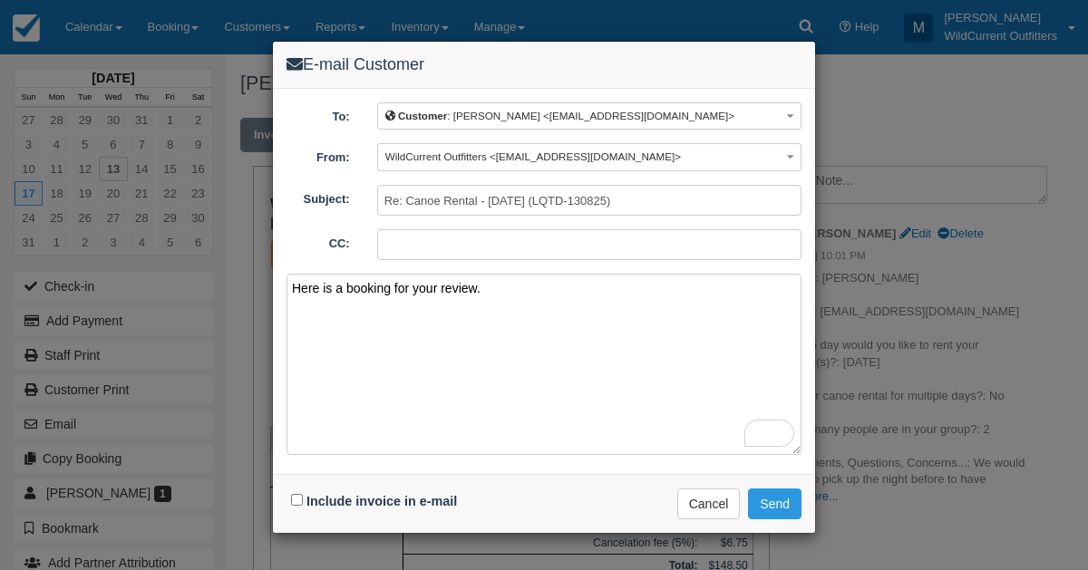
type textarea "Here is a booking for your review."
click at [297, 494] on input "Include invoice in e-mail" at bounding box center [297, 500] width 12 height 12
checkbox input "true"
click at [788, 500] on button "Send" at bounding box center [774, 504] width 53 height 31
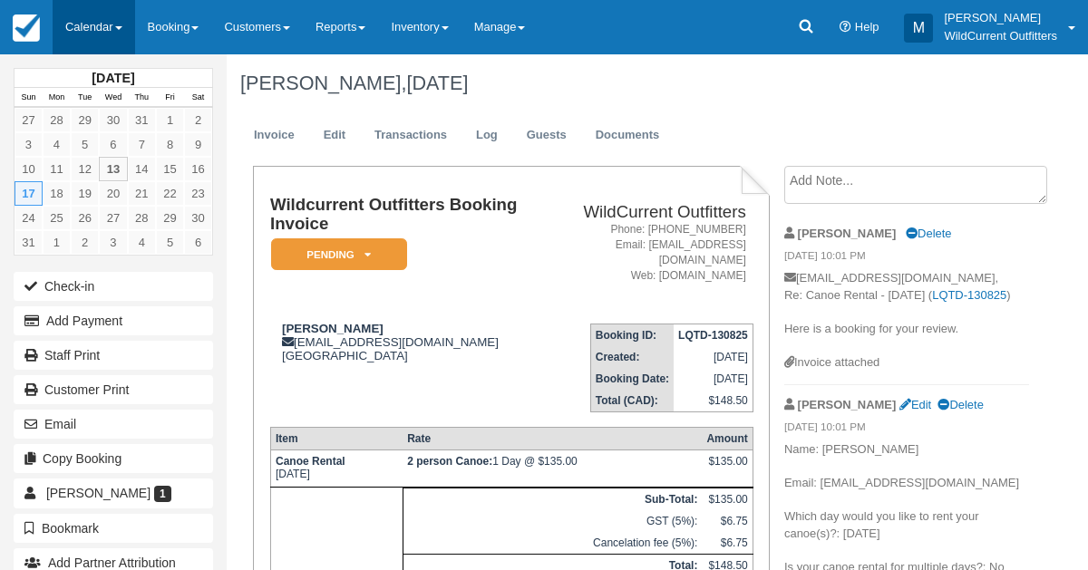
click at [74, 38] on link "Calendar" at bounding box center [94, 27] width 83 height 54
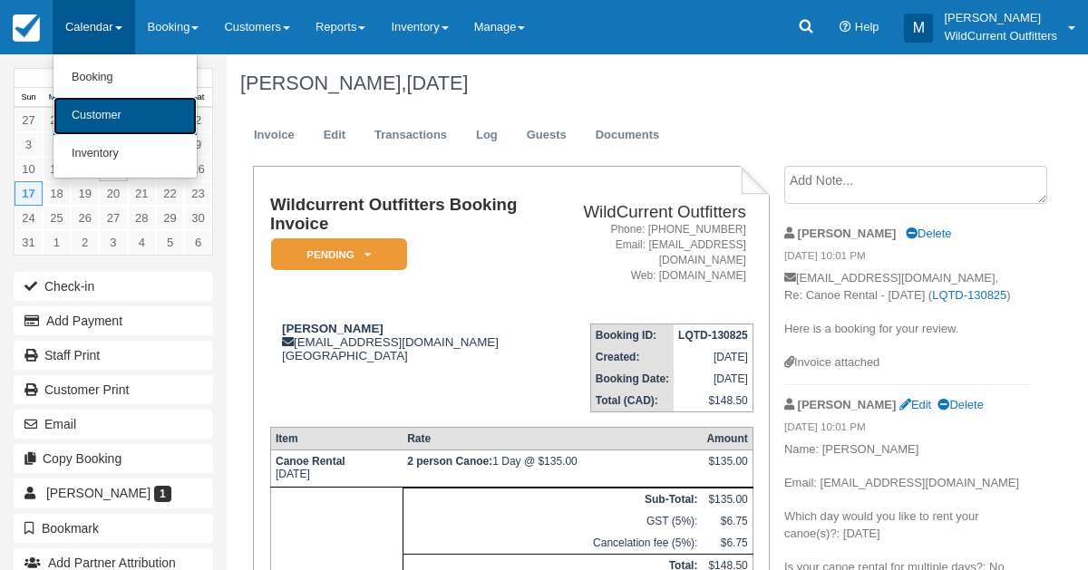
click at [98, 112] on link "Customer" at bounding box center [124, 116] width 143 height 38
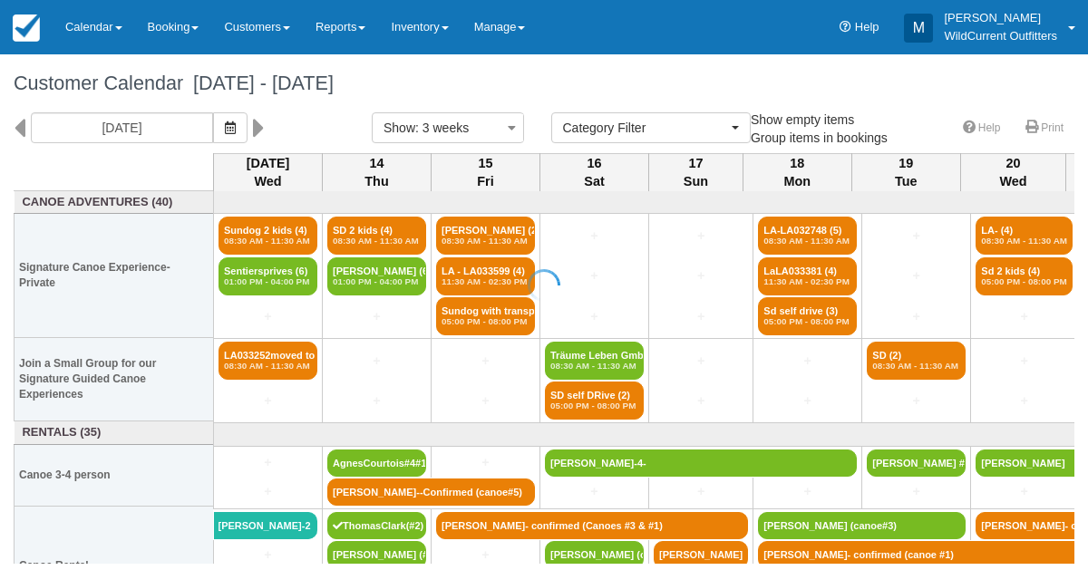
select select
click at [236, 131] on icon "button" at bounding box center [230, 127] width 11 height 13
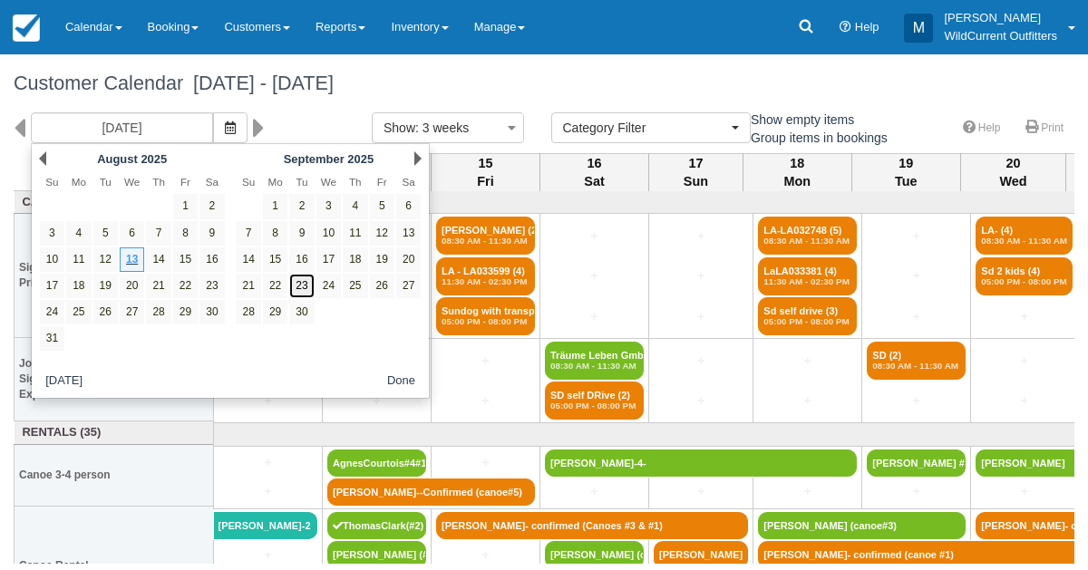
click at [304, 281] on link "23" at bounding box center [301, 286] width 24 height 24
type input "[DATE]"
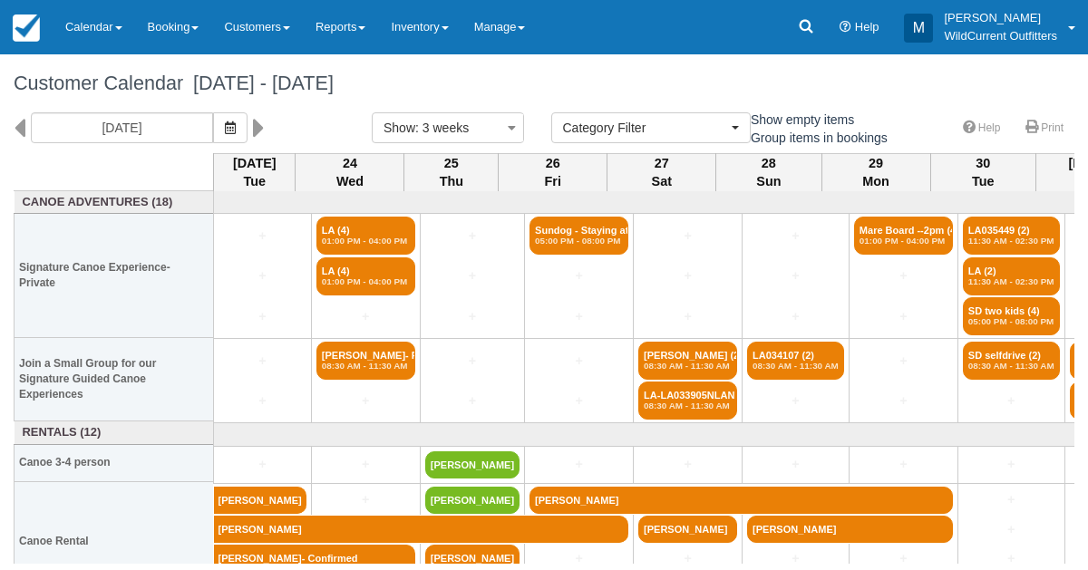
scroll to position [38, 0]
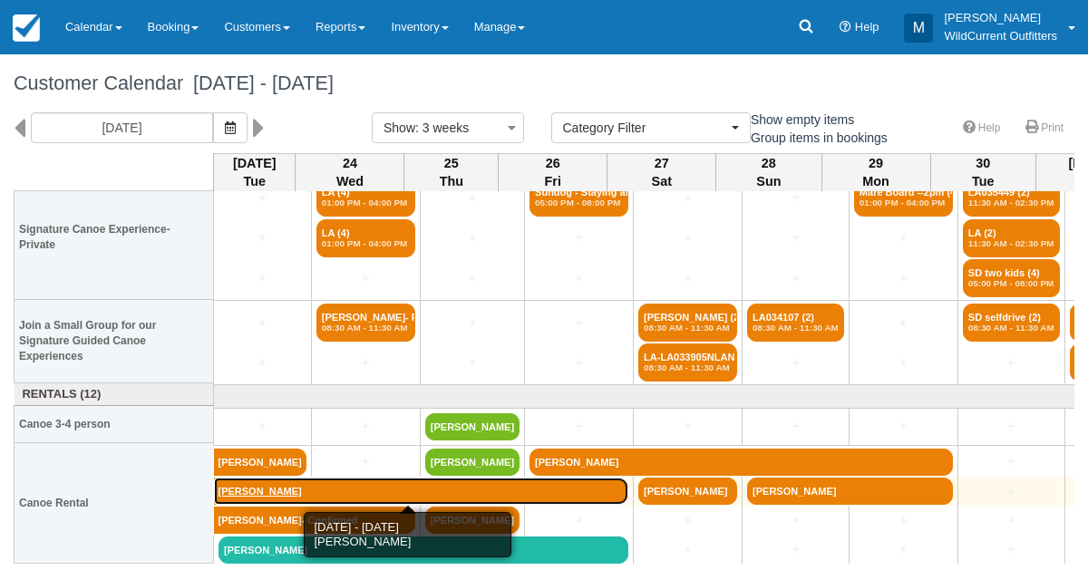
click at [272, 481] on link "[PERSON_NAME]" at bounding box center [421, 491] width 415 height 27
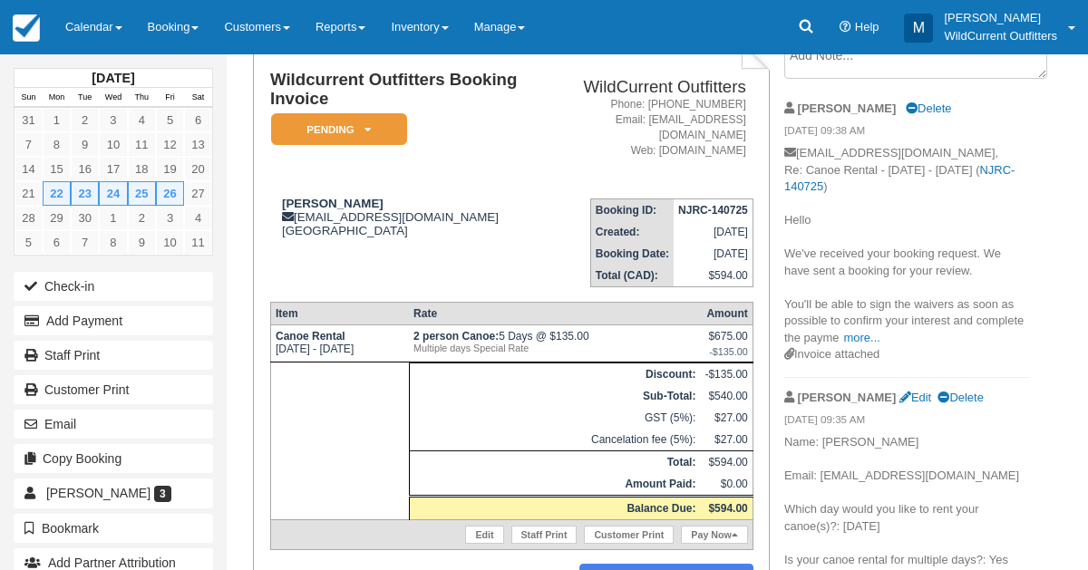
scroll to position [122, 0]
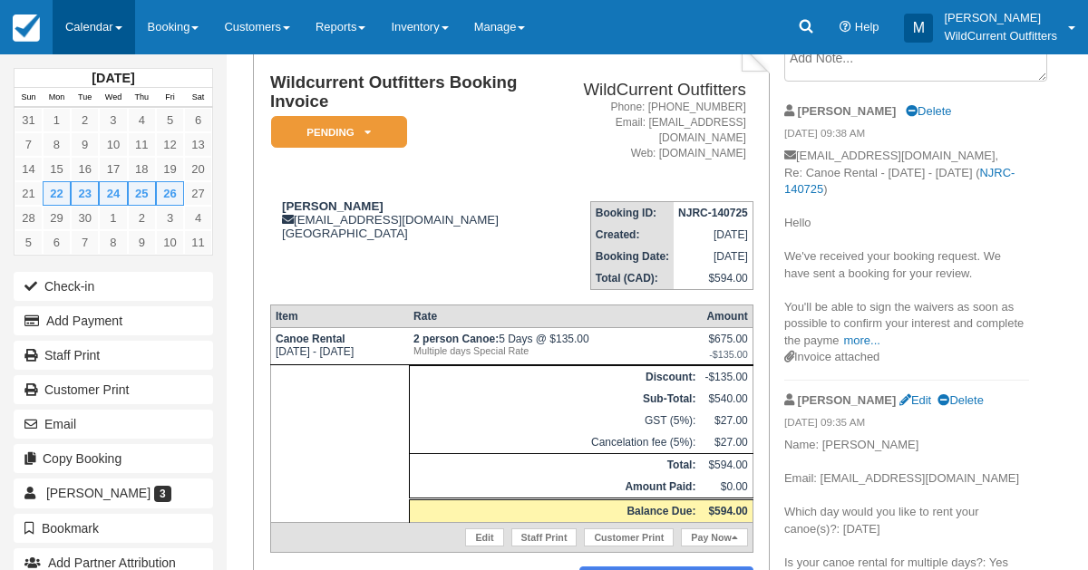
click at [102, 22] on link "Calendar" at bounding box center [94, 27] width 83 height 54
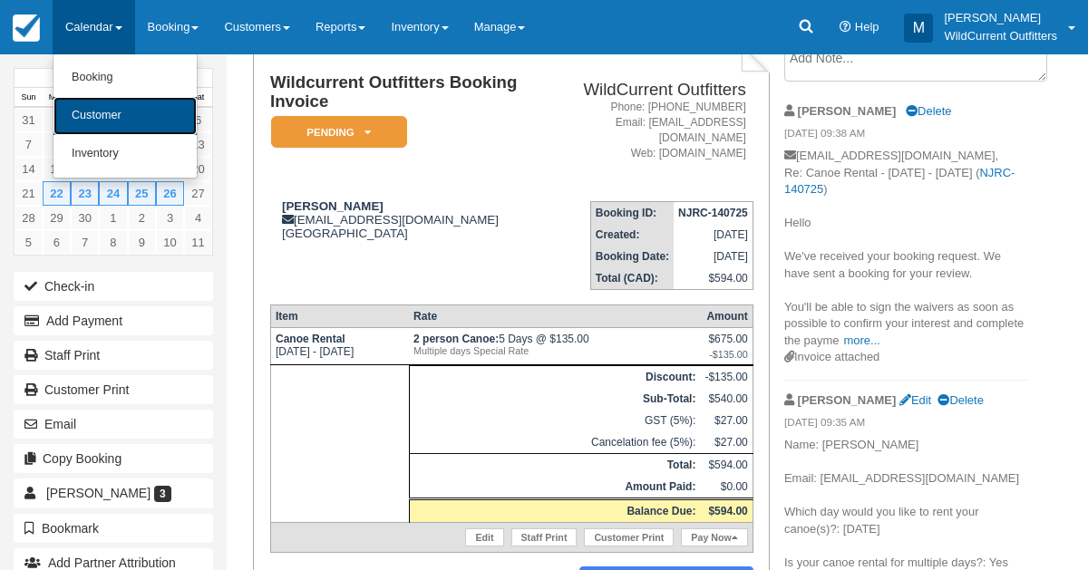
click at [150, 123] on link "Customer" at bounding box center [124, 116] width 143 height 38
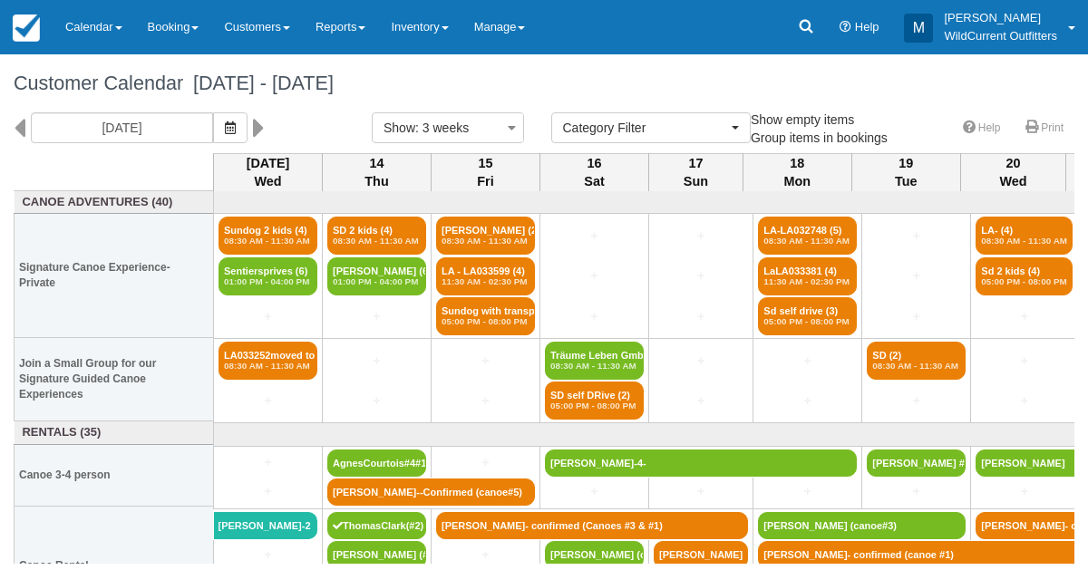
select select
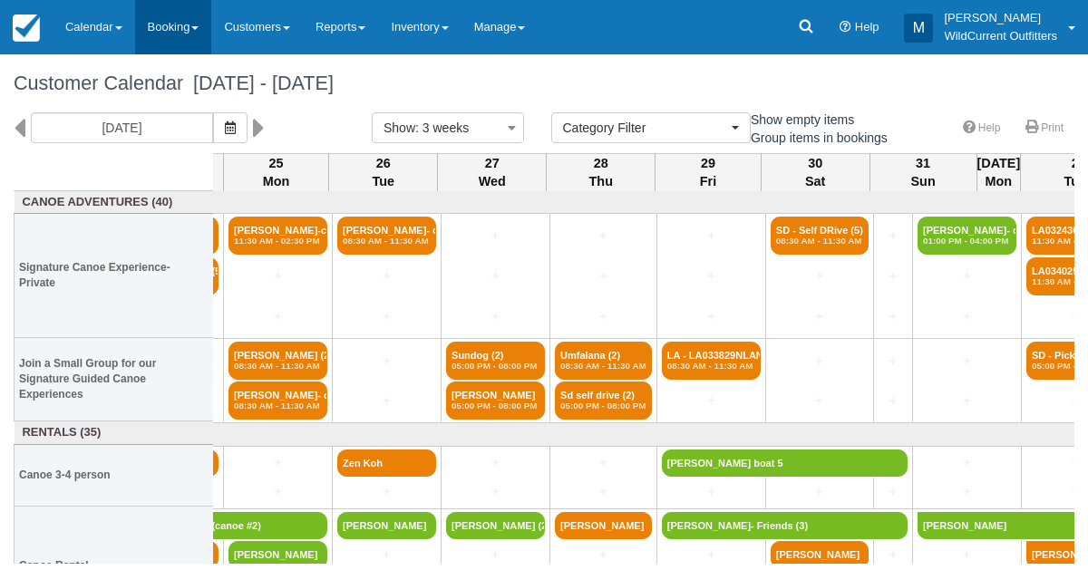
scroll to position [0, 1437]
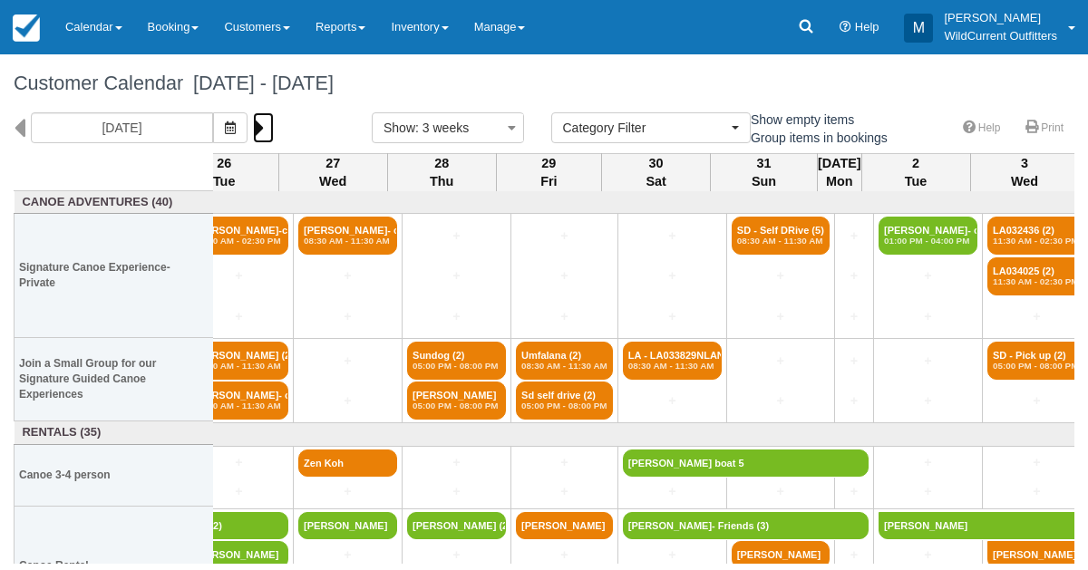
click at [265, 119] on icon at bounding box center [259, 127] width 12 height 31
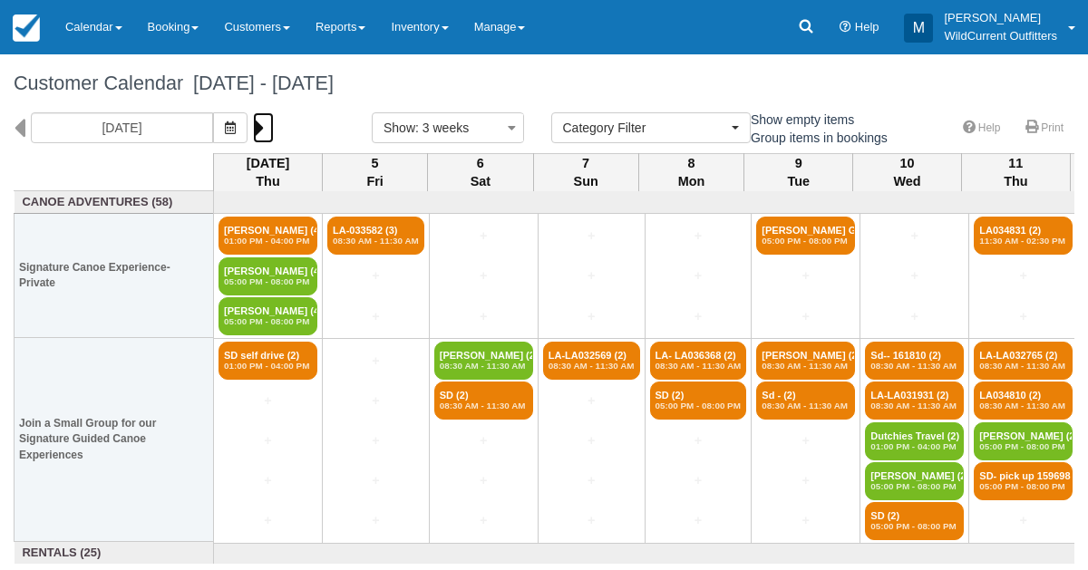
click at [265, 119] on icon at bounding box center [259, 127] width 12 height 31
type input "[DATE]"
